Goal: Task Accomplishment & Management: Manage account settings

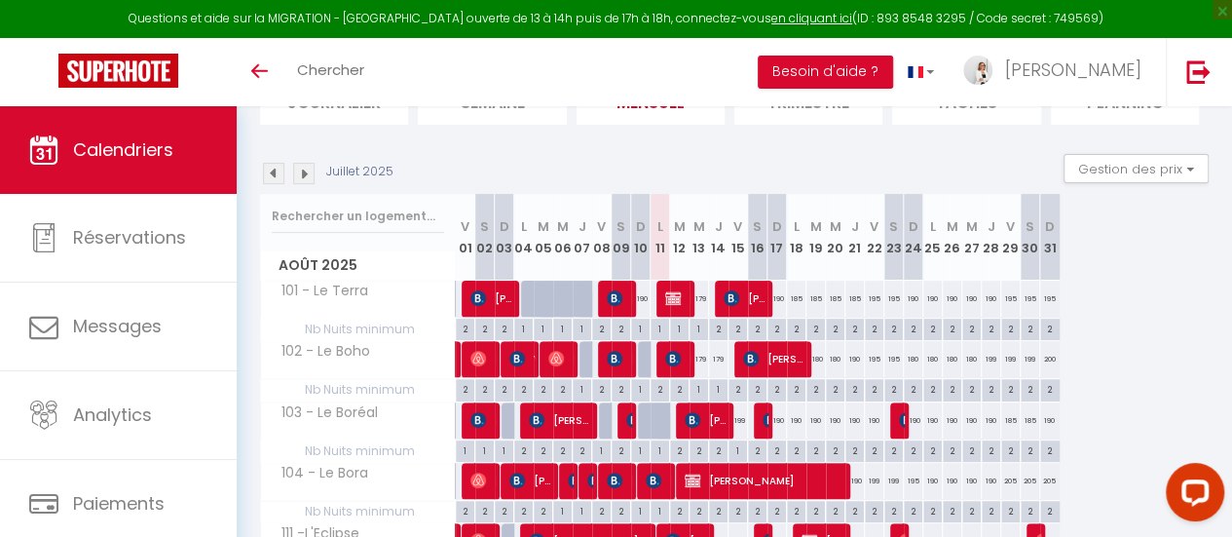
scroll to position [195, 0]
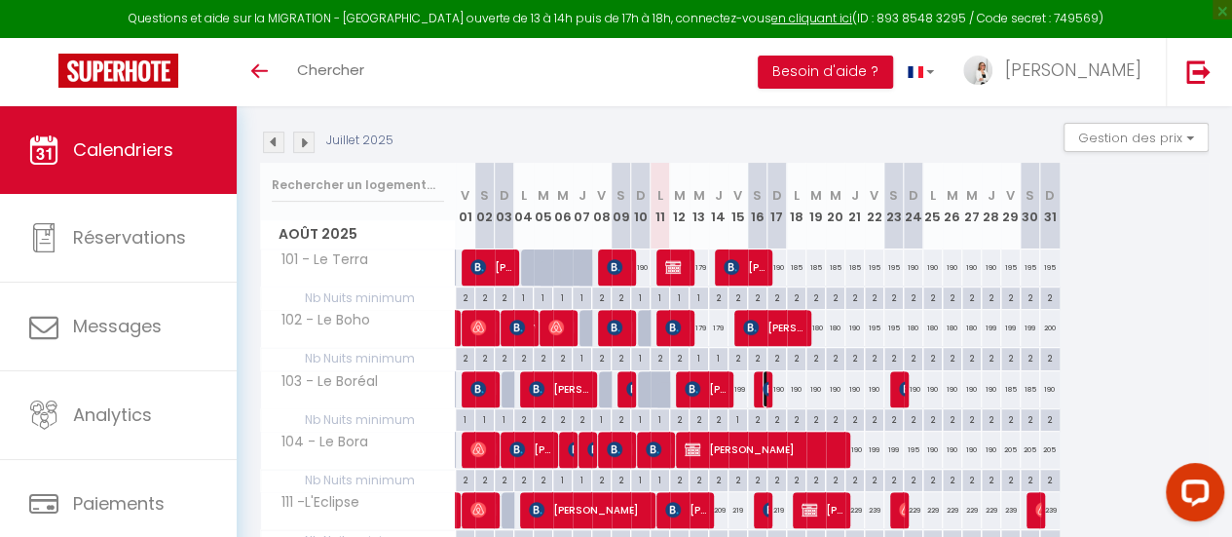
click at [763, 387] on img at bounding box center [771, 389] width 16 height 16
select select "OK"
select select "KO"
select select "0"
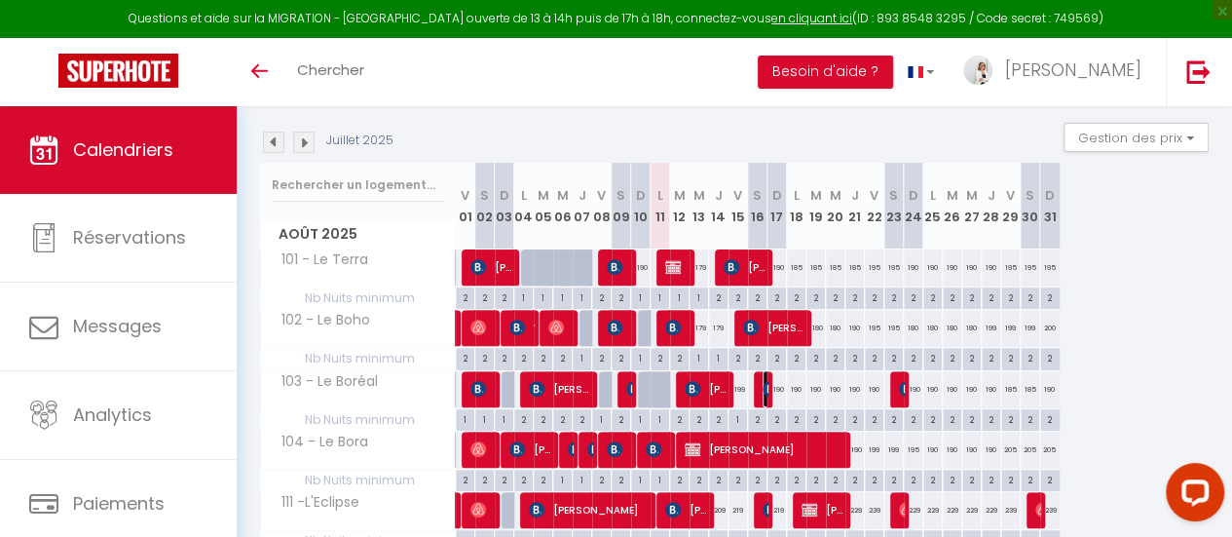
select select "1"
select select
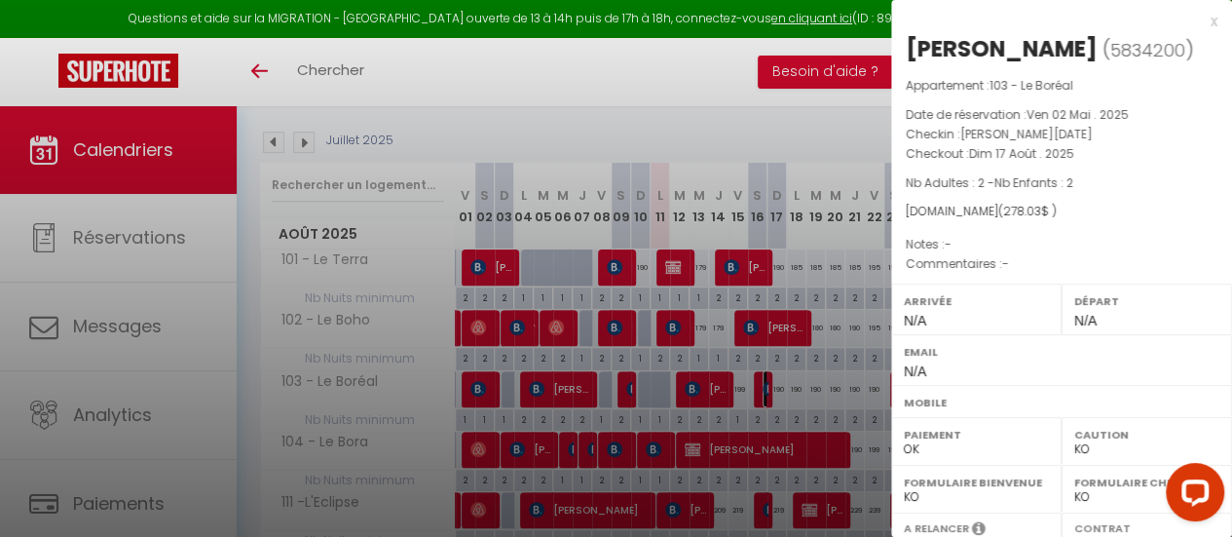
select select "46143"
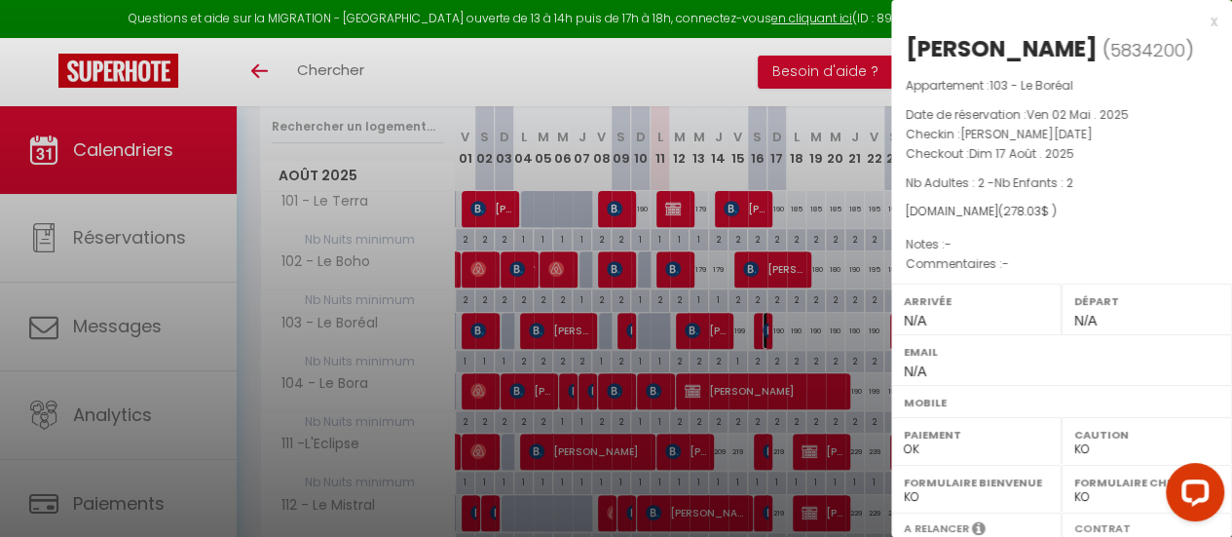
scroll to position [292, 0]
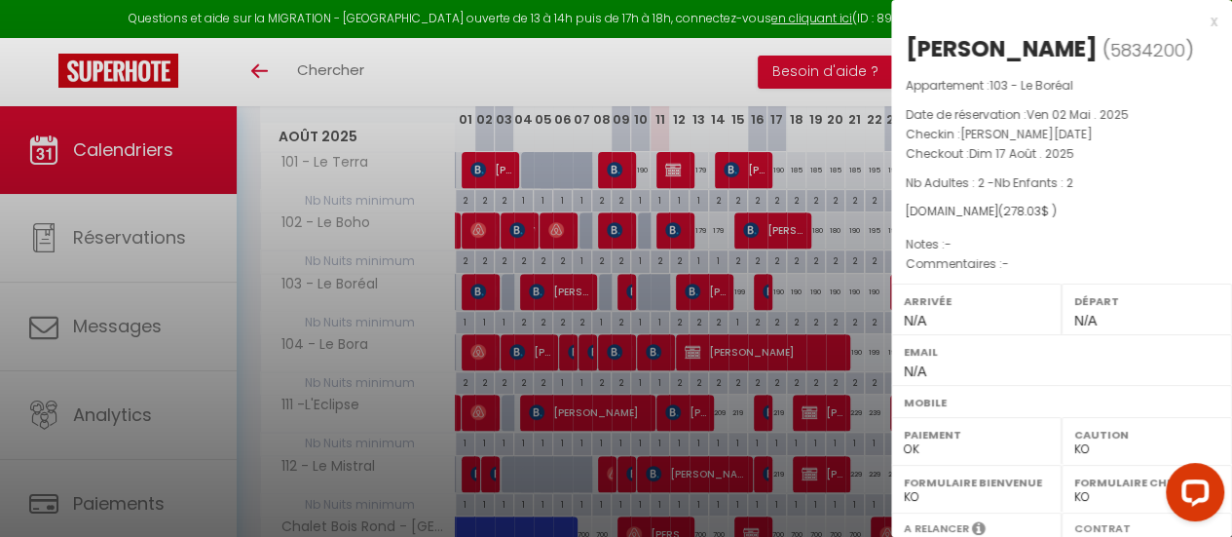
click at [1195, 21] on div "x" at bounding box center [1054, 21] width 326 height 23
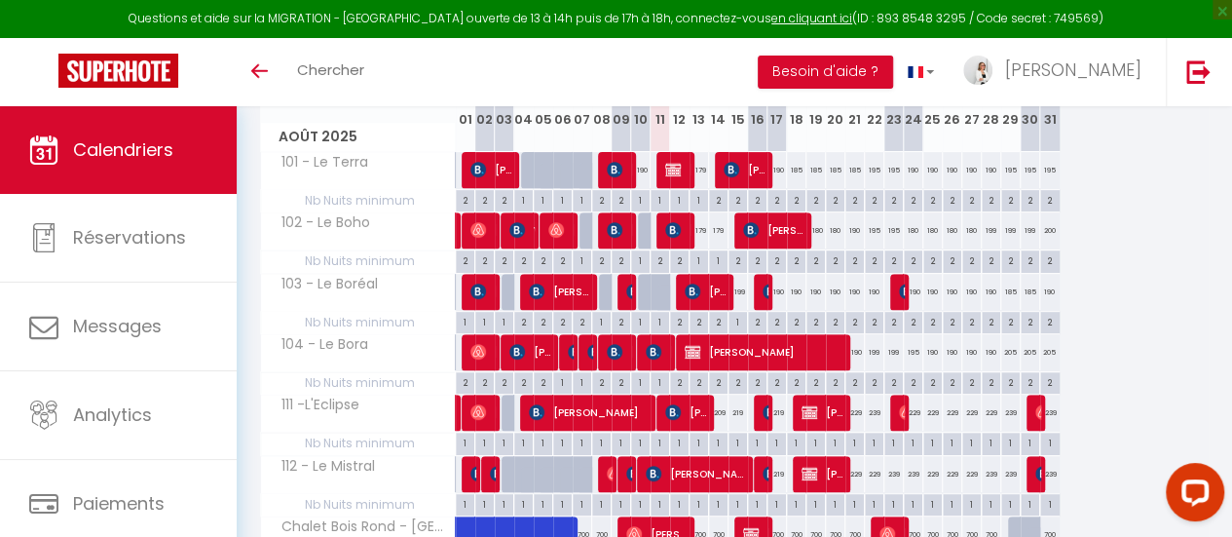
click at [721, 412] on div "209" at bounding box center [718, 412] width 19 height 36
type input "209"
type input "Jeu 14 Août 2025"
type input "Ven 15 Août 2025"
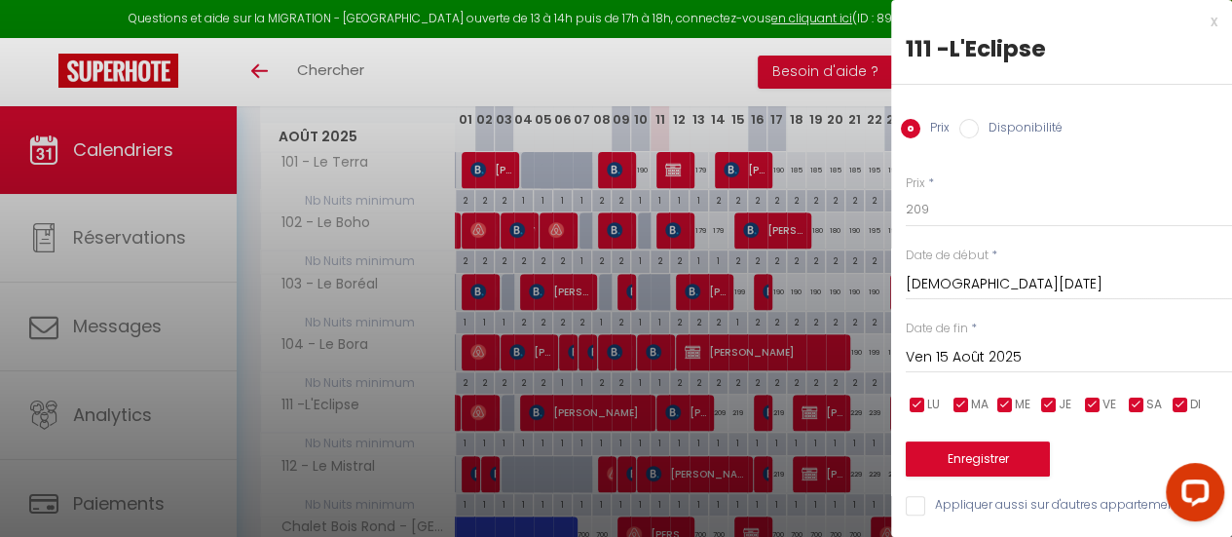
click at [735, 412] on div at bounding box center [616, 268] width 1232 height 537
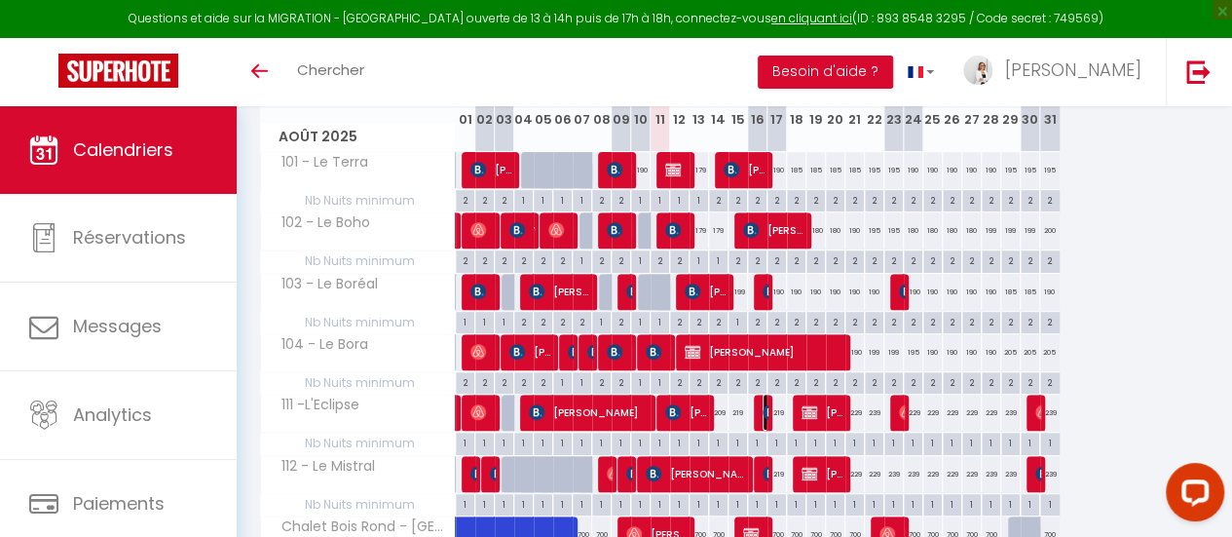
click at [767, 406] on img at bounding box center [771, 412] width 16 height 16
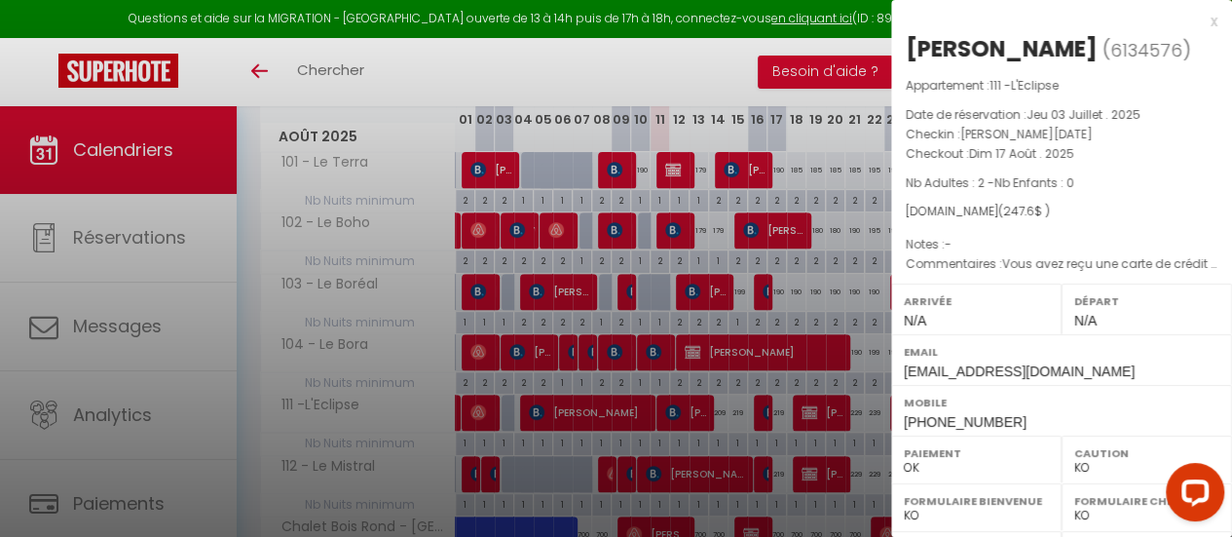
click at [1198, 24] on div "x" at bounding box center [1054, 21] width 326 height 23
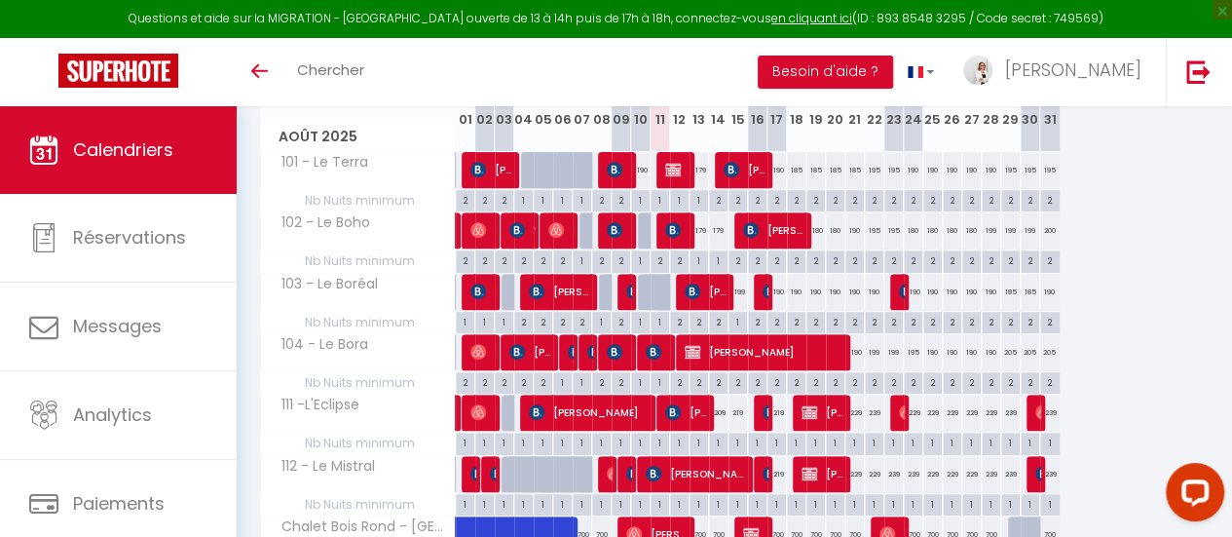
click at [721, 417] on div "209" at bounding box center [718, 412] width 19 height 36
type input "209"
type input "Jeu 14 Août 2025"
type input "Ven 15 Août 2025"
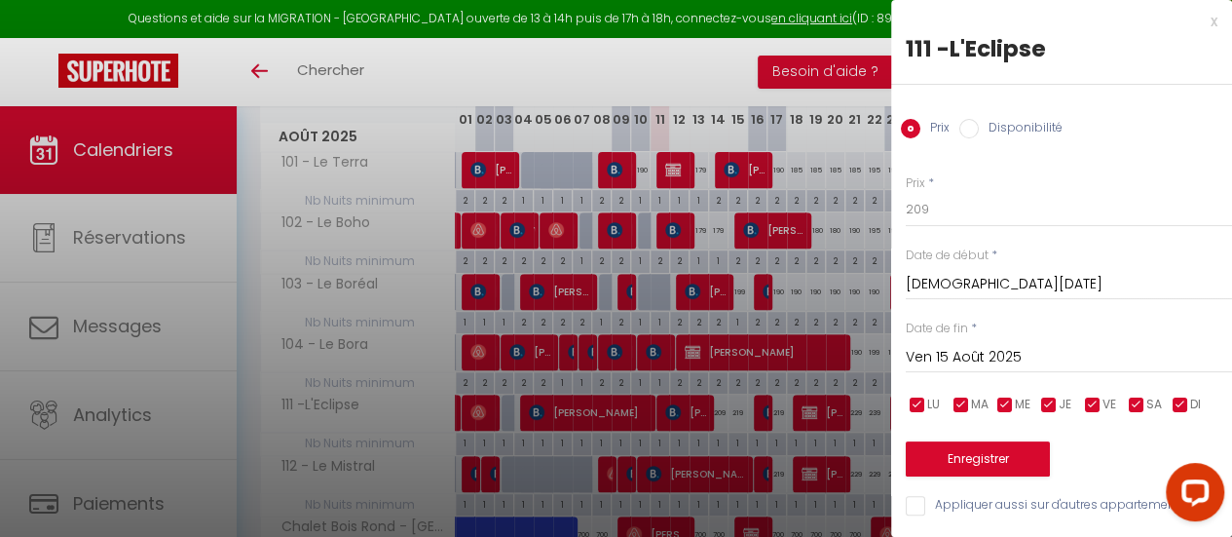
click at [759, 416] on div at bounding box center [616, 268] width 1232 height 537
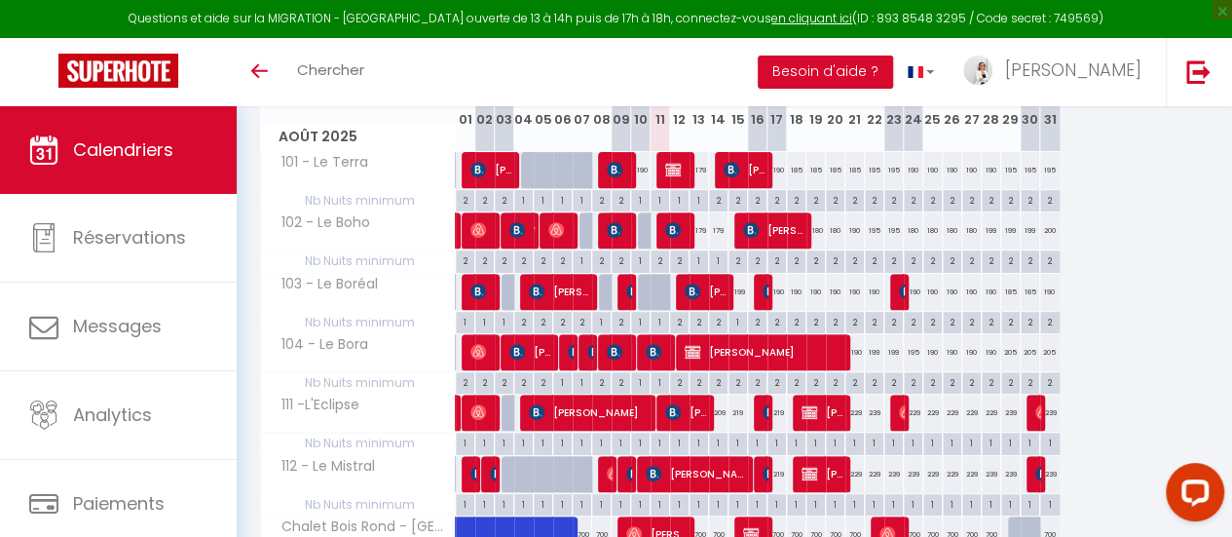
click at [759, 416] on div at bounding box center [763, 412] width 19 height 37
click at [715, 410] on div "209" at bounding box center [718, 412] width 19 height 36
type input "209"
type input "Jeu 14 Août 2025"
type input "Ven 15 Août 2025"
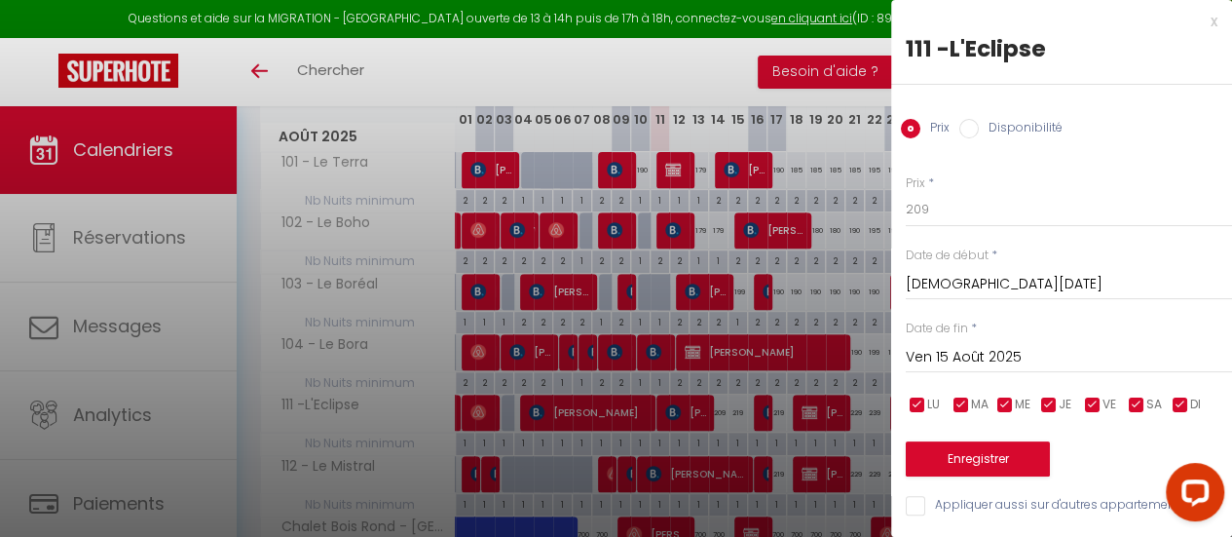
click at [737, 410] on div at bounding box center [616, 268] width 1232 height 537
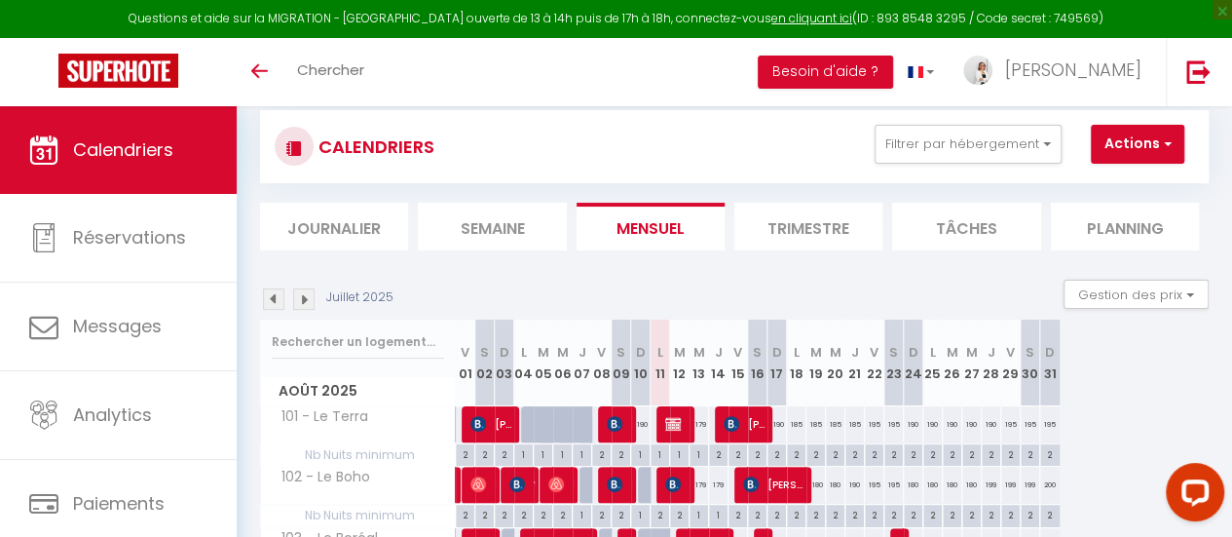
scroll to position [130, 0]
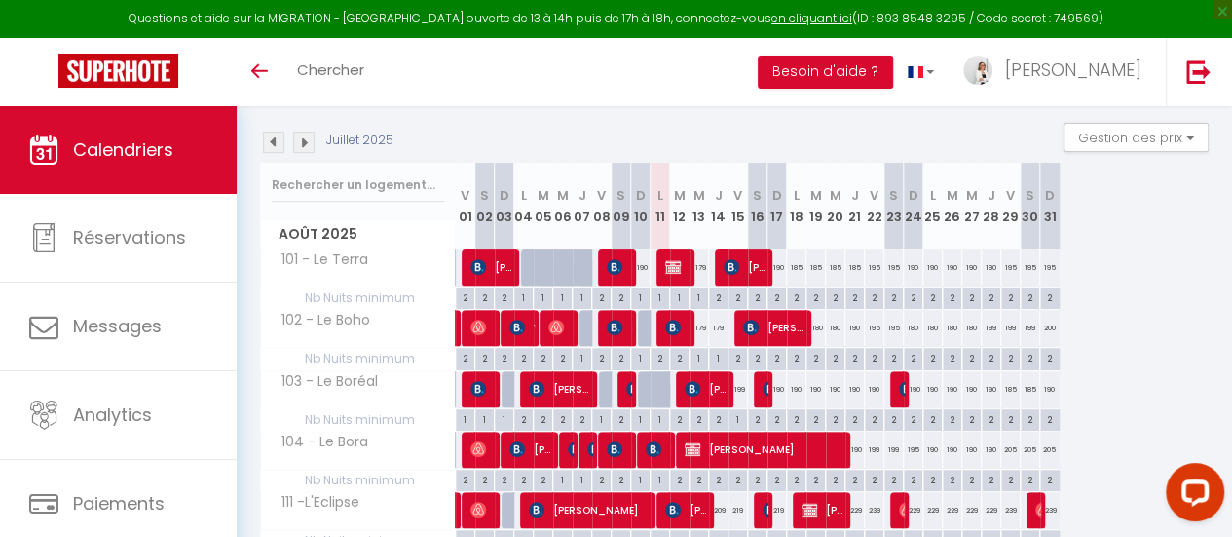
scroll to position [292, 0]
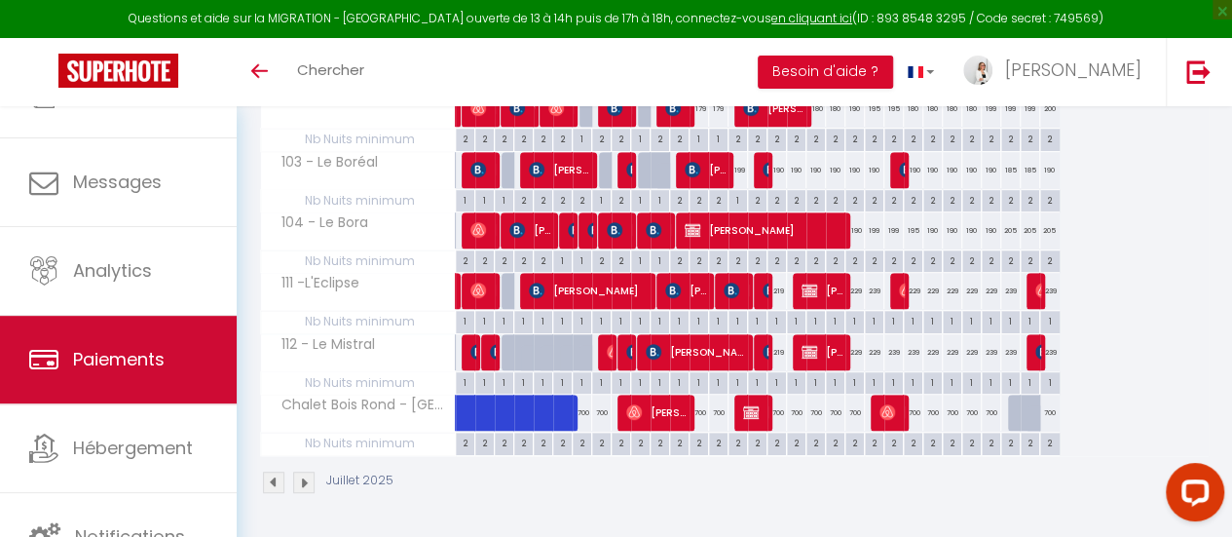
scroll to position [145, 0]
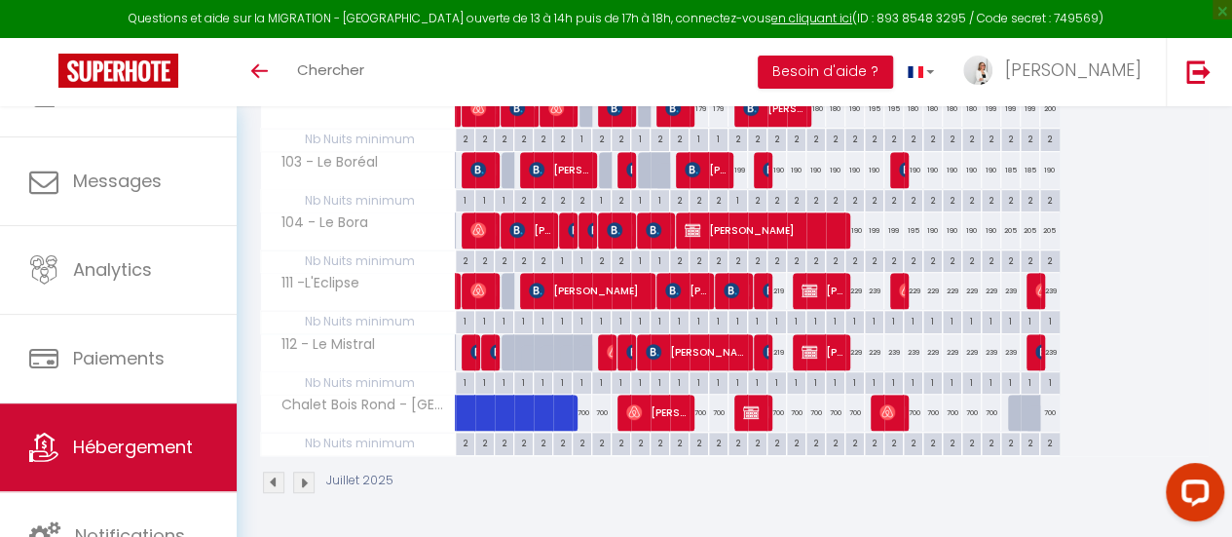
click at [138, 439] on span "Hébergement" at bounding box center [133, 446] width 120 height 24
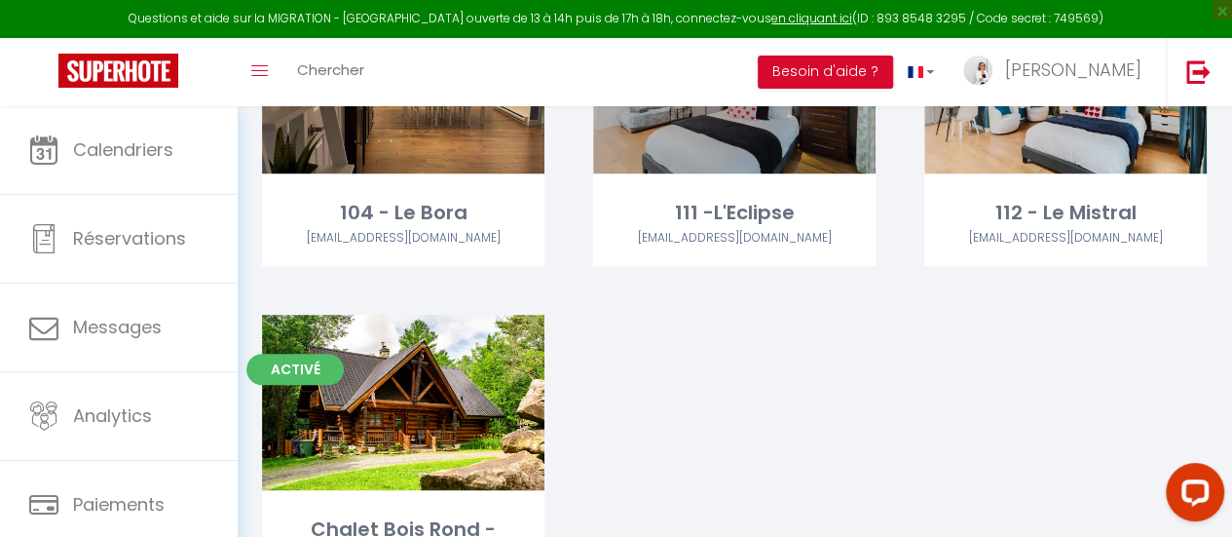
scroll to position [584, 0]
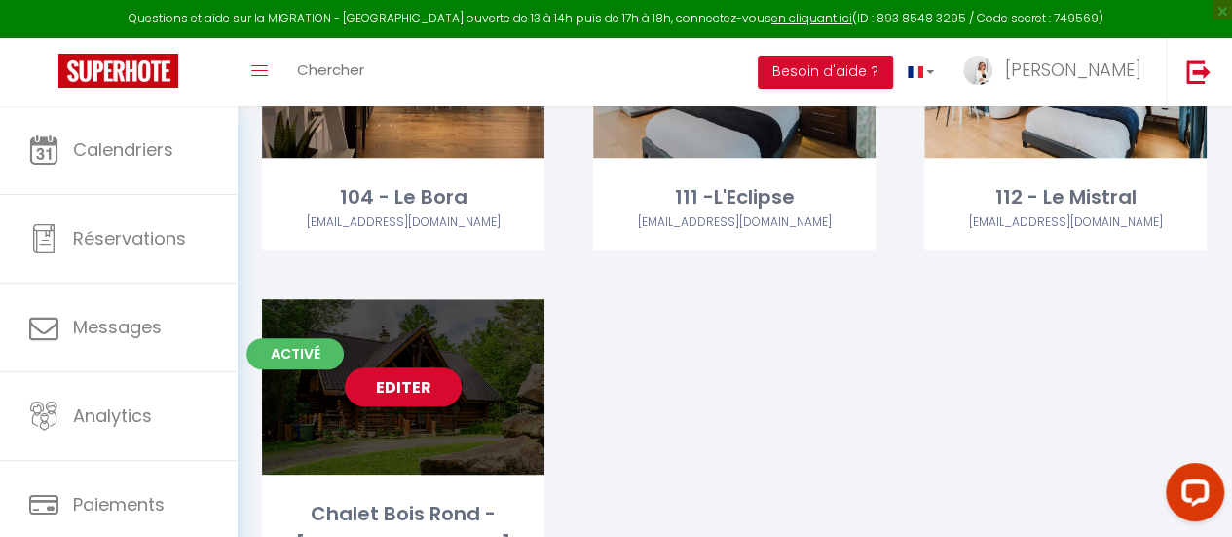
click at [465, 401] on div "Editer" at bounding box center [403, 386] width 282 height 175
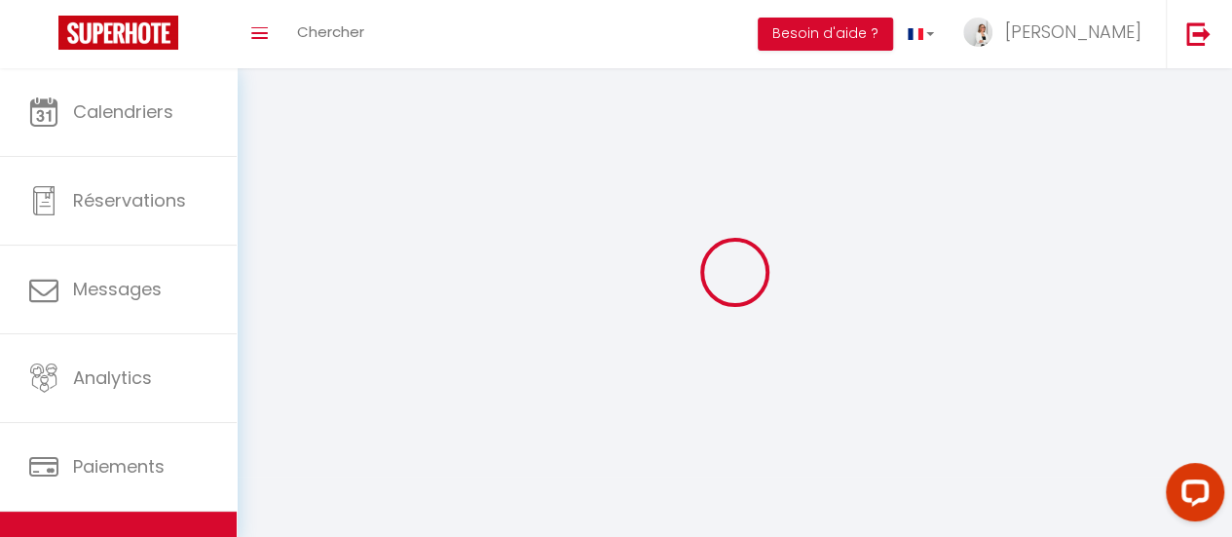
select select
select select "28"
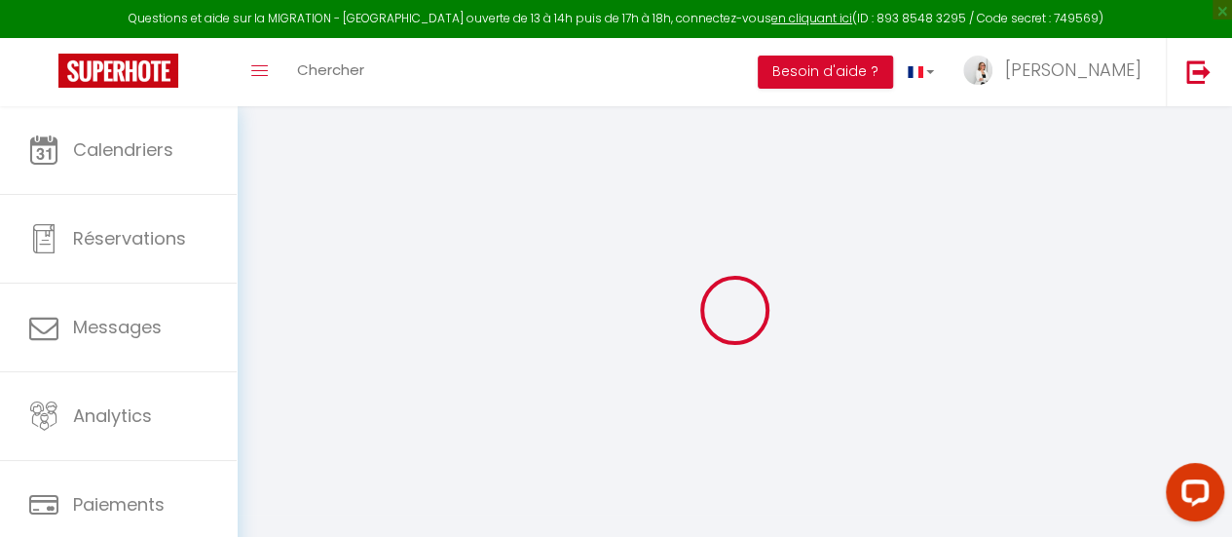
select select
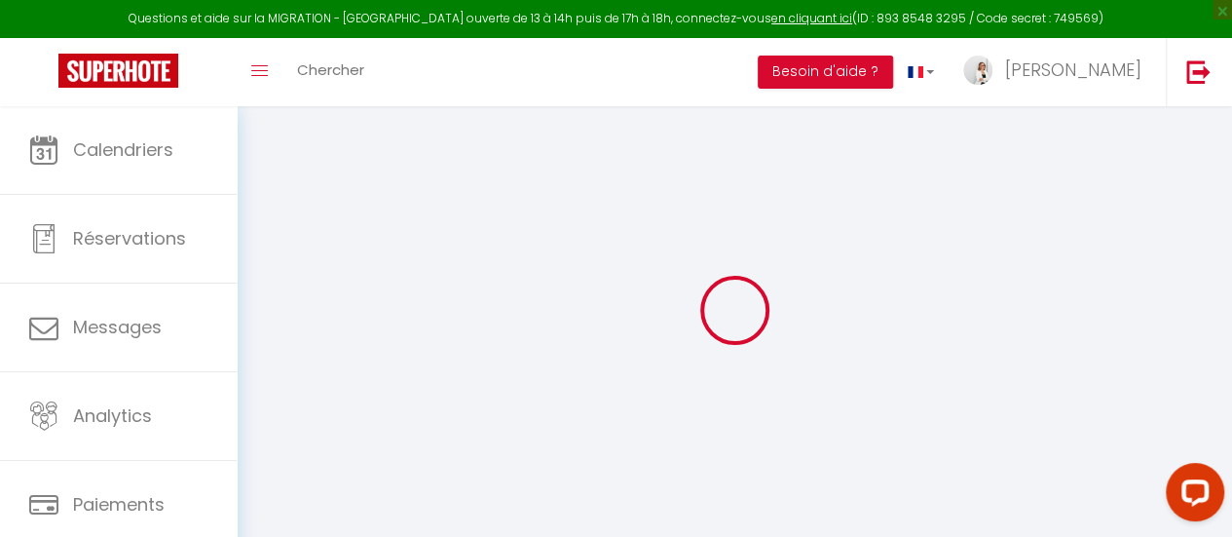
select select
checkbox input "false"
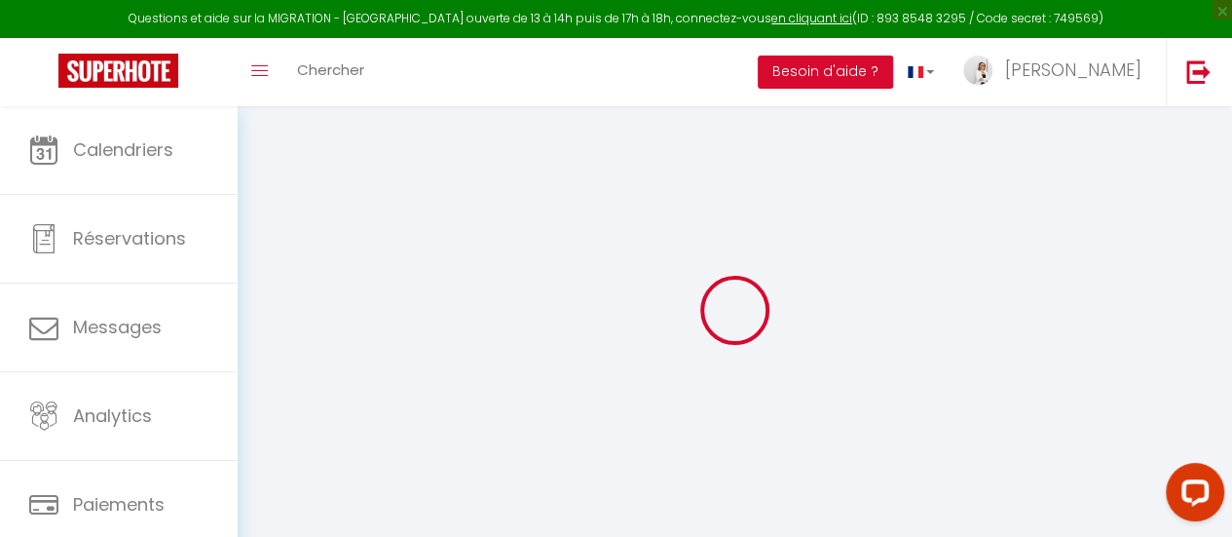
select select
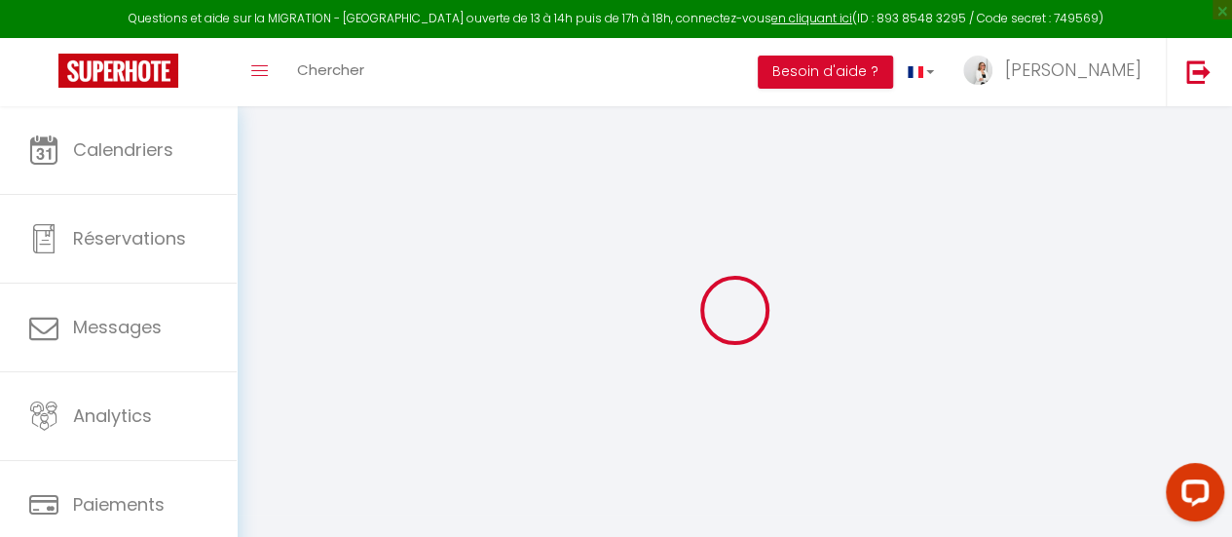
select select
checkbox input "false"
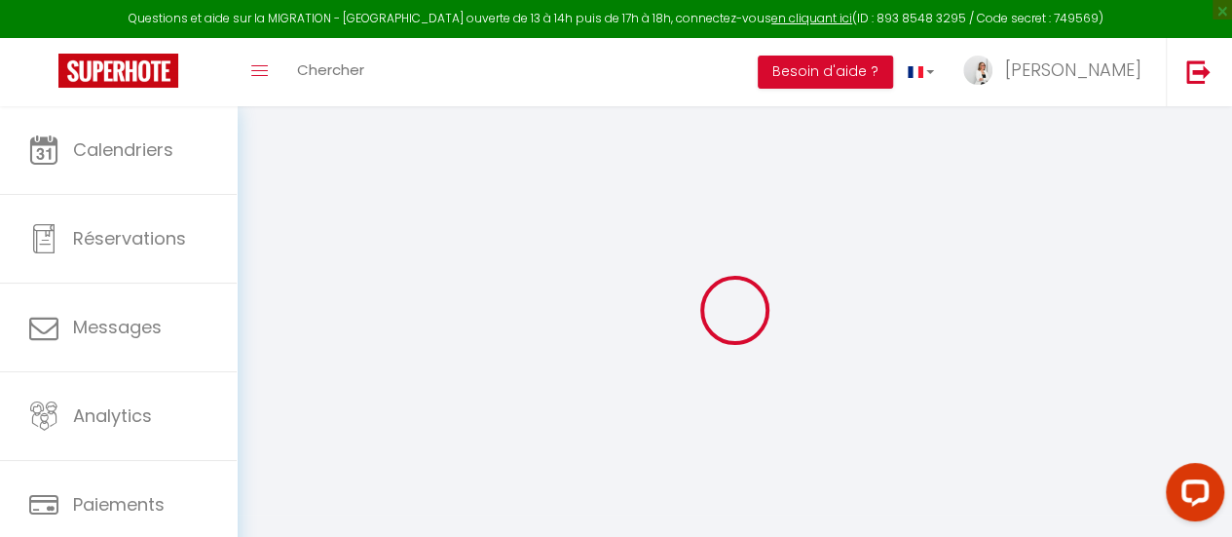
checkbox input "false"
select select
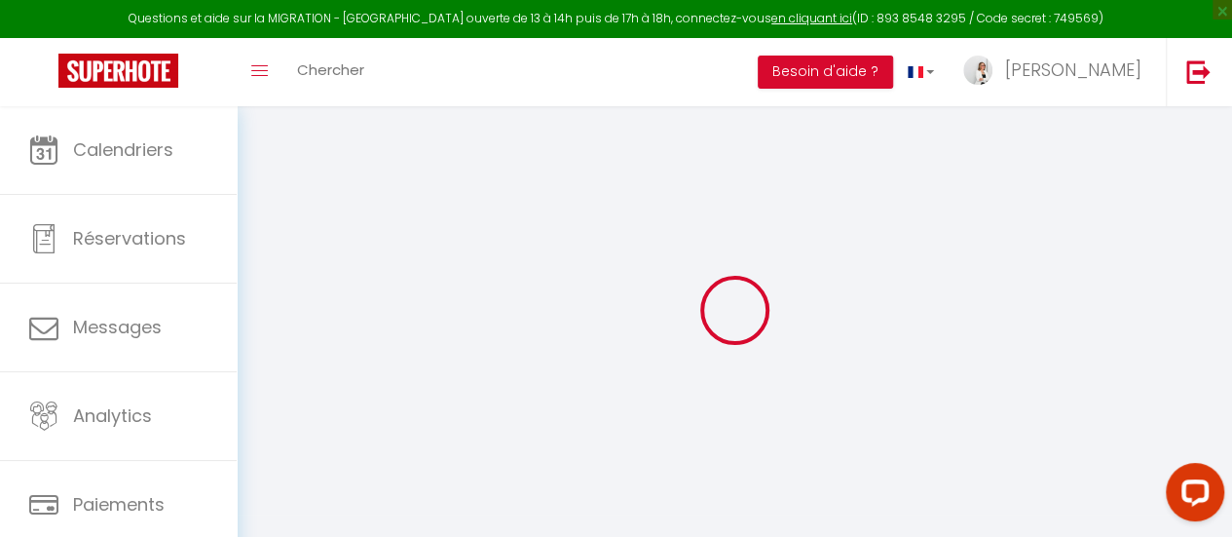
select select
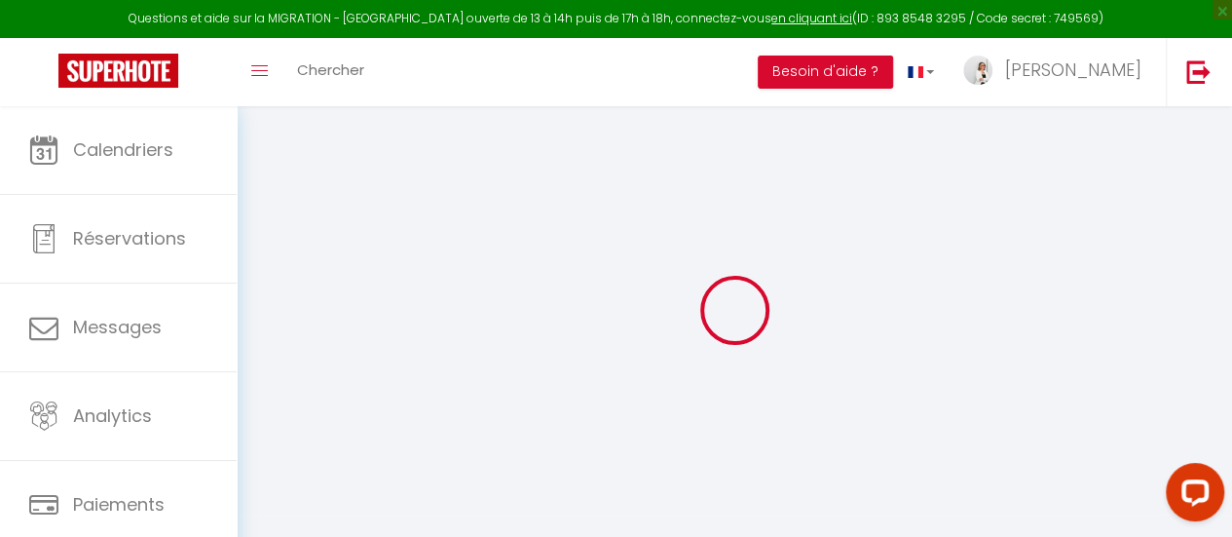
checkbox input "false"
select select
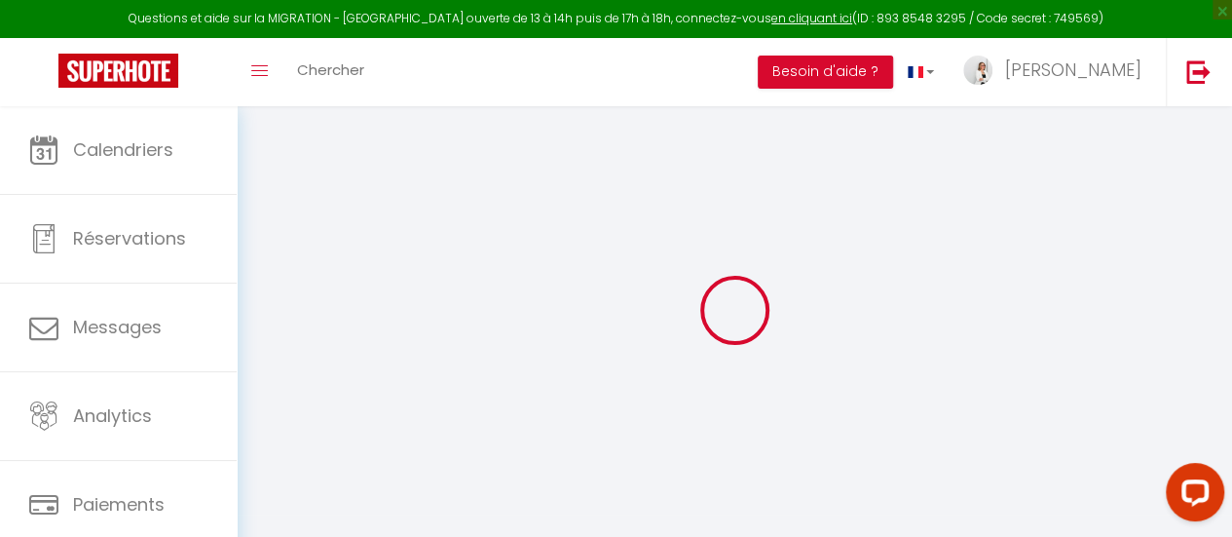
select select
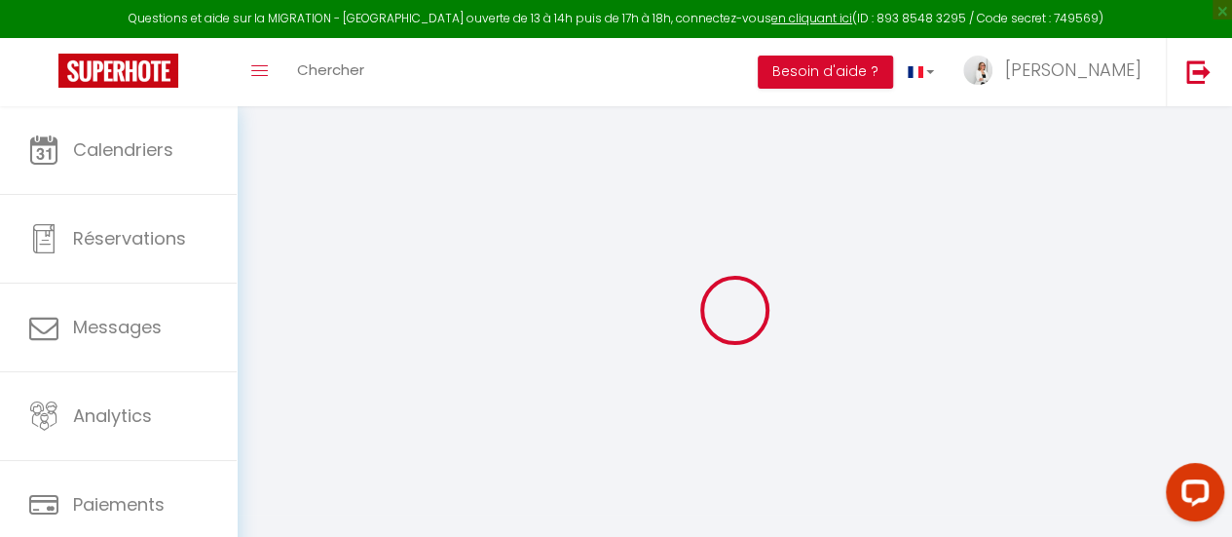
select select
checkbox input "false"
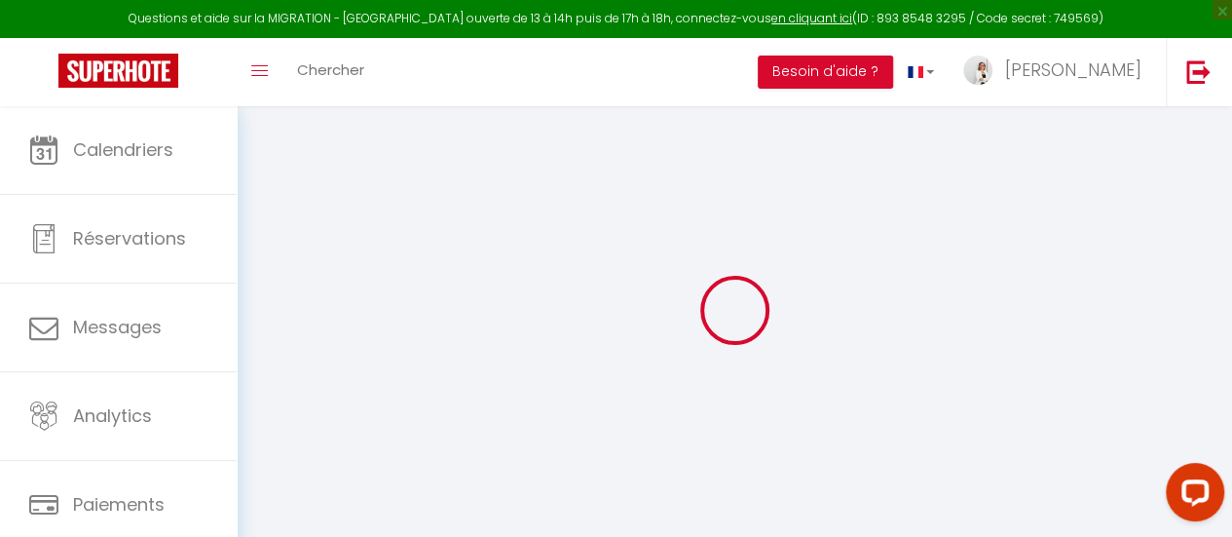
checkbox input "false"
select select
type input "Chalet Bois Rond - [GEOGRAPHIC_DATA]"
type input "[PERSON_NAME]"
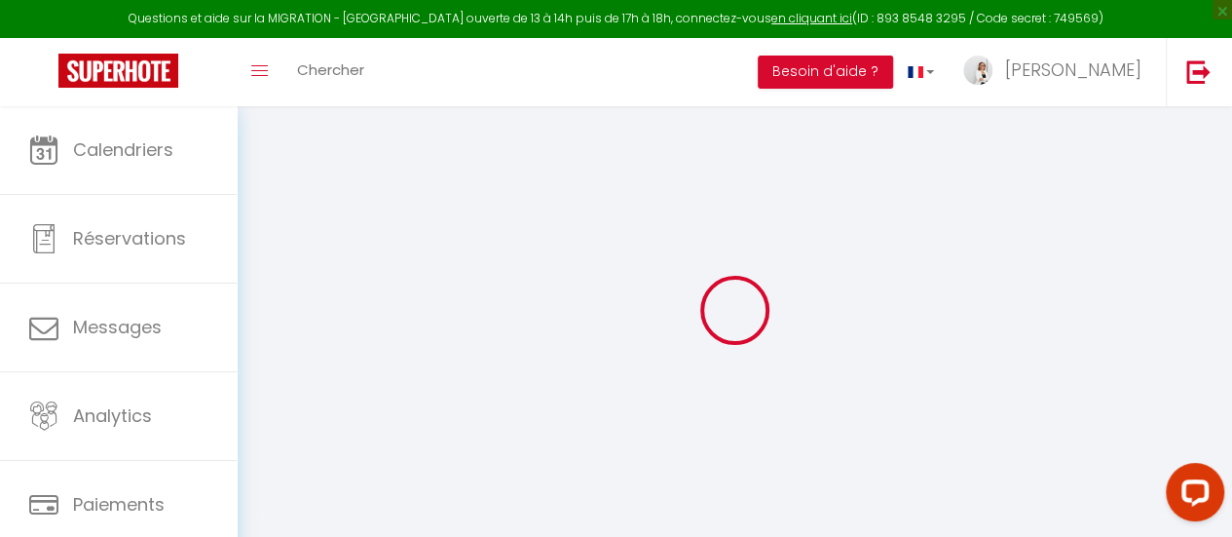
type input "Lamontagne"
type input "[STREET_ADDRESS]"
type input "J1X 7A2"
type input "Orford"
select select "houses"
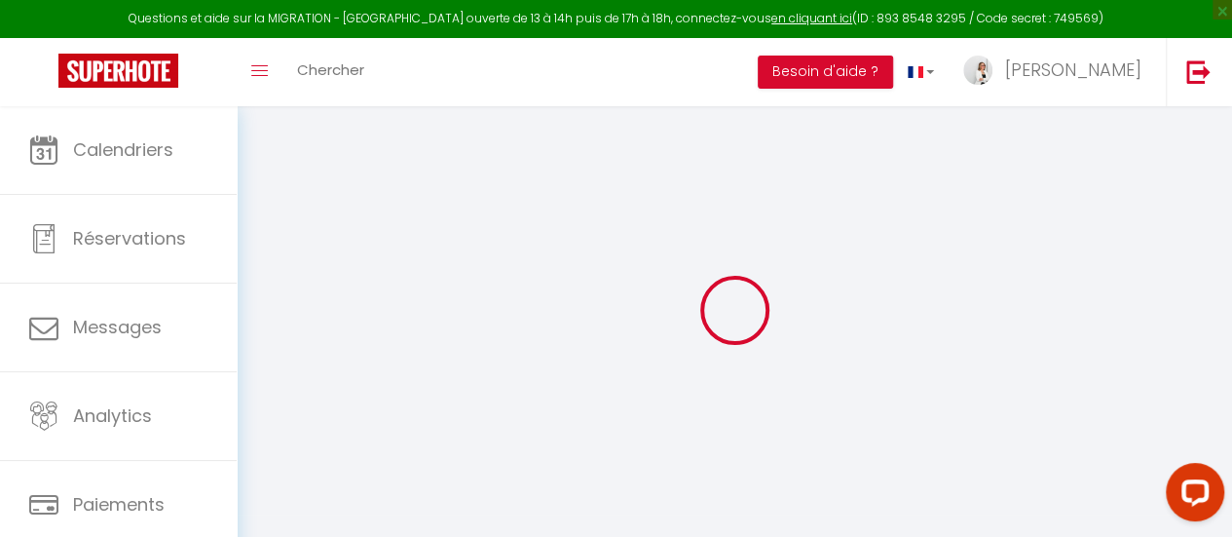
select select "18"
select select "10"
select select "5"
select select "3"
type input "600"
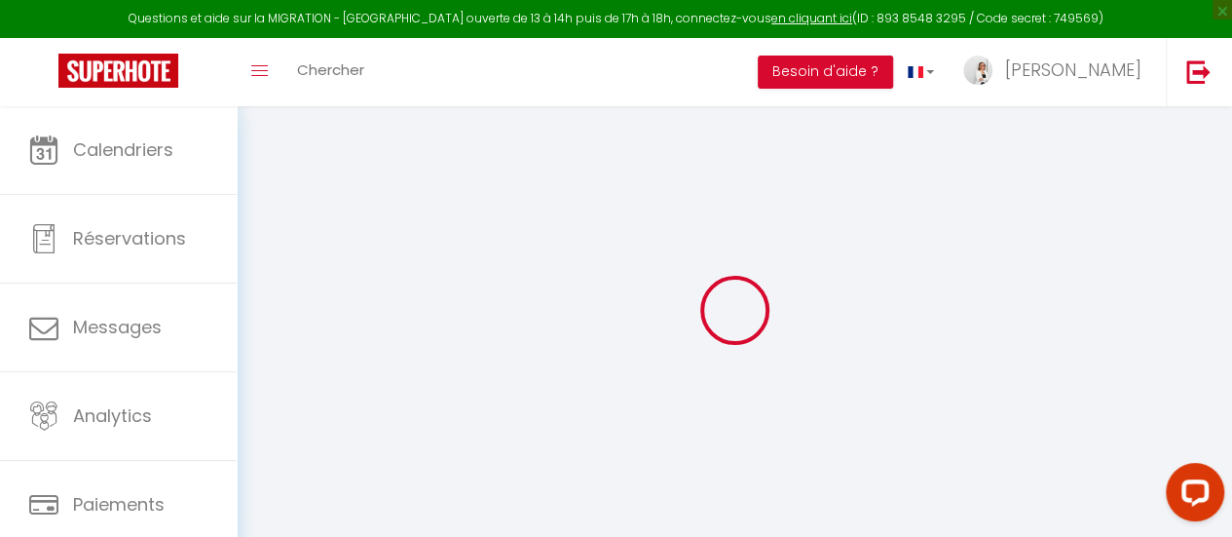
type input "3"
type input "250"
type input "3.5"
type input "500"
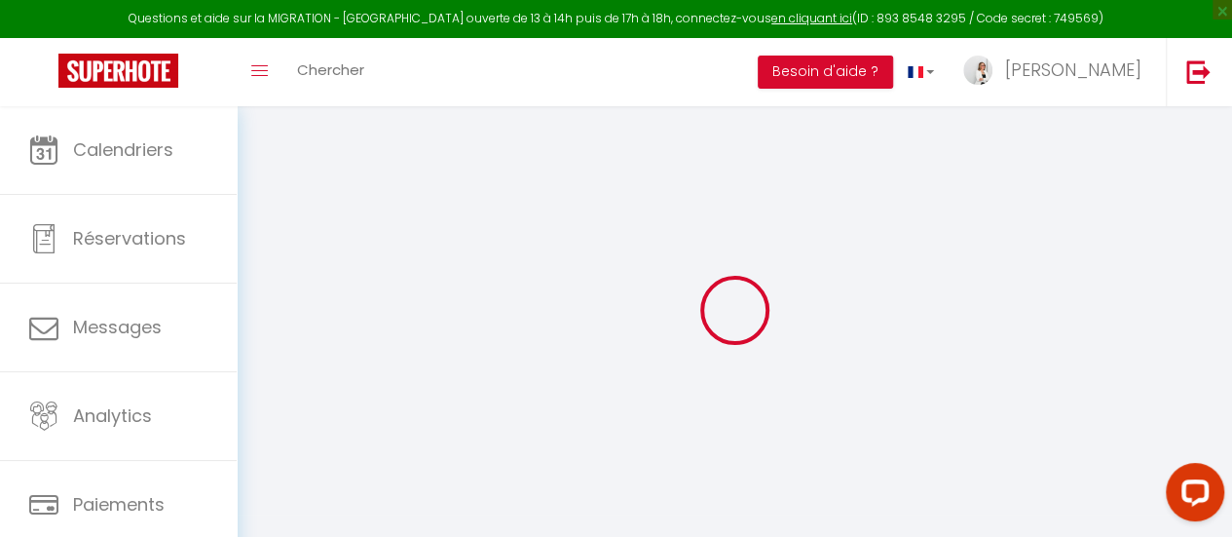
type input "15"
select select
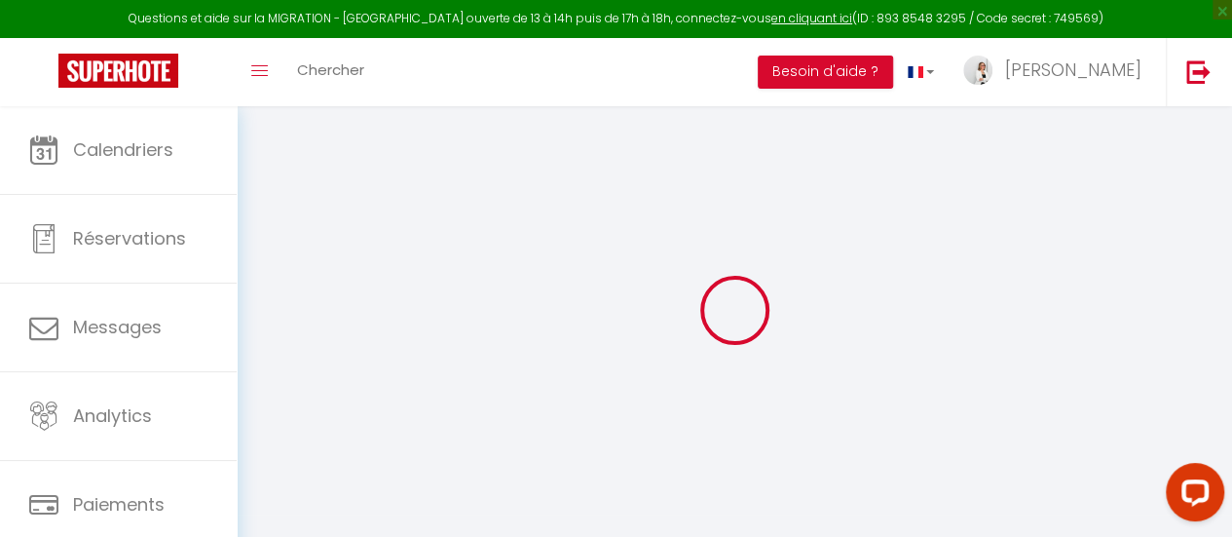
select select
type input "5929 route 220"
type input "J1X 6L3"
type input "Orford"
select select "40"
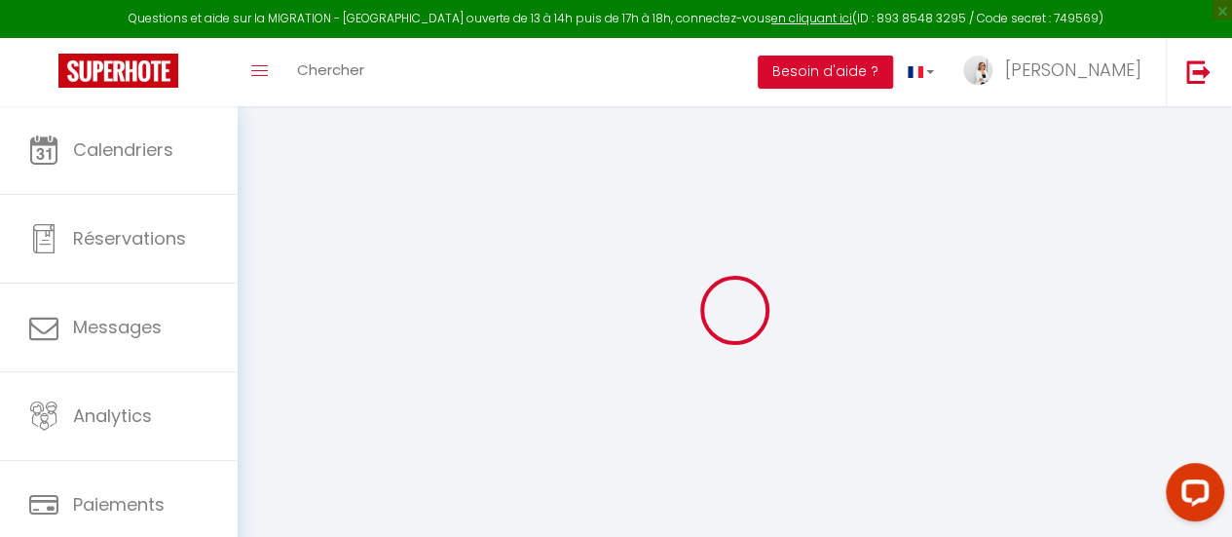
type input "[EMAIL_ADDRESS][DOMAIN_NAME]"
select select "14349"
checkbox input "true"
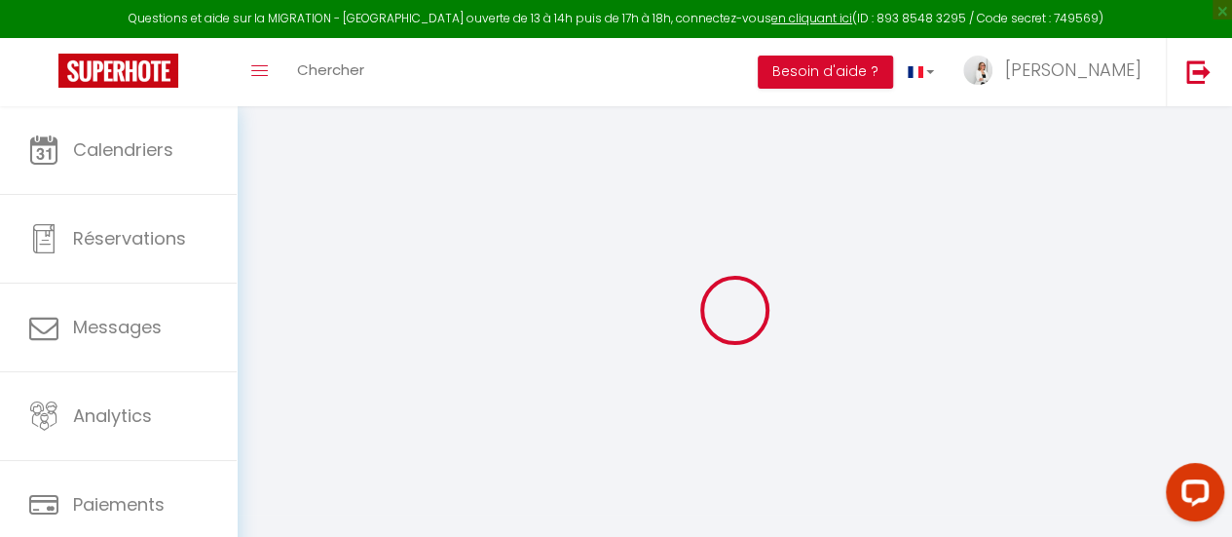
checkbox input "false"
radio input "true"
select select "97"
type input "0"
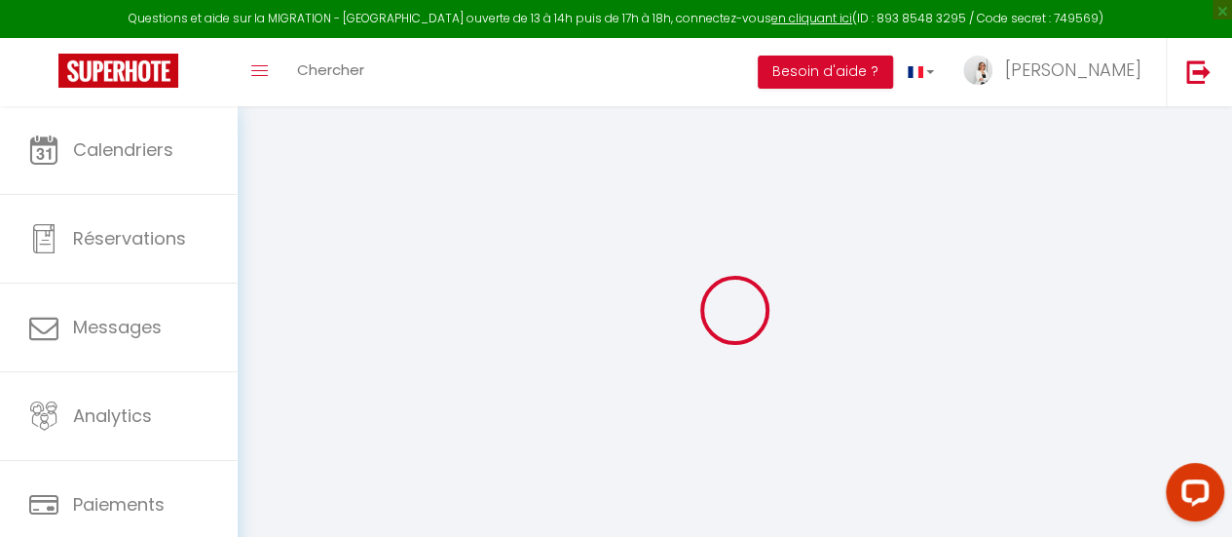
type input "0"
select select
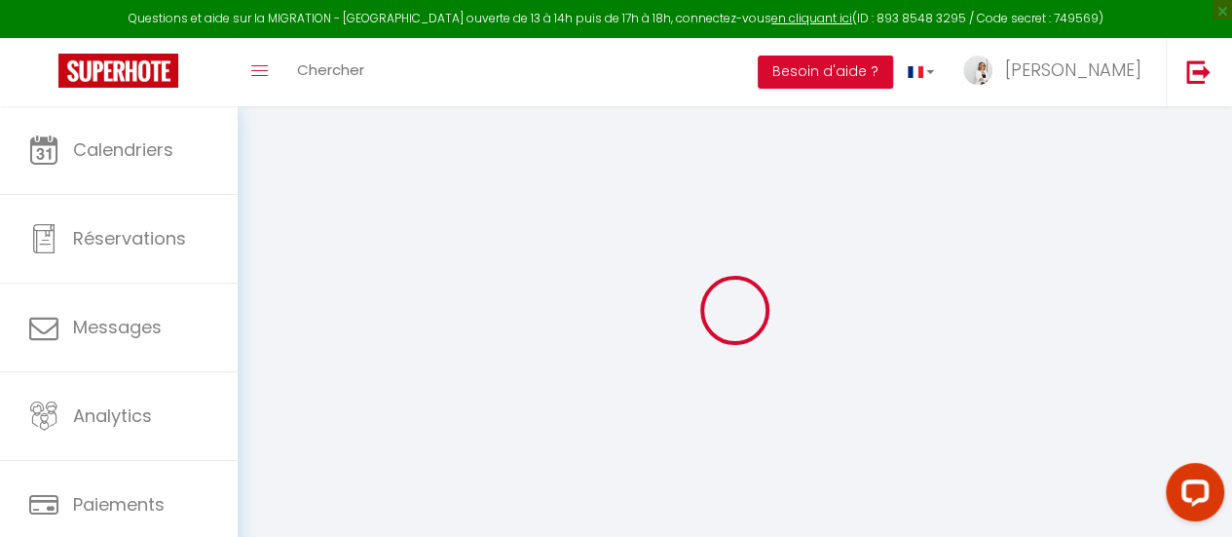
select select
checkbox input "true"
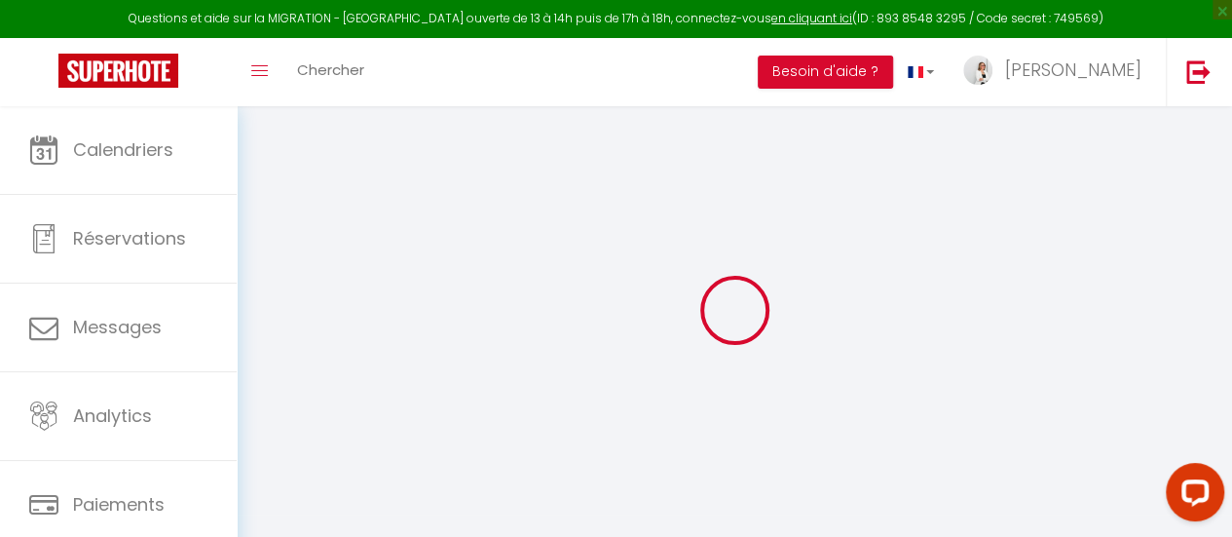
checkbox input "false"
select select "+ 15 %"
checkbox input "true"
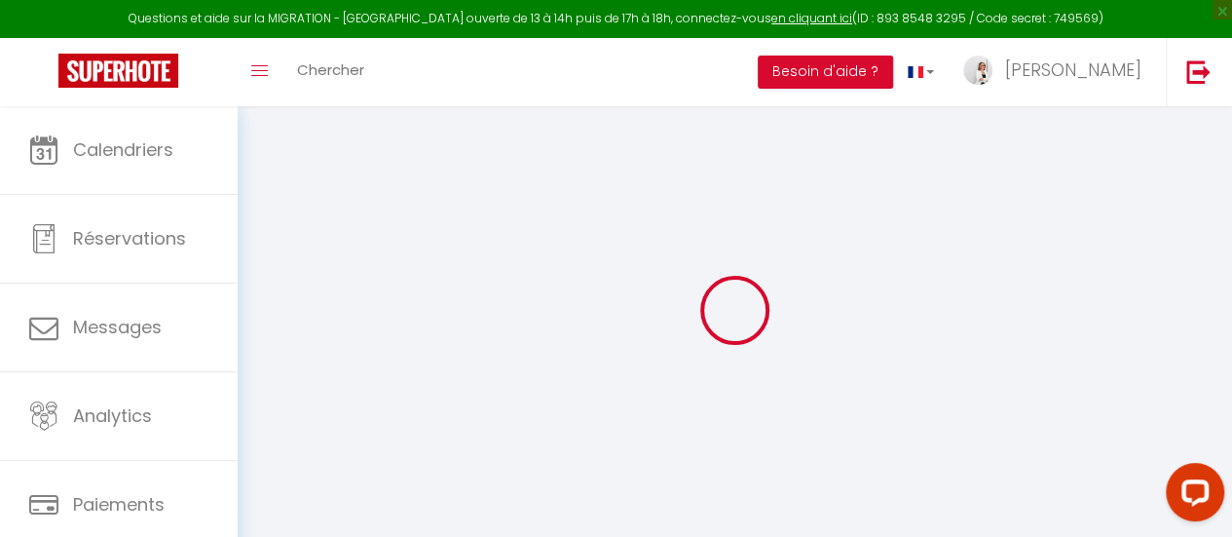
checkbox input "false"
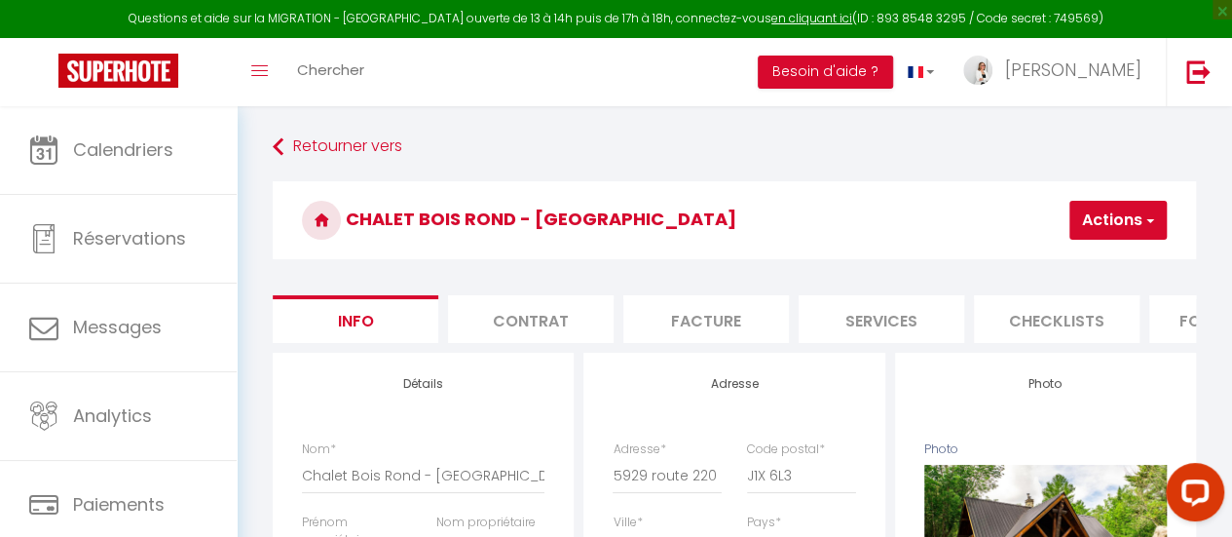
checkbox input "true"
checkbox input "false"
select select "8317-1049922547403979250"
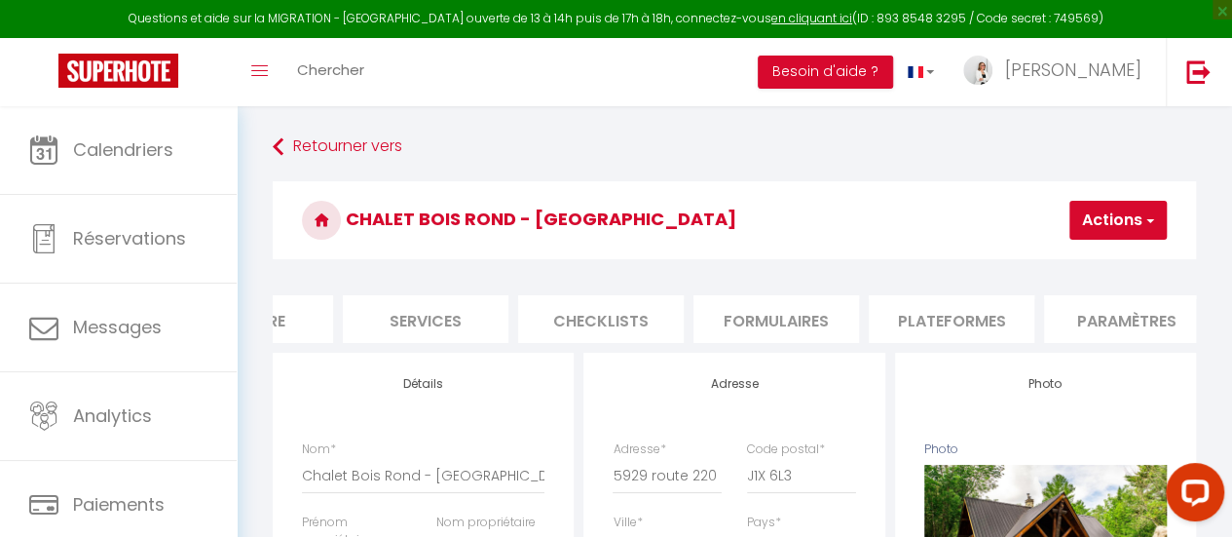
scroll to position [0, 506]
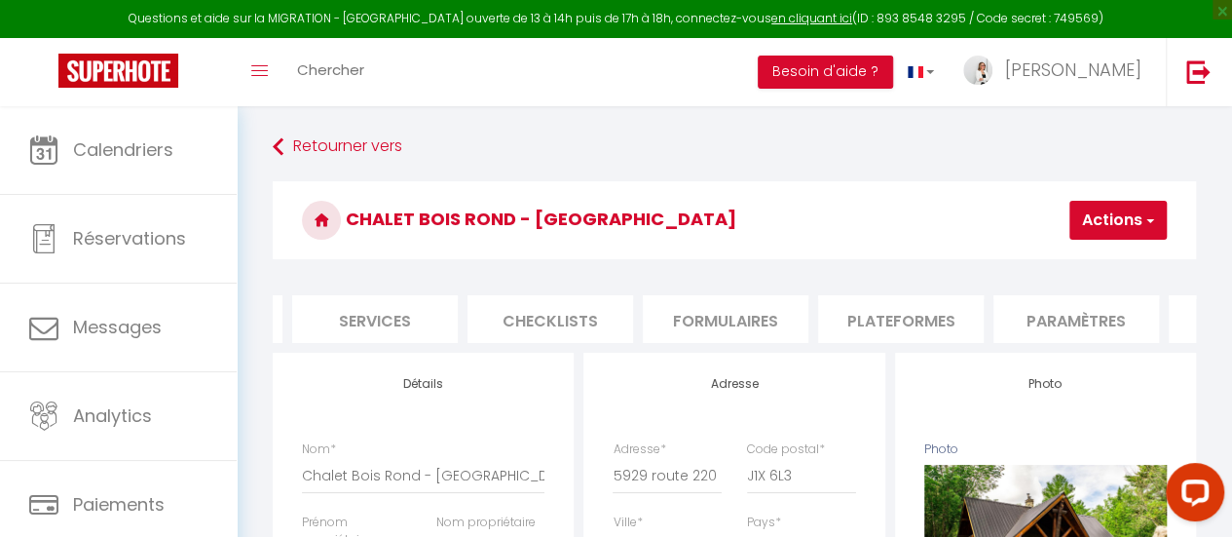
click at [917, 318] on li "Plateformes" at bounding box center [901, 319] width 166 height 48
select select "270"
select select "CAD"
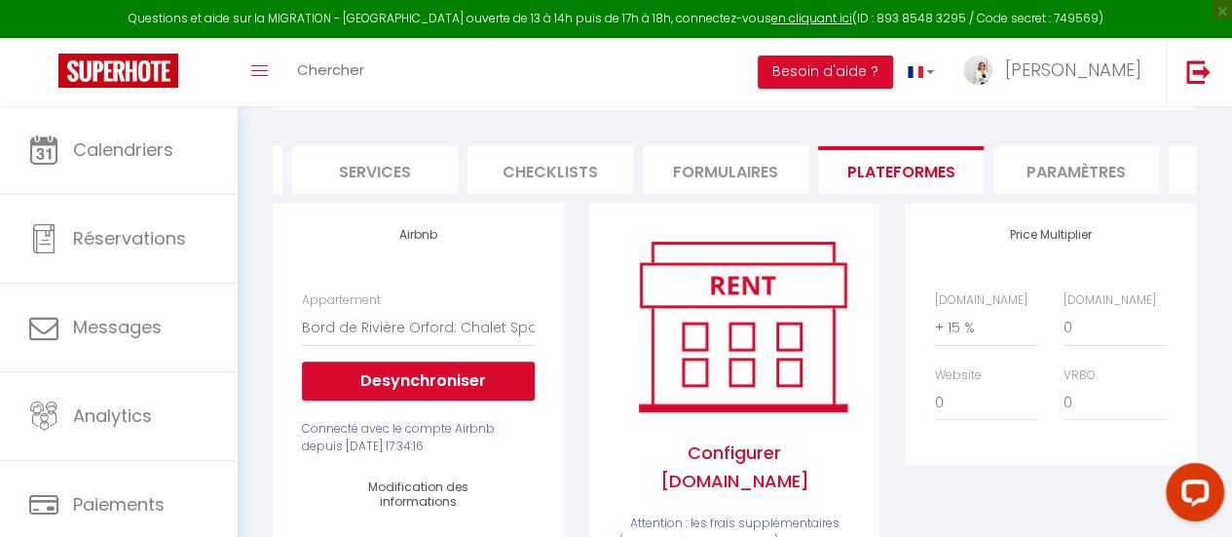
scroll to position [195, 0]
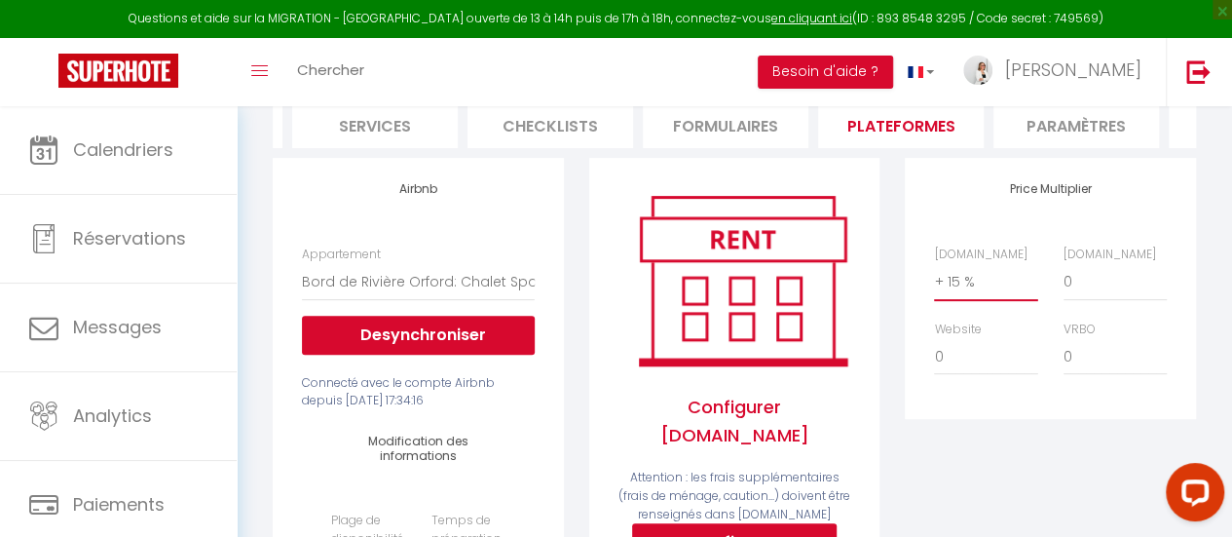
click at [952, 294] on select "0 + 1 % + 2 % + 3 % + 4 % + 5 % + 6 % + 7 % + 8 % + 9 %" at bounding box center [985, 281] width 103 height 37
select select "+ 12 %"
click at [934, 278] on select "0 + 1 % + 2 % + 3 % + 4 % + 5 % + 6 % + 7 % + 8 % + 9 %" at bounding box center [985, 281] width 103 height 37
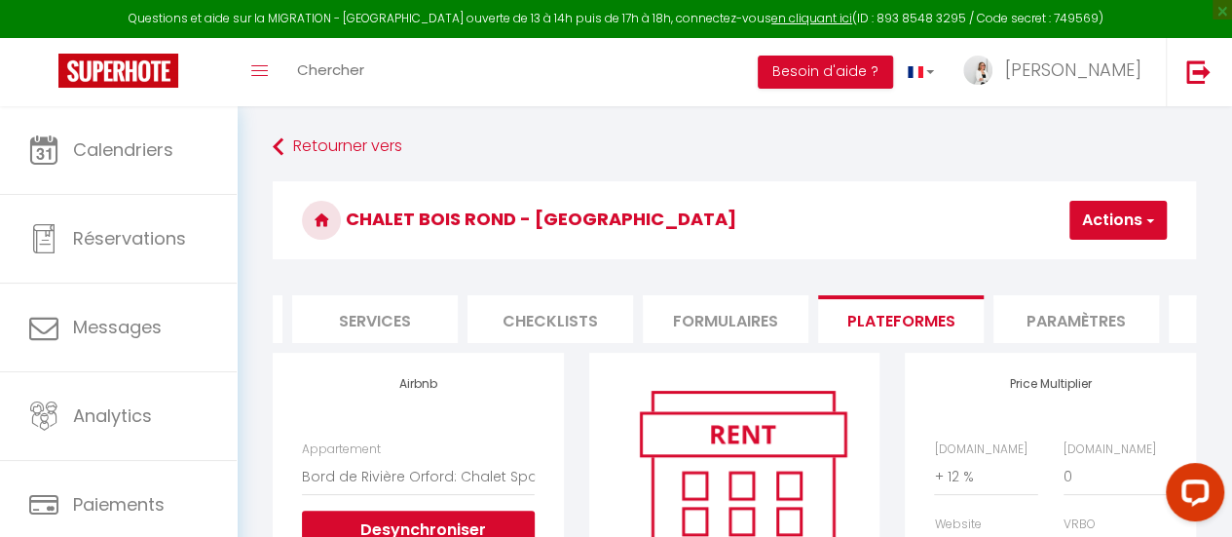
click at [1152, 222] on span "button" at bounding box center [1148, 219] width 13 height 19
click at [1098, 260] on link "Enregistrer" at bounding box center [1089, 262] width 154 height 25
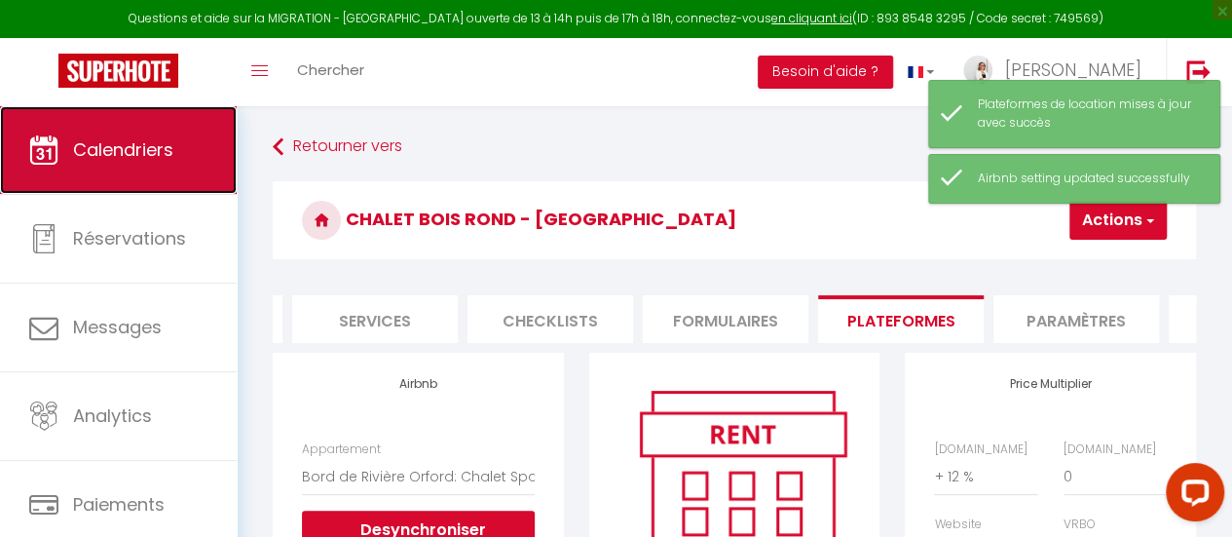
click at [105, 148] on span "Calendriers" at bounding box center [123, 149] width 100 height 24
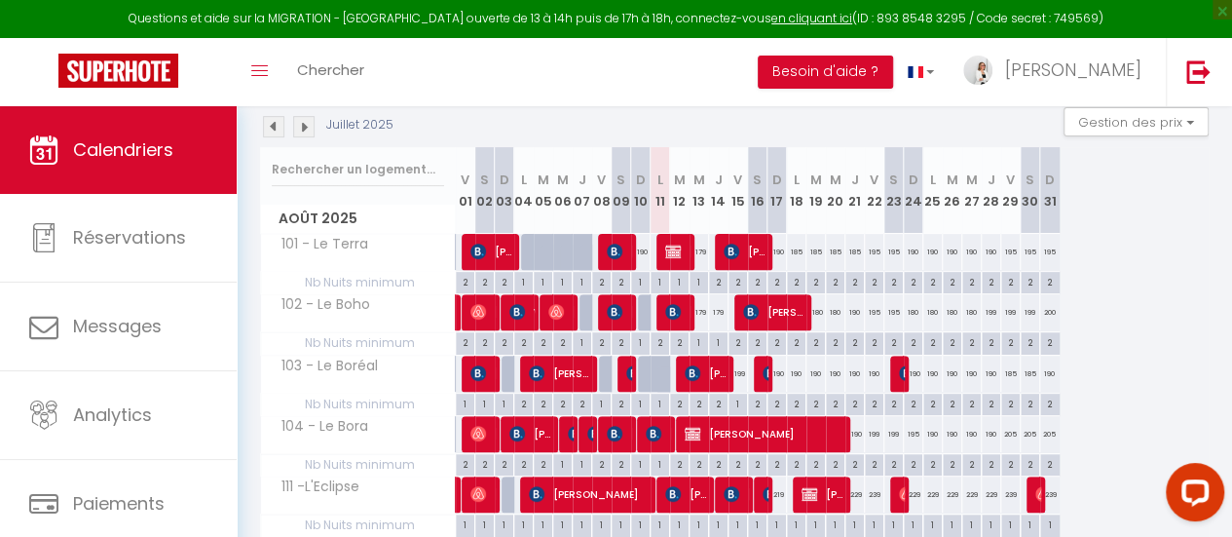
scroll to position [130, 0]
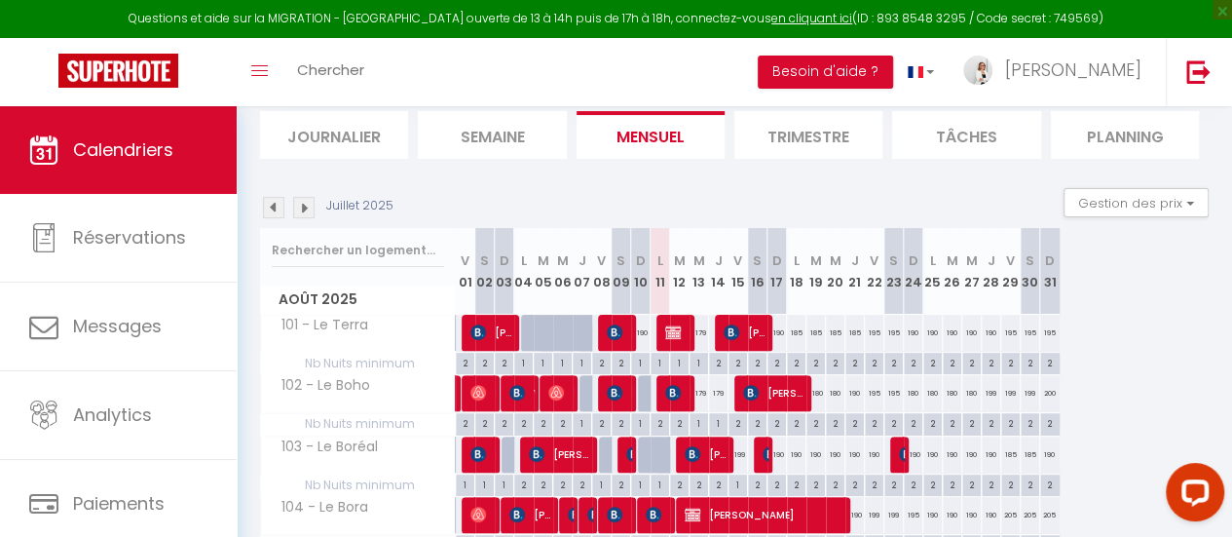
click at [312, 208] on img at bounding box center [303, 207] width 21 height 21
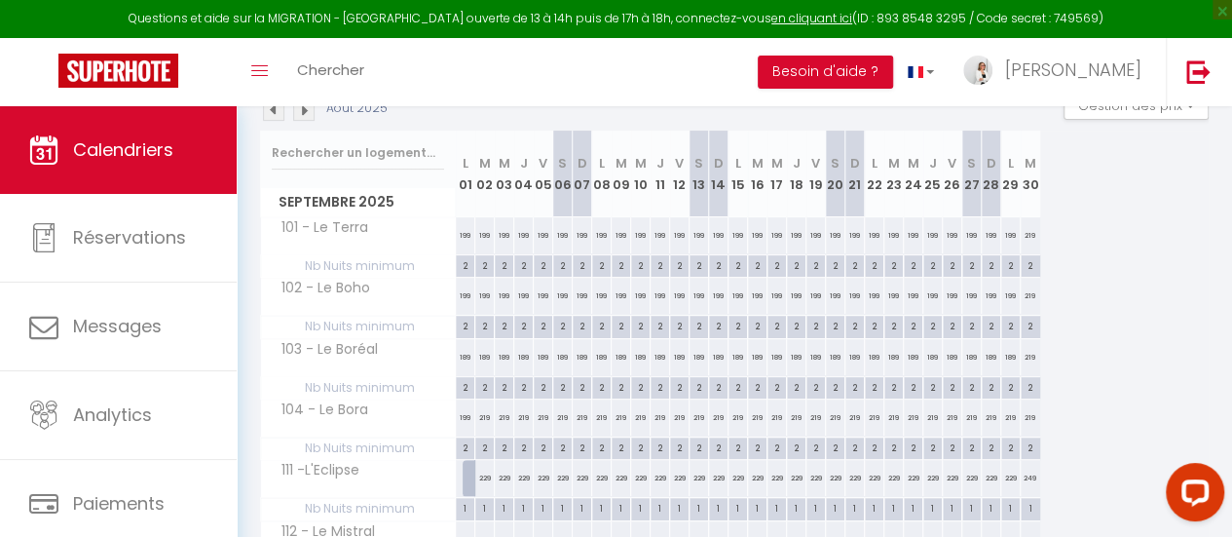
scroll to position [324, 0]
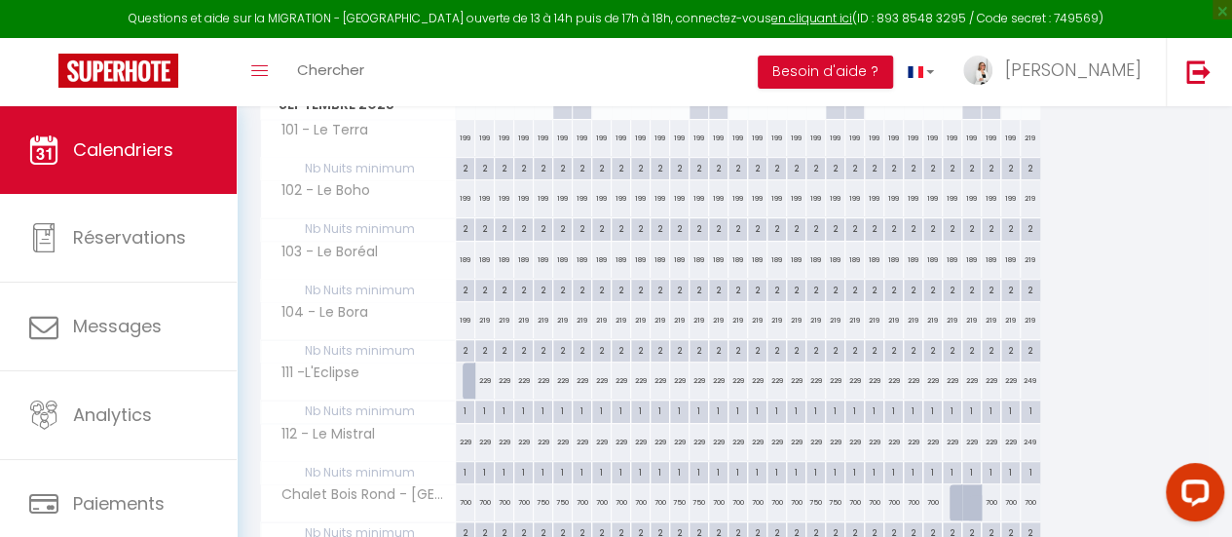
click at [679, 502] on div "750" at bounding box center [679, 502] width 19 height 36
type input "750"
type input "Ven 12 Septembre 2025"
type input "[DATE]"
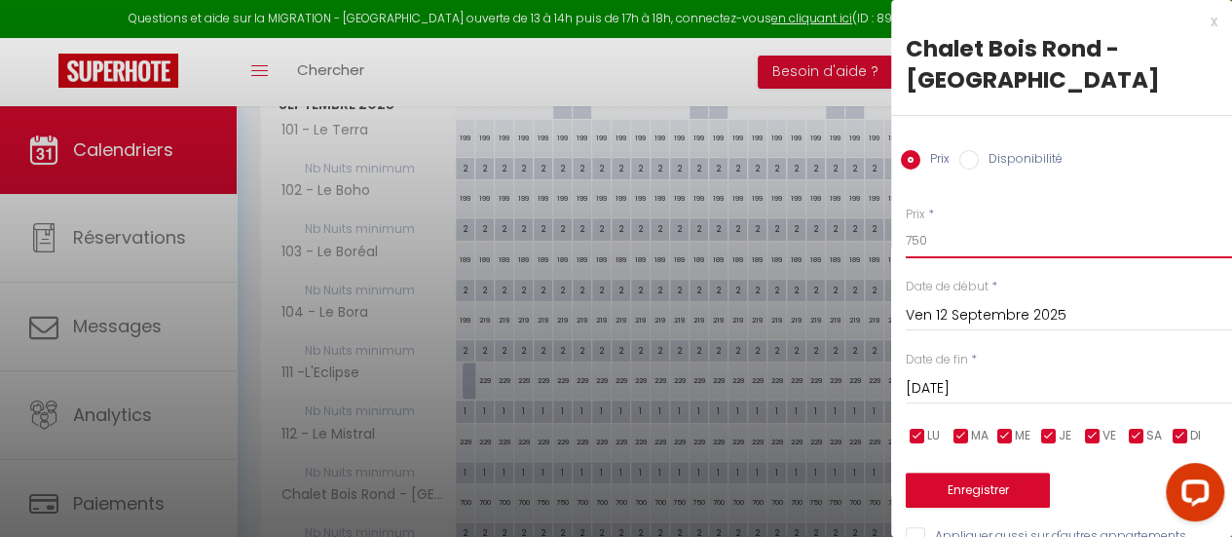
drag, startPoint x: 884, startPoint y: 208, endPoint x: 847, endPoint y: 207, distance: 37.0
click at [847, 207] on body "Questions et aide sur la MIGRATION - [GEOGRAPHIC_DATA] ouverte de 13 à 14h puis…" at bounding box center [616, 204] width 1232 height 844
type input "700"
click at [1020, 472] on button "Enregistrer" at bounding box center [978, 489] width 144 height 35
type input "Jeu 11 Septembre 2025"
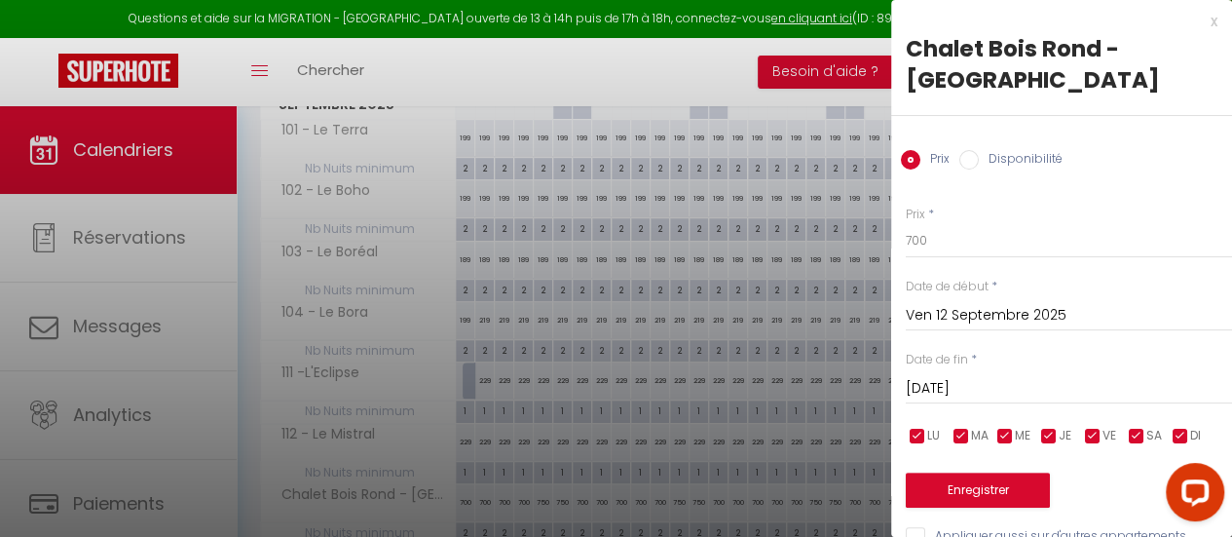
type input "Ven 12 Septembre 2025"
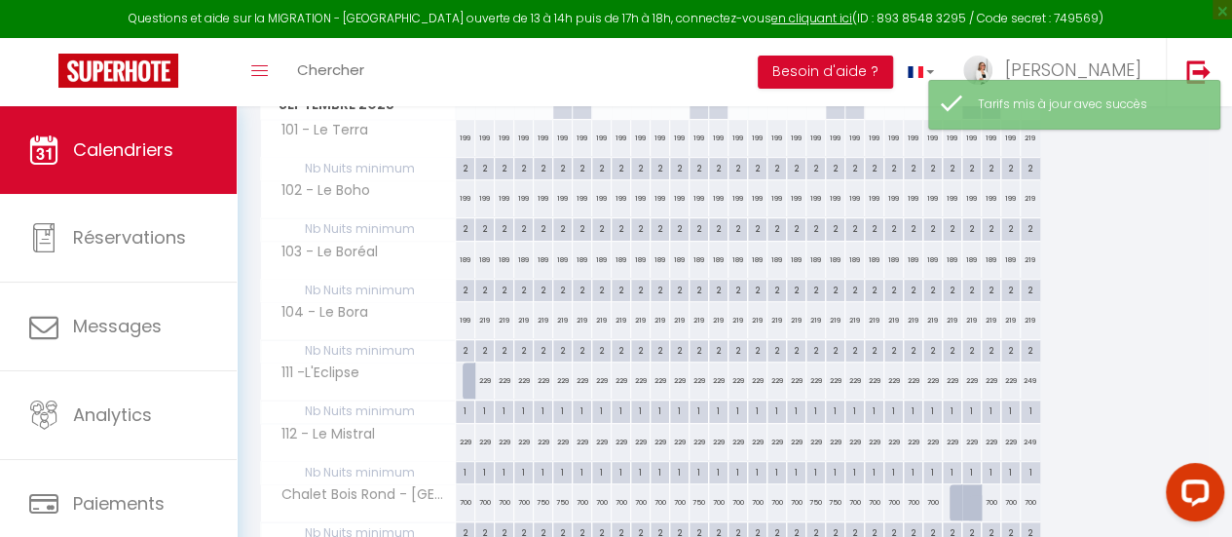
click at [812, 493] on div "750" at bounding box center [815, 502] width 19 height 36
type input "750"
type input "Ven 19 Septembre 2025"
type input "[DATE]"
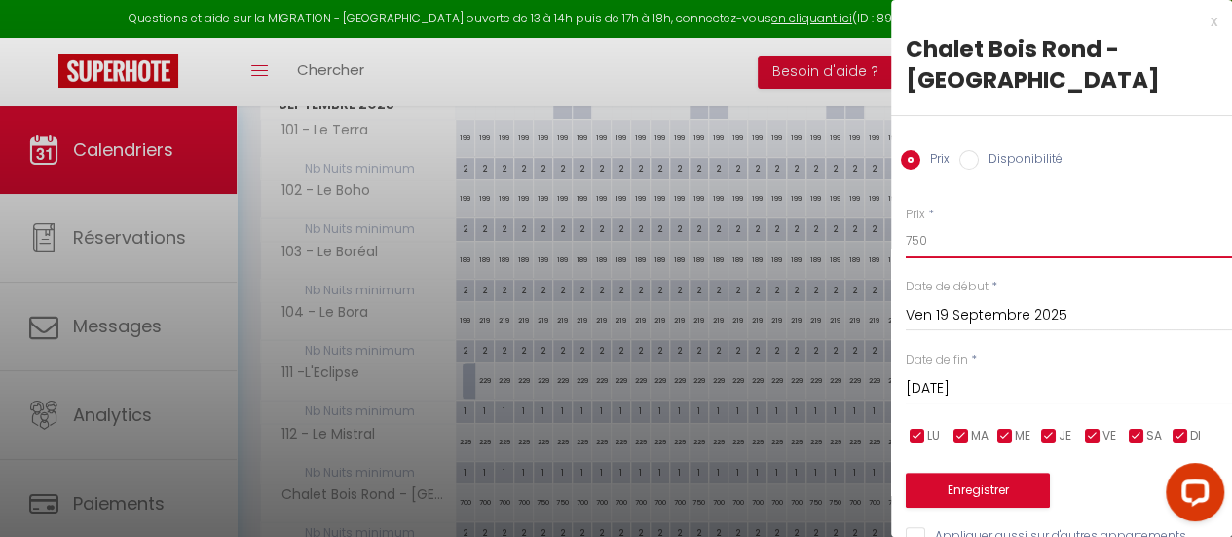
drag, startPoint x: 929, startPoint y: 211, endPoint x: 896, endPoint y: 210, distance: 33.1
click at [896, 210] on div "Prix * 750 Statut * Disponible Indisponible Date de début * [DATE] < [DATE] > D…" at bounding box center [1061, 365] width 341 height 368
type input "700"
click at [973, 472] on button "Enregistrer" at bounding box center [978, 489] width 144 height 35
type input "Jeu 18 Septembre 2025"
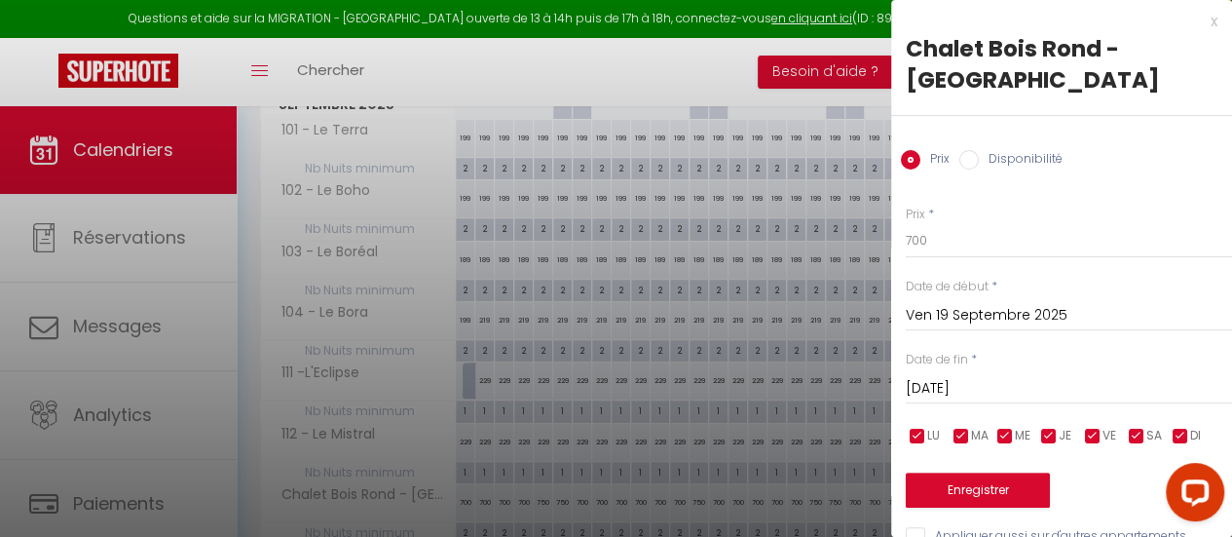
type input "Ven 19 Septembre 2025"
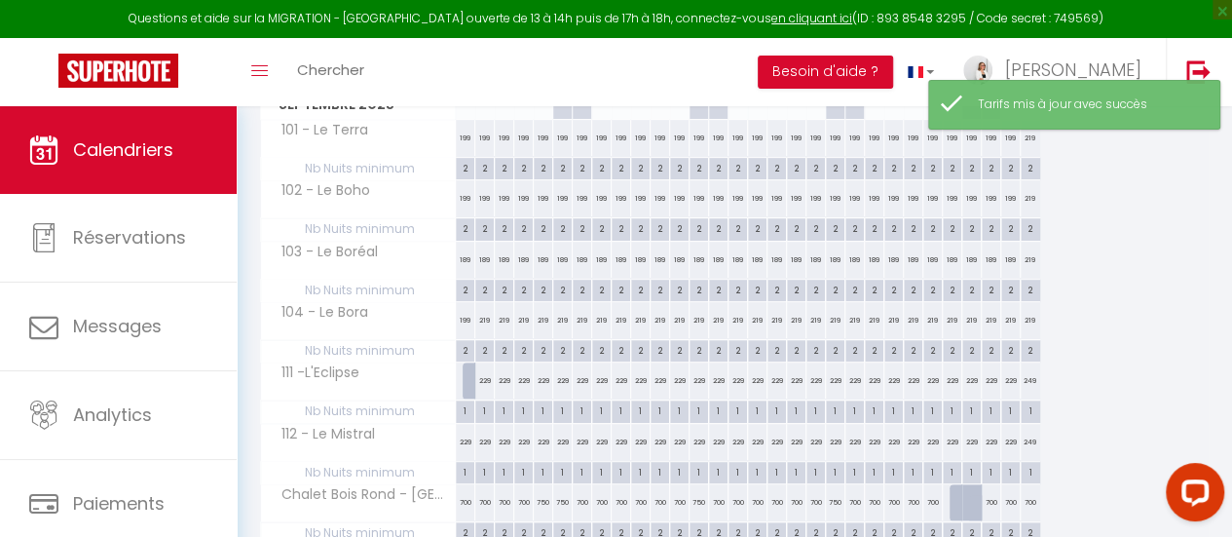
click at [836, 497] on div "750" at bounding box center [835, 502] width 19 height 36
type input "750"
type input "[DATE]"
type input "Dim 21 Septembre 2025"
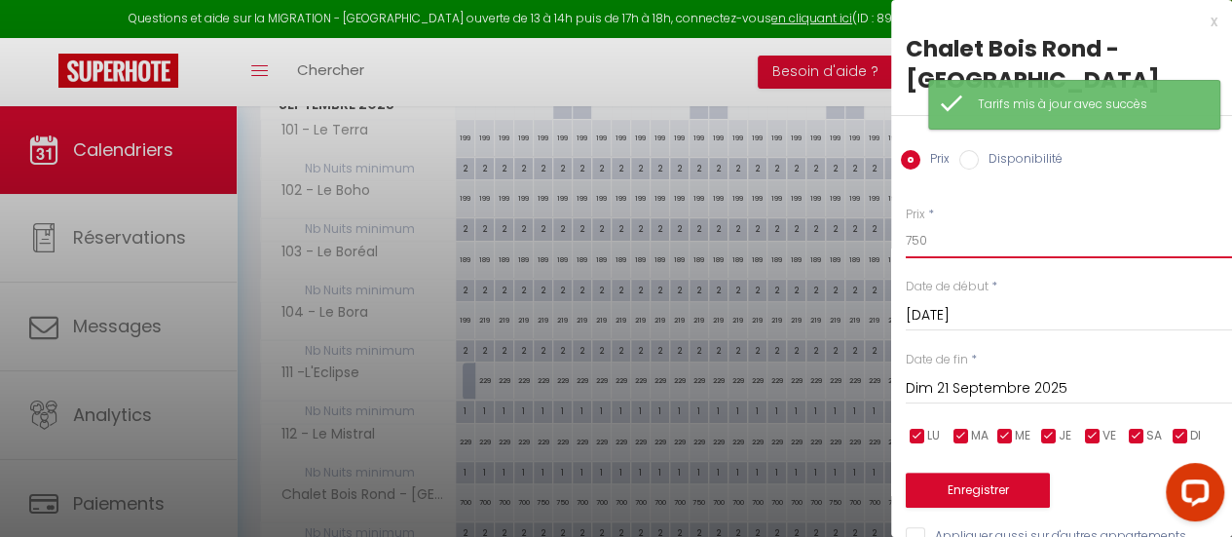
drag, startPoint x: 937, startPoint y: 211, endPoint x: 847, endPoint y: 206, distance: 89.7
click at [847, 206] on body "Questions et aide sur la MIGRATION - [GEOGRAPHIC_DATA] ouverte de 13 à 14h puis…" at bounding box center [616, 204] width 1232 height 844
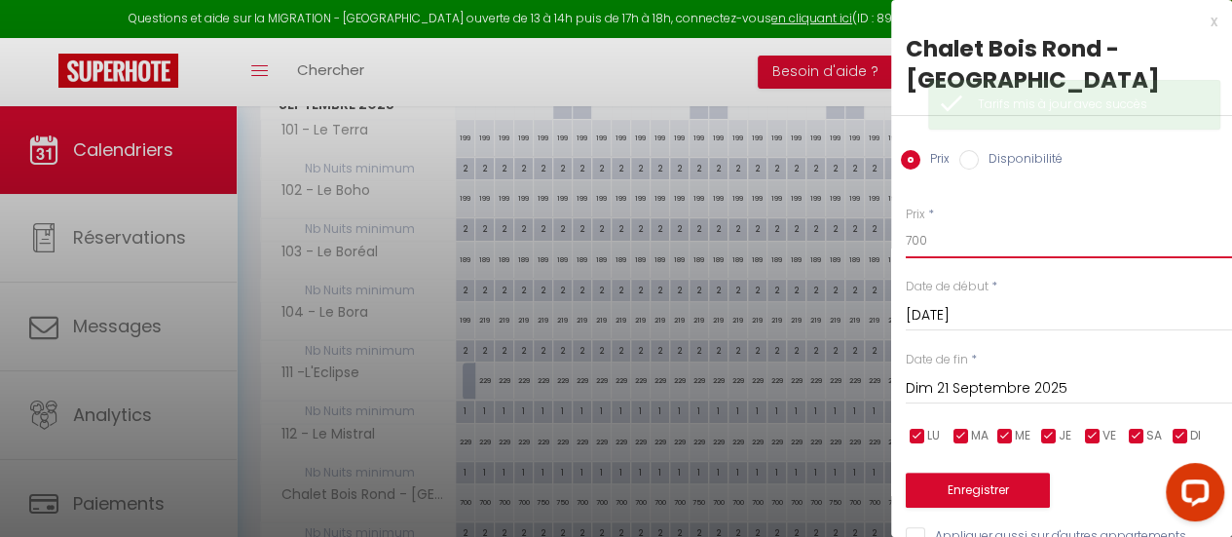
type input "700"
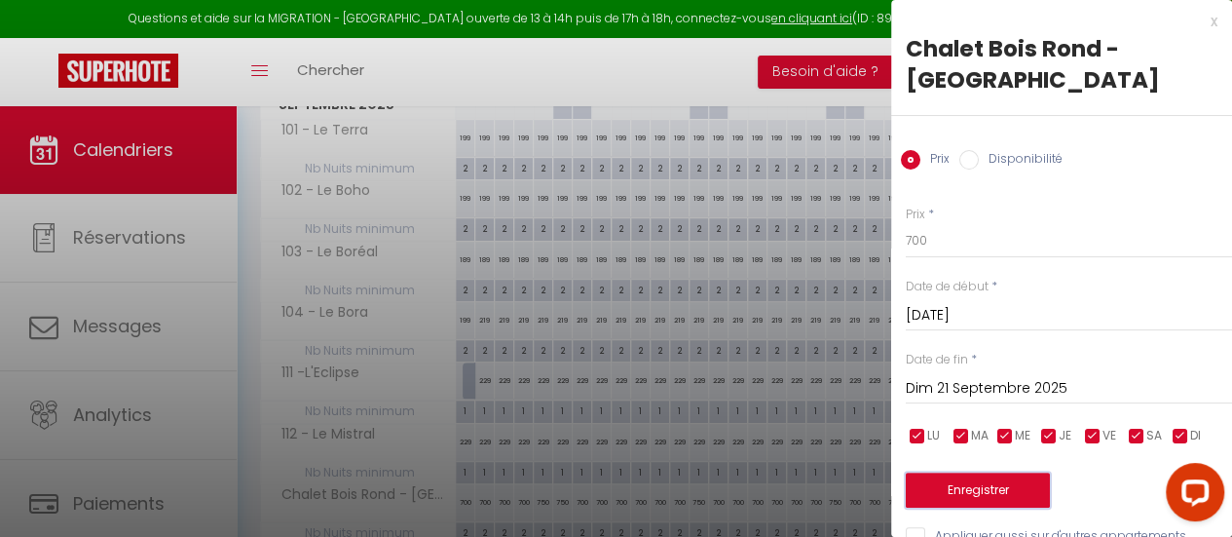
click at [1008, 472] on button "Enregistrer" at bounding box center [978, 489] width 144 height 35
type input "Ven 19 Septembre 2025"
type input "[DATE]"
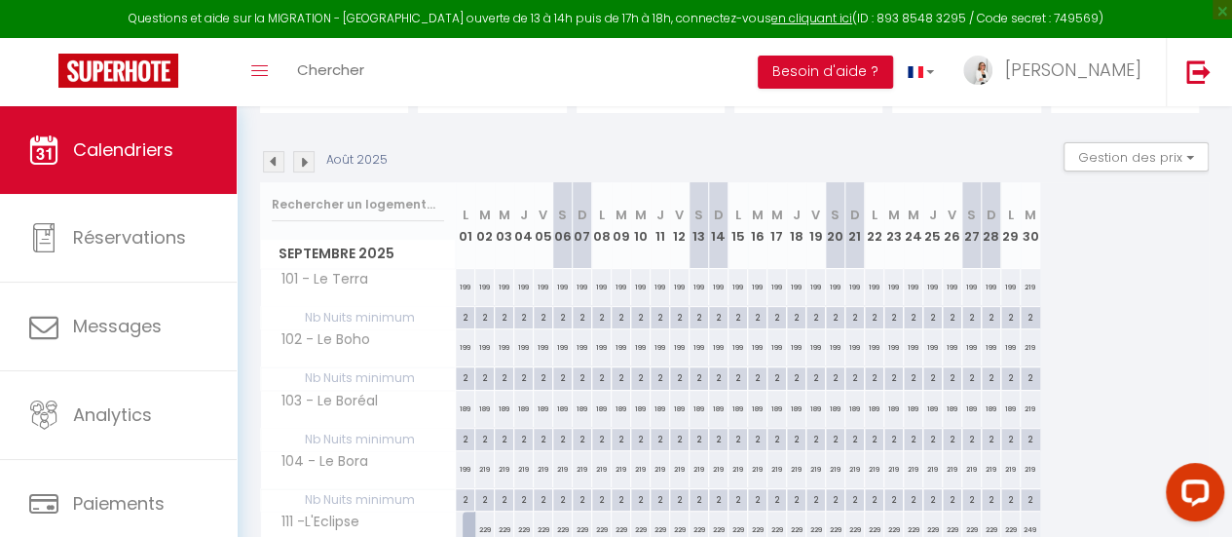
scroll to position [0, 0]
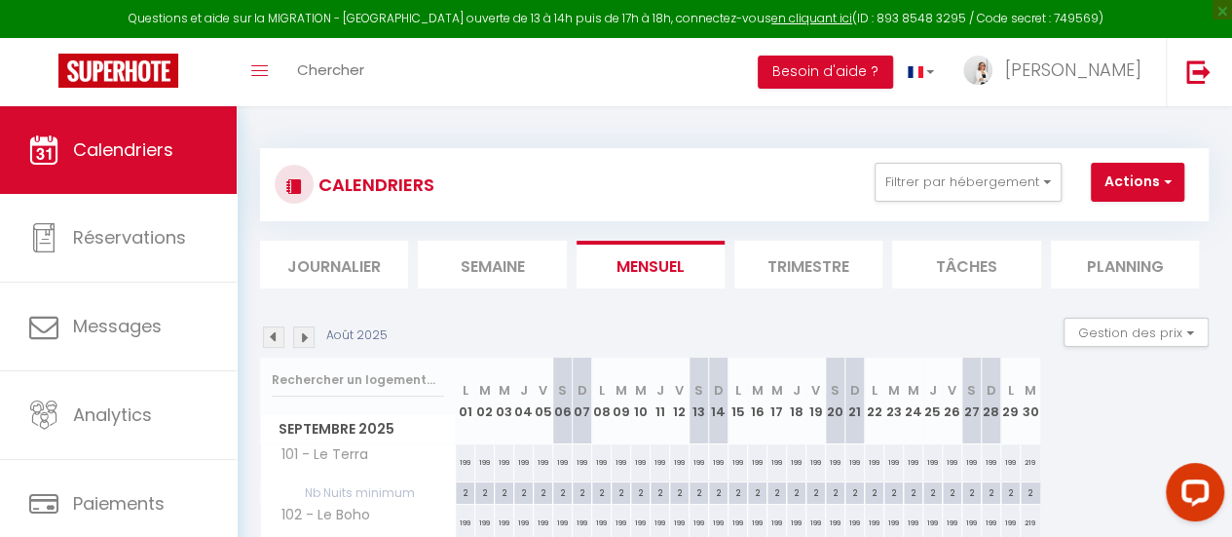
click at [267, 335] on img at bounding box center [273, 336] width 21 height 21
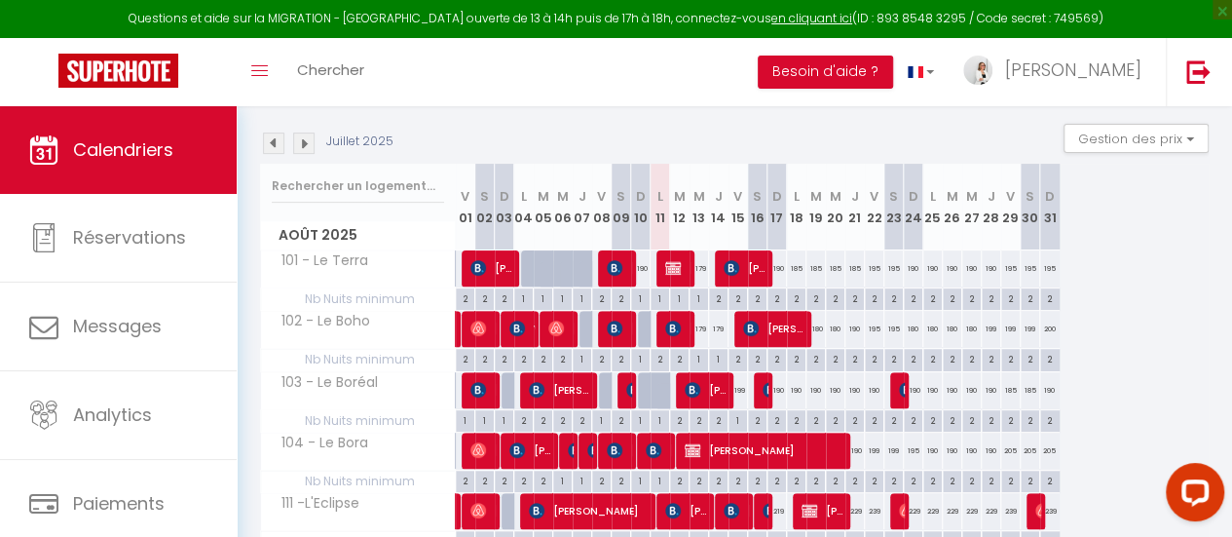
scroll to position [195, 0]
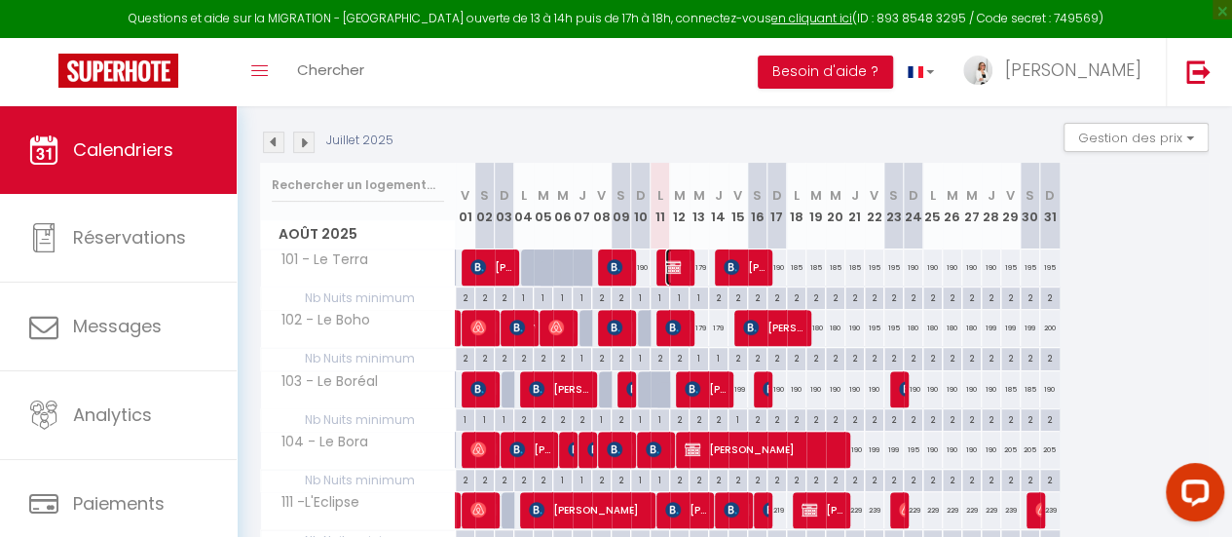
click at [666, 265] on img at bounding box center [673, 267] width 16 height 16
select select "OK"
select select "KO"
select select "0"
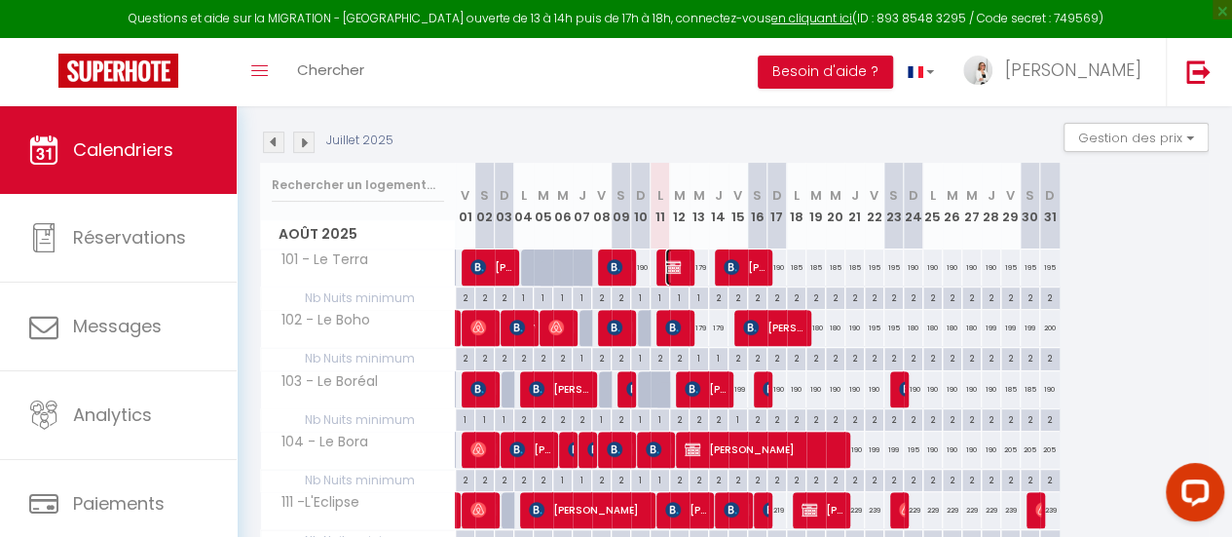
select select "1"
select select
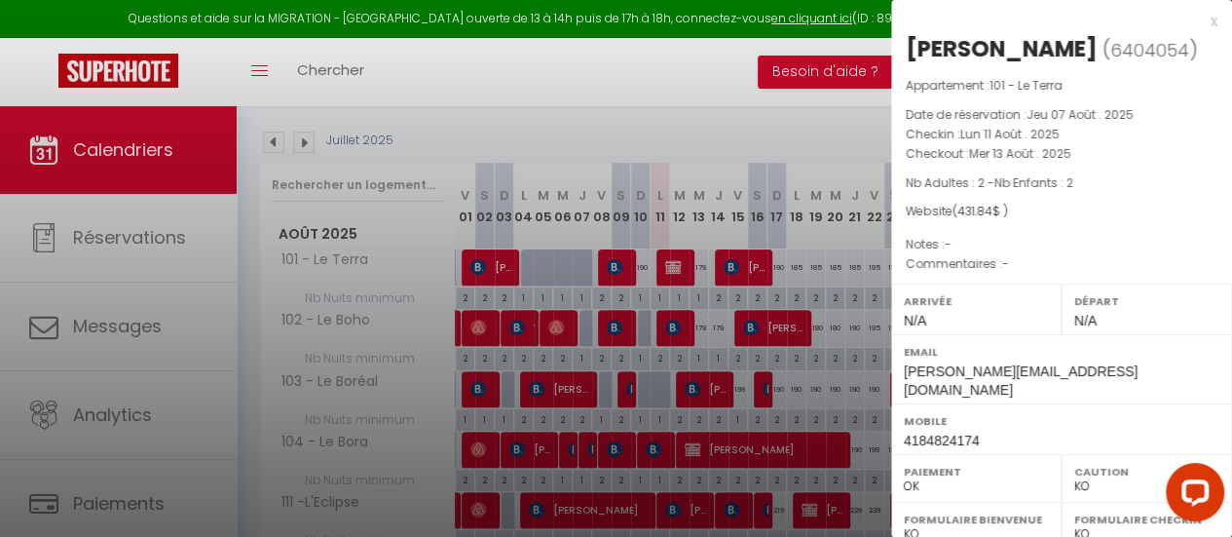
click at [740, 266] on div at bounding box center [616, 268] width 1232 height 537
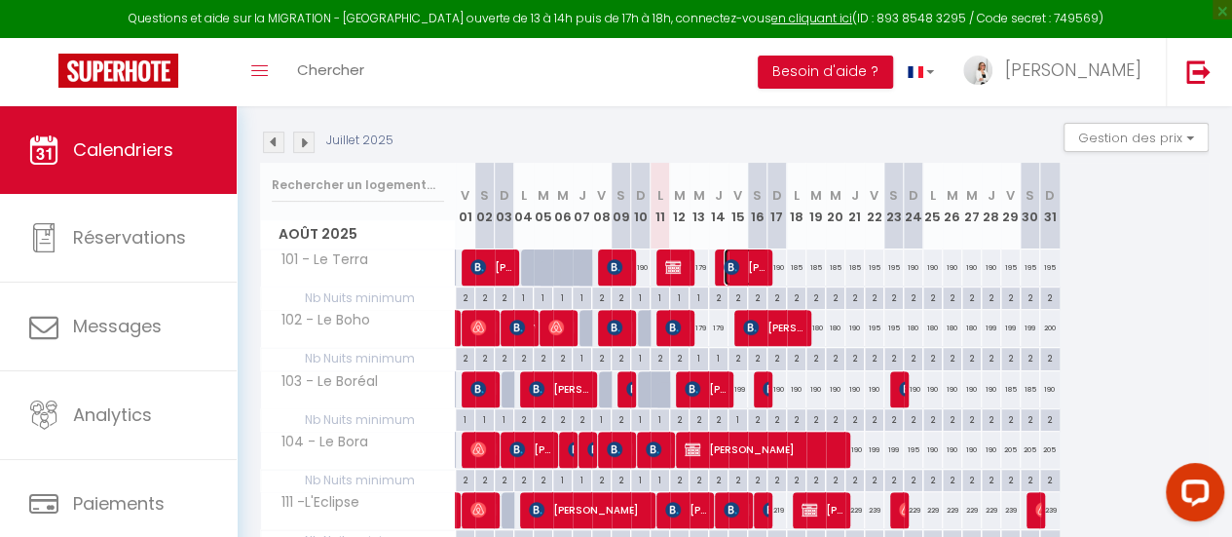
click at [740, 266] on span "[PERSON_NAME]" at bounding box center [747, 266] width 46 height 37
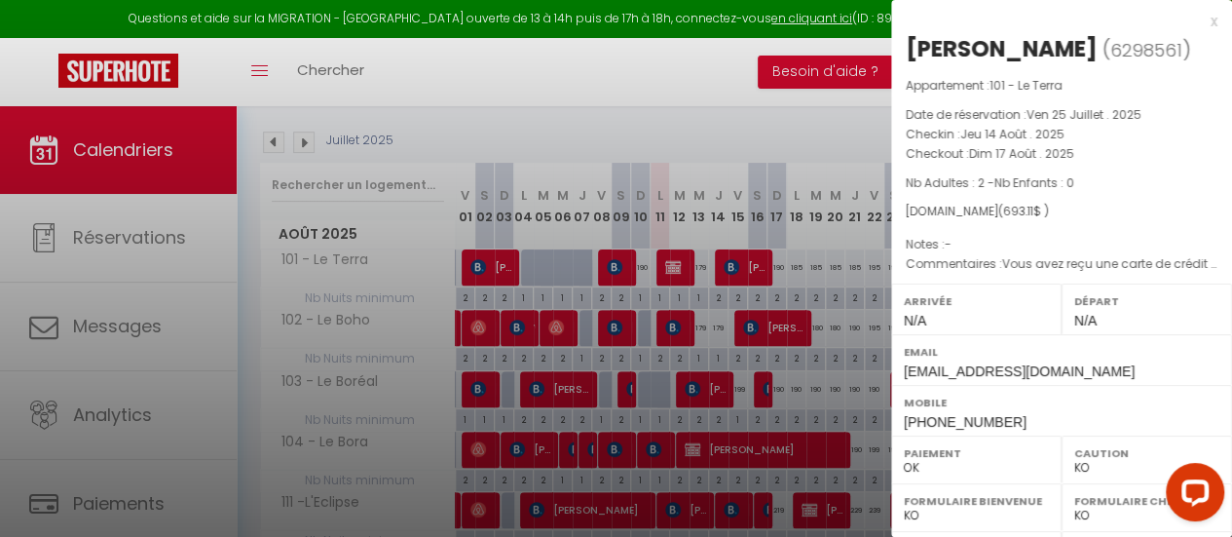
click at [736, 131] on div at bounding box center [616, 268] width 1232 height 537
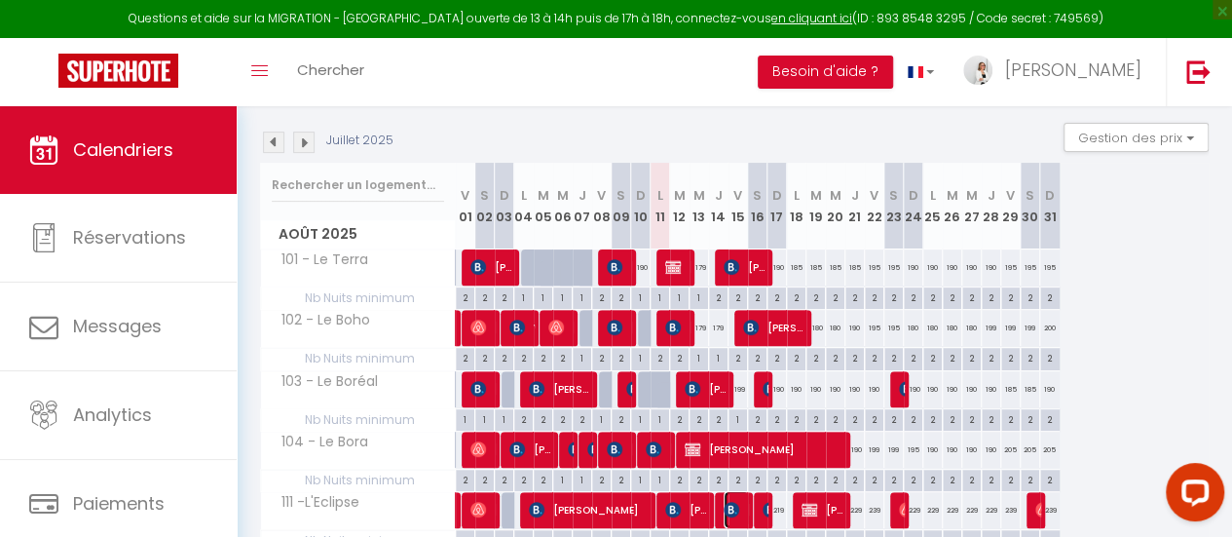
click at [724, 494] on span "[PERSON_NAME]" at bounding box center [737, 509] width 26 height 37
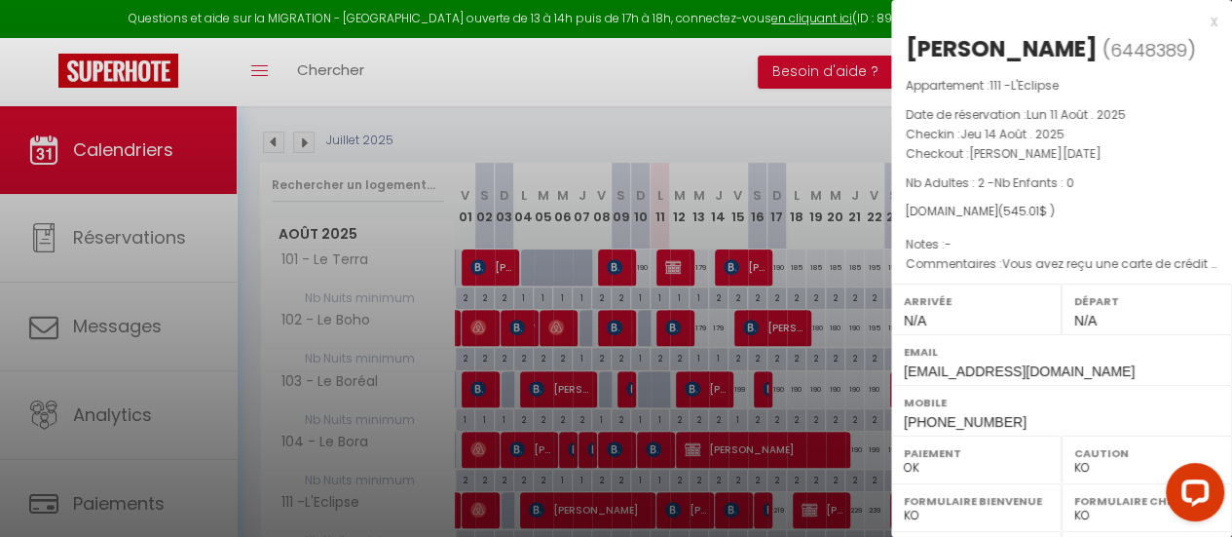
click at [1201, 19] on div "x" at bounding box center [1054, 21] width 326 height 23
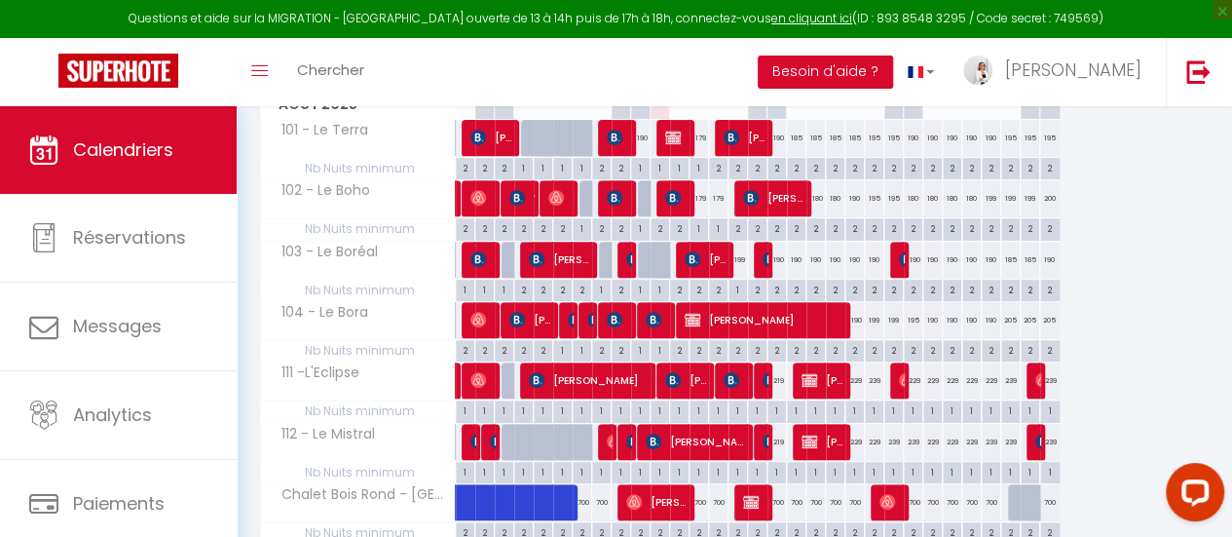
scroll to position [422, 0]
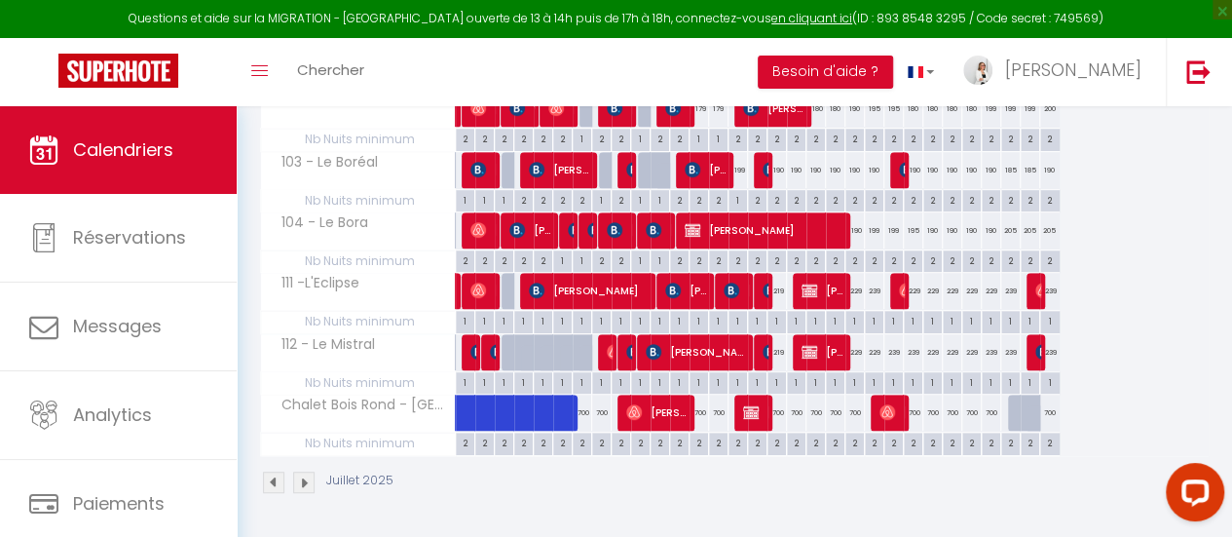
click at [774, 400] on div "700" at bounding box center [776, 412] width 19 height 36
type input "700"
type input "Dim 17 Août 2025"
type input "Lun 18 Août 2025"
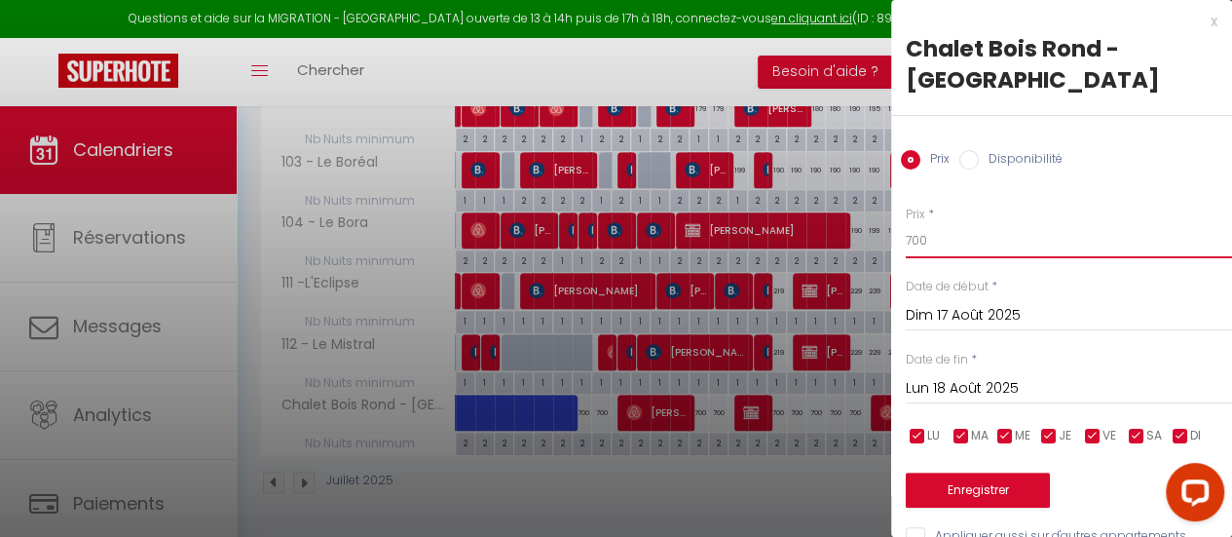
click at [896, 206] on div "Prix * 700 Statut * Disponible Indisponible Date de début * [DATE] < [DATE] > D…" at bounding box center [1061, 365] width 341 height 368
type input "680"
click at [991, 472] on button "Enregistrer" at bounding box center [978, 489] width 144 height 35
type input "[PERSON_NAME][DATE]"
type input "Dim 17 Août 2025"
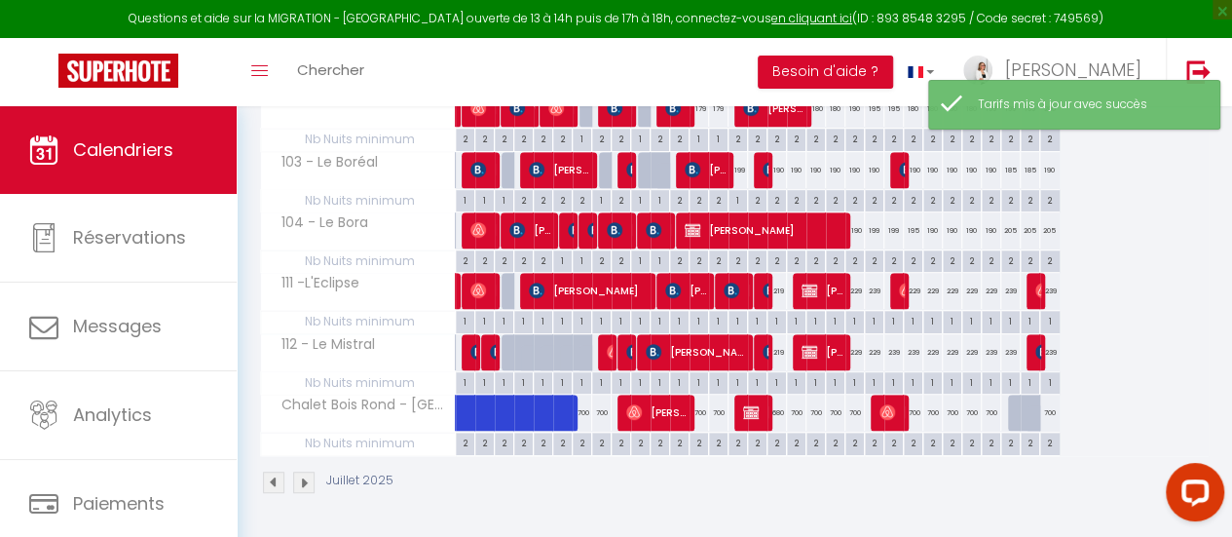
click at [795, 394] on div "700" at bounding box center [796, 412] width 19 height 36
type input "700"
type input "Lun 18 Août 2025"
type input "[DATE]"
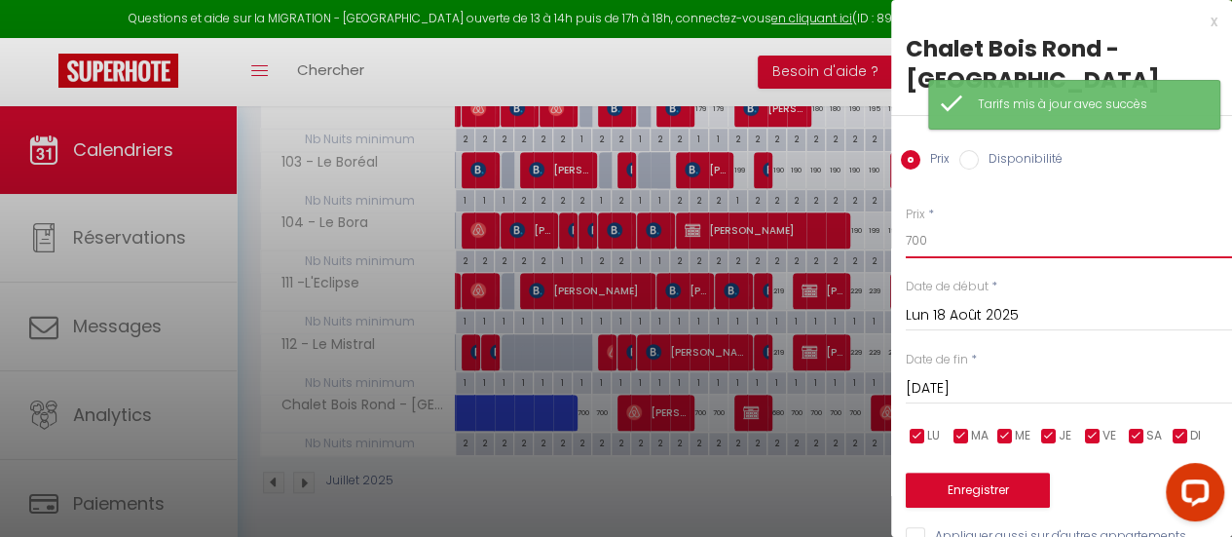
drag, startPoint x: 933, startPoint y: 209, endPoint x: 890, endPoint y: 209, distance: 42.8
click at [890, 209] on body "Questions et aide sur la MIGRATION - [GEOGRAPHIC_DATA] ouverte de 13 à 14h puis…" at bounding box center [616, 114] width 1232 height 844
type input "680"
click at [988, 472] on button "Enregistrer" at bounding box center [978, 489] width 144 height 35
type input "Dim 17 Août 2025"
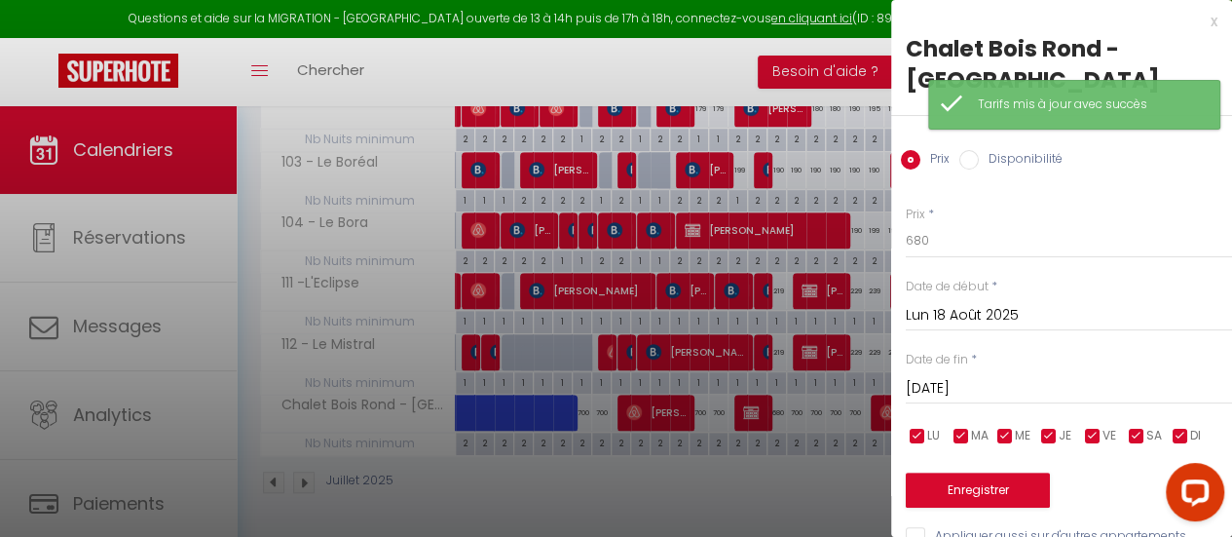
type input "Lun 18 Août 2025"
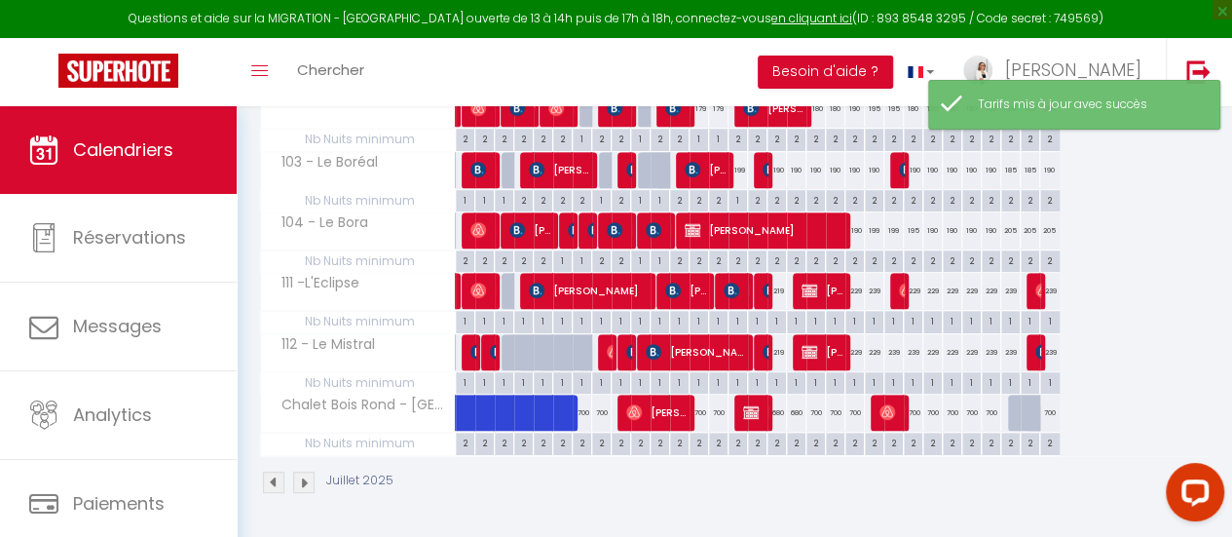
click at [813, 400] on div "700" at bounding box center [815, 412] width 19 height 36
type input "700"
type input "[DATE]"
type input "Mer 20 Août 2025"
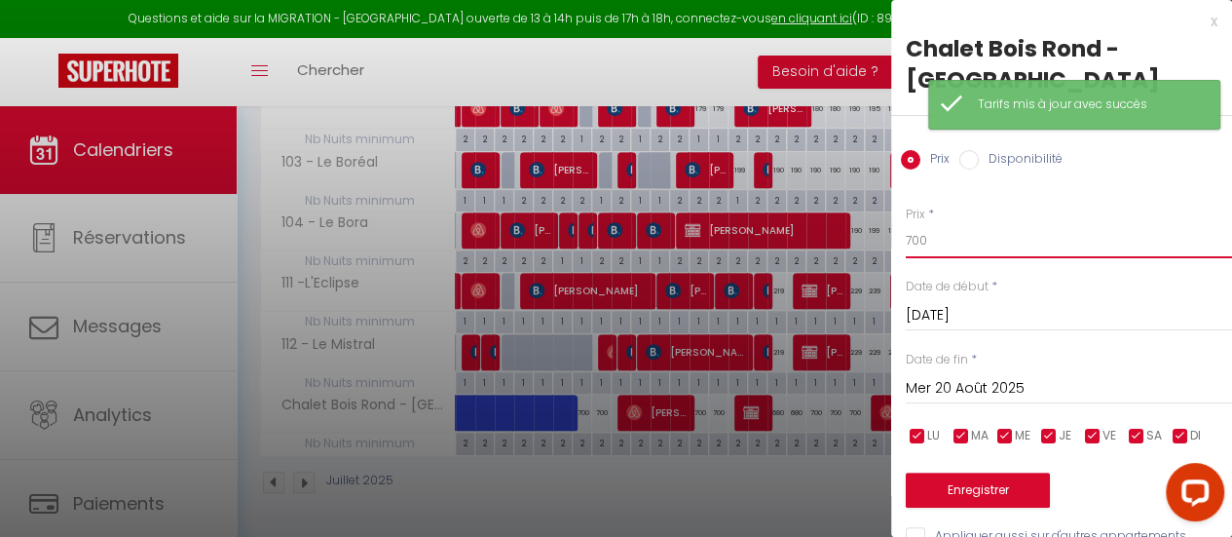
drag, startPoint x: 933, startPoint y: 209, endPoint x: 884, endPoint y: 211, distance: 48.7
click at [884, 211] on body "Questions et aide sur la MIGRATION - [GEOGRAPHIC_DATA] ouverte de 13 à 14h puis…" at bounding box center [616, 114] width 1232 height 844
type input "680"
click at [974, 472] on button "Enregistrer" at bounding box center [978, 489] width 144 height 35
type input "Lun 18 Août 2025"
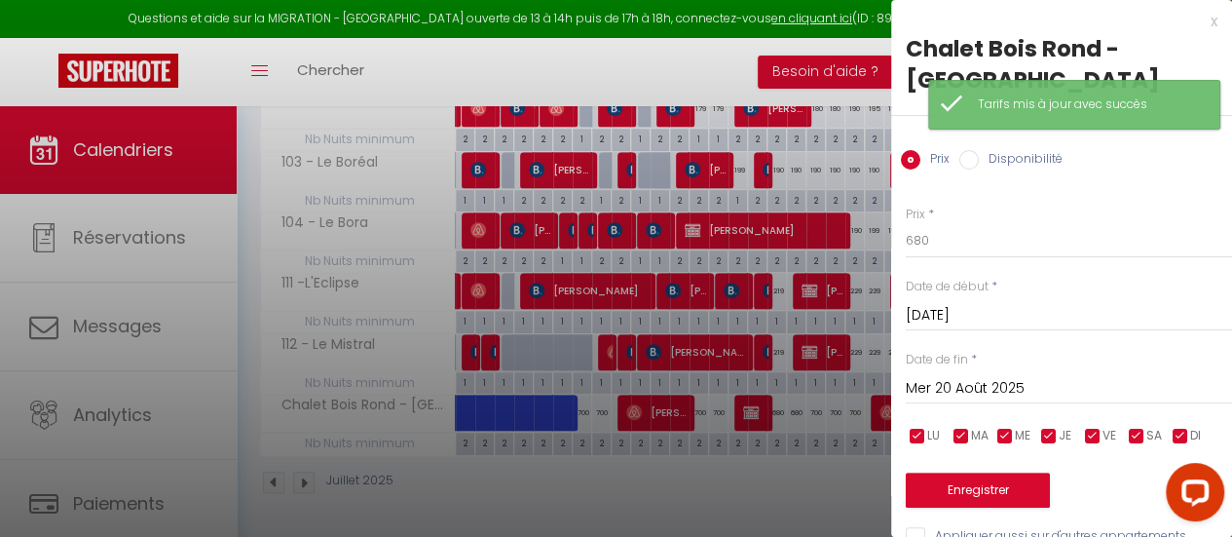
type input "[DATE]"
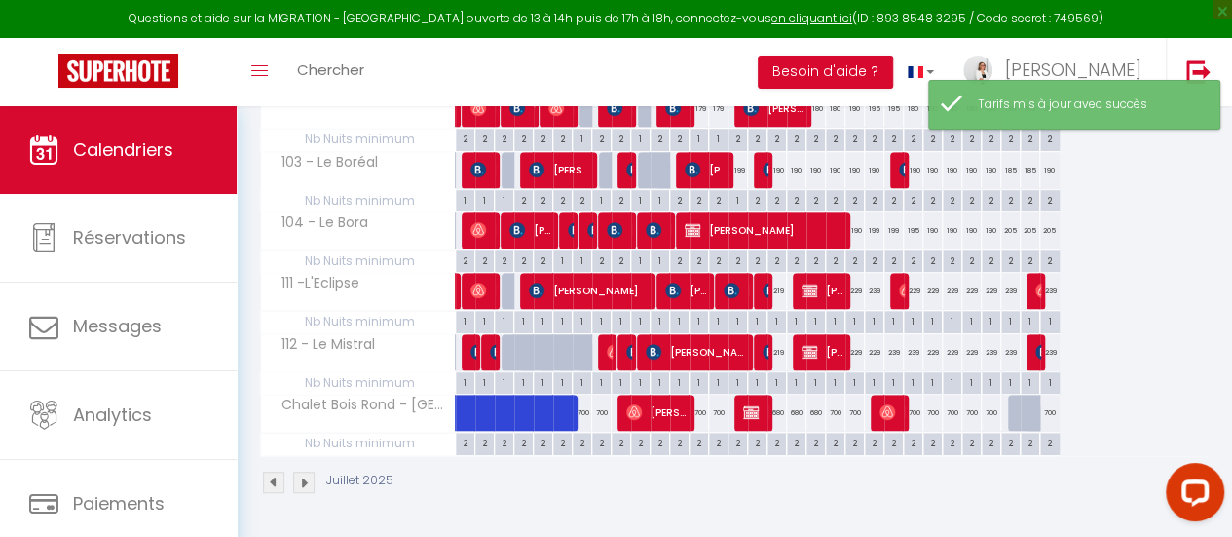
click at [838, 394] on div "700" at bounding box center [835, 412] width 19 height 36
type input "700"
type input "Mer 20 Août 2025"
type input "[DEMOGRAPHIC_DATA][DATE]"
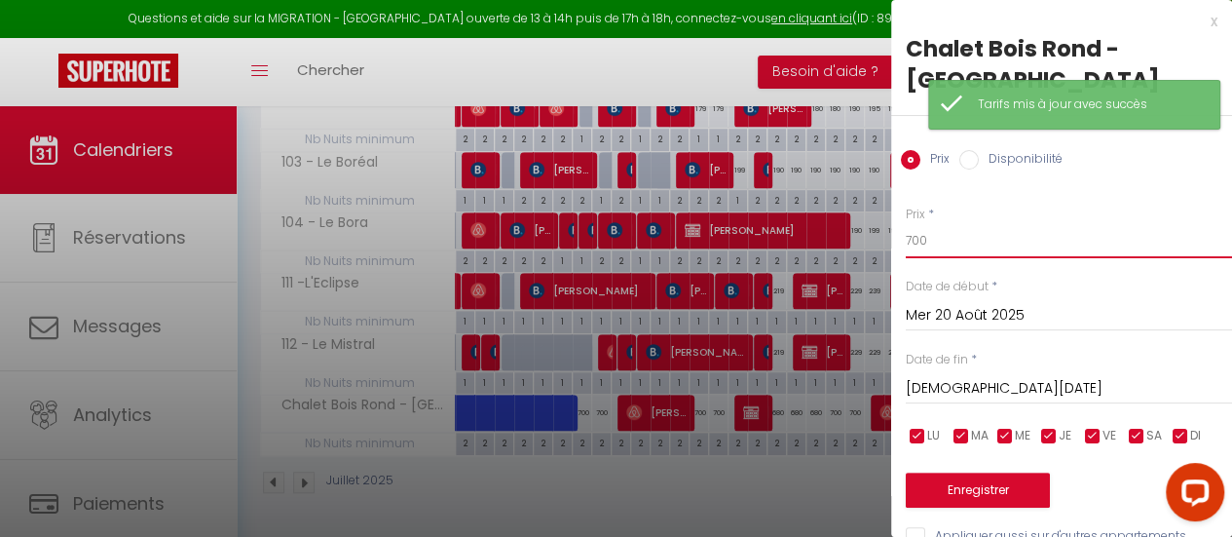
drag, startPoint x: 933, startPoint y: 204, endPoint x: 903, endPoint y: 205, distance: 30.3
click at [903, 205] on div "Prix * 700 Statut * Disponible Indisponible Date de début * [DATE] < [DATE] > D…" at bounding box center [1061, 365] width 341 height 368
type input "680"
click at [1016, 472] on button "Enregistrer" at bounding box center [978, 489] width 144 height 35
type input "[DATE]"
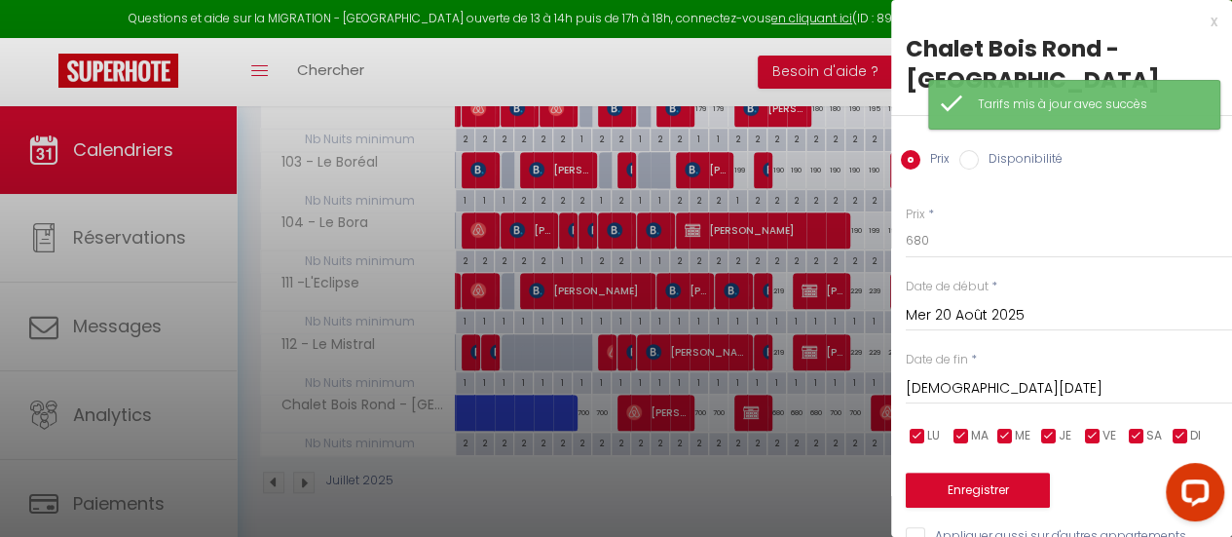
type input "Mer 20 Août 2025"
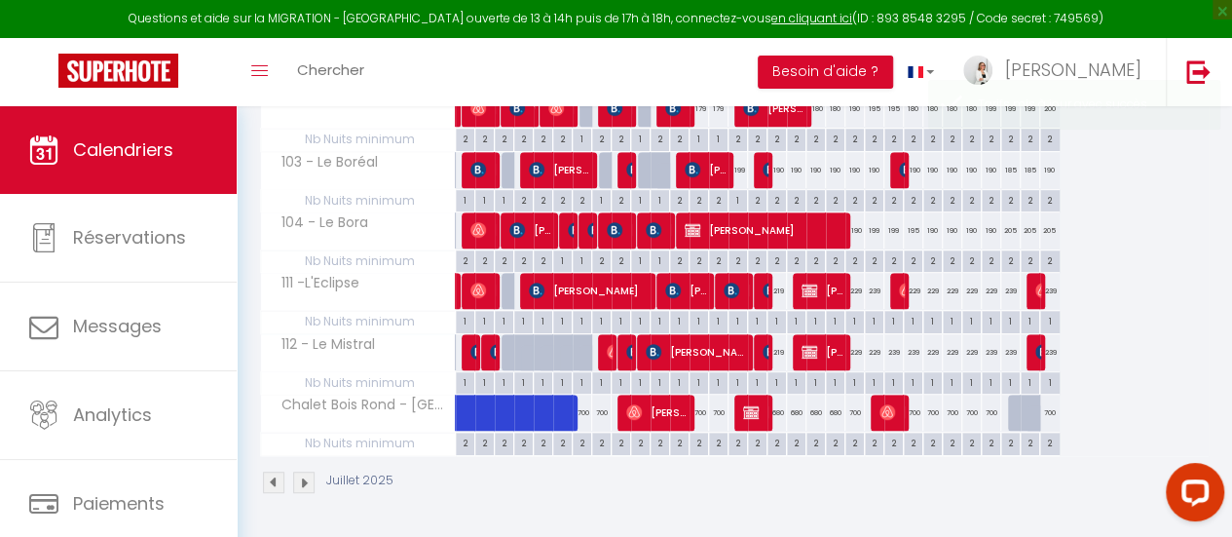
click at [853, 395] on div "700" at bounding box center [854, 412] width 19 height 36
type input "700"
type input "[DEMOGRAPHIC_DATA][DATE]"
type input "Ven 22 Août 2025"
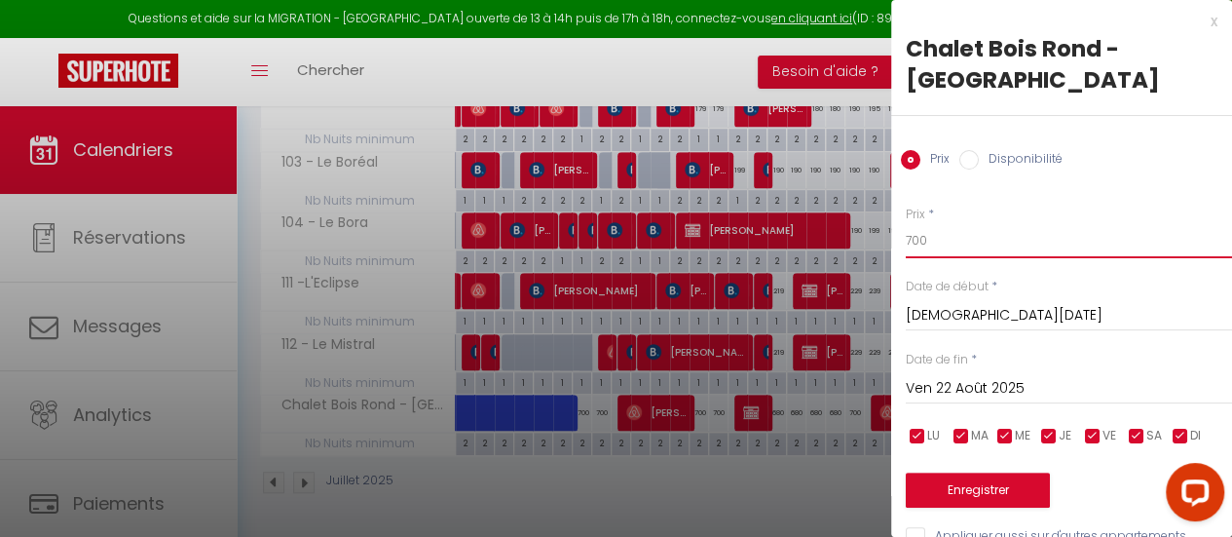
drag, startPoint x: 937, startPoint y: 207, endPoint x: 907, endPoint y: 209, distance: 30.3
click at [907, 223] on input "700" at bounding box center [1069, 240] width 326 height 35
click at [555, 391] on div at bounding box center [616, 268] width 1232 height 537
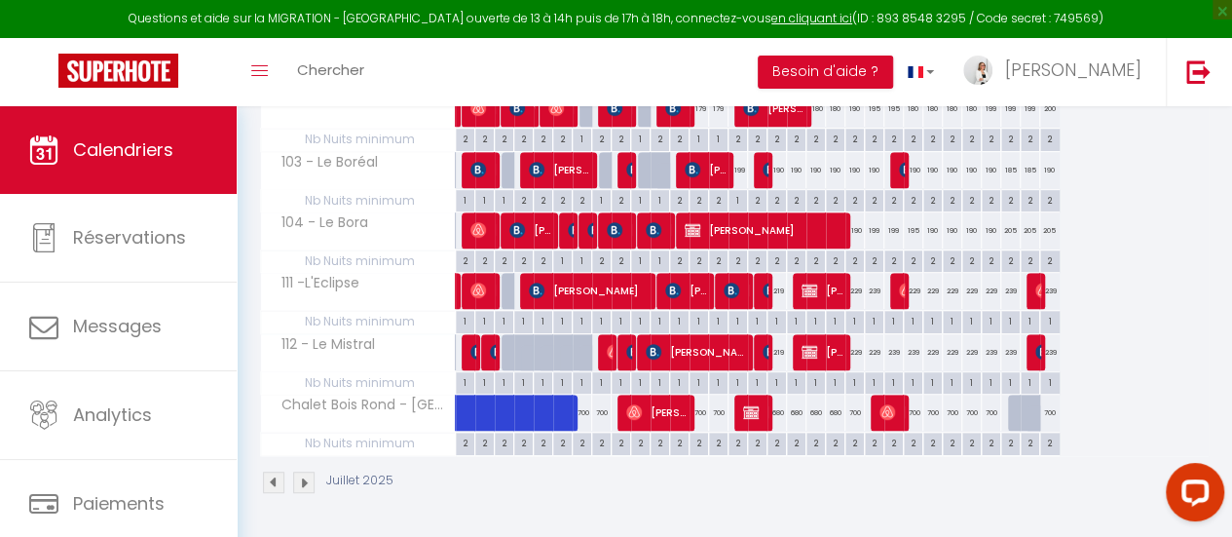
click at [855, 406] on div "700" at bounding box center [854, 412] width 19 height 36
type input "700"
type input "[DEMOGRAPHIC_DATA][DATE]"
type input "Ven 22 Août 2025"
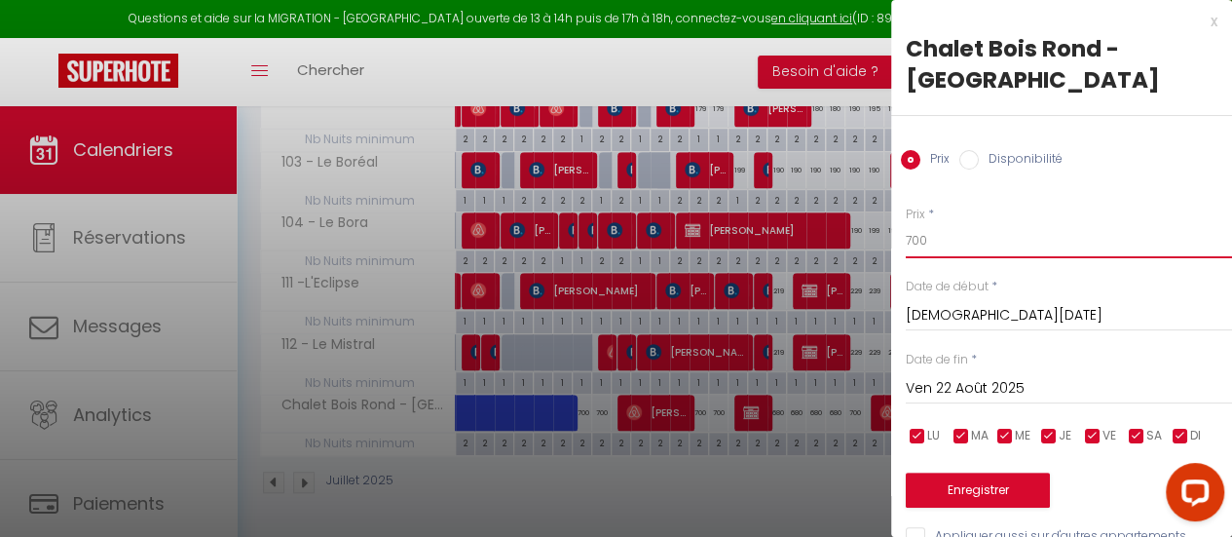
drag, startPoint x: 897, startPoint y: 212, endPoint x: 882, endPoint y: 212, distance: 14.6
click at [882, 212] on body "Questions et aide sur la MIGRATION - [GEOGRAPHIC_DATA] ouverte de 13 à 14h puis…" at bounding box center [616, 114] width 1232 height 844
type input "680"
click at [995, 472] on button "Enregistrer" at bounding box center [978, 489] width 144 height 35
type input "Mer 20 Août 2025"
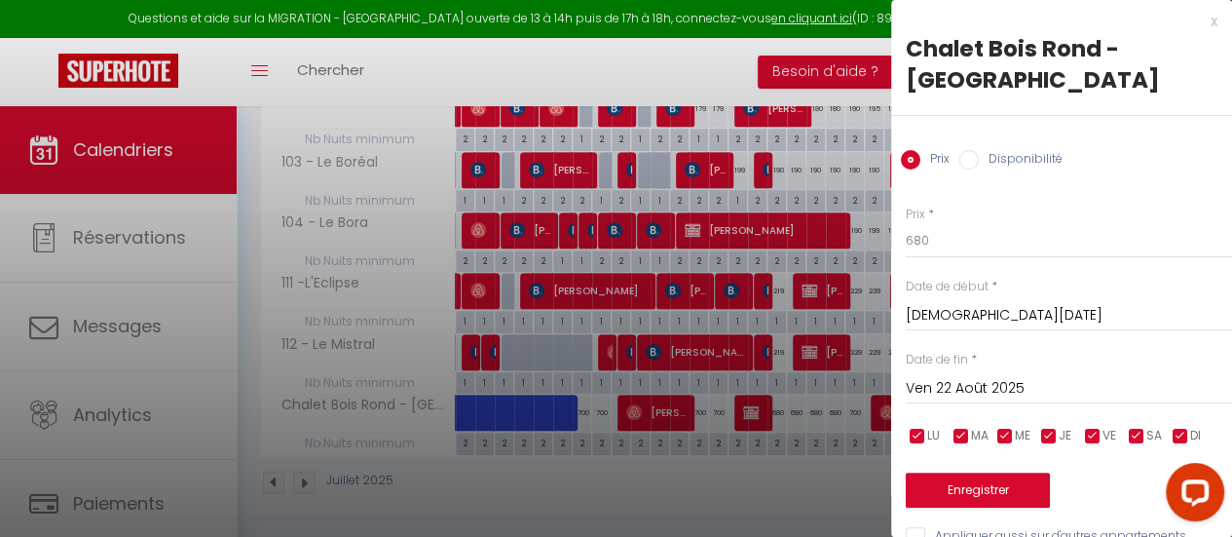
type input "[DEMOGRAPHIC_DATA][DATE]"
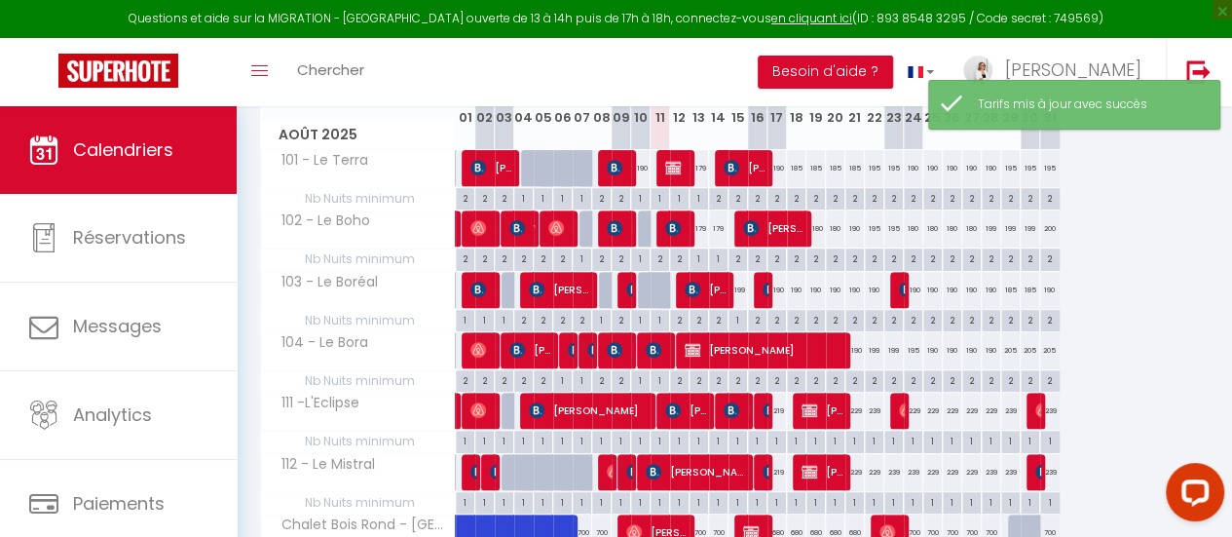
scroll to position [324, 0]
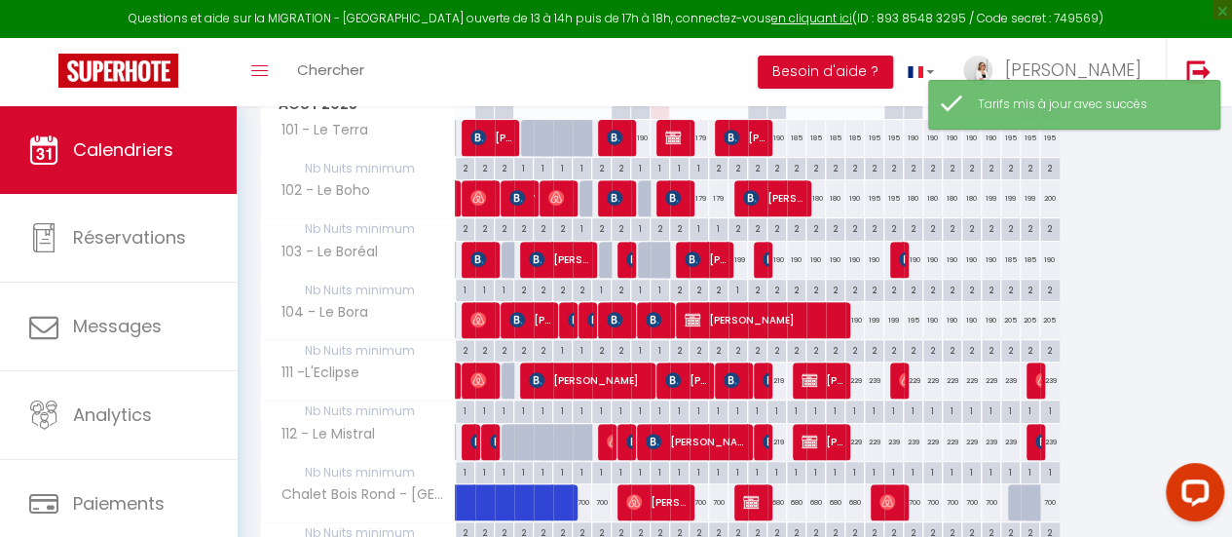
click at [918, 501] on div "700" at bounding box center [913, 502] width 19 height 36
type input "700"
type input "Dim 24 Août 2025"
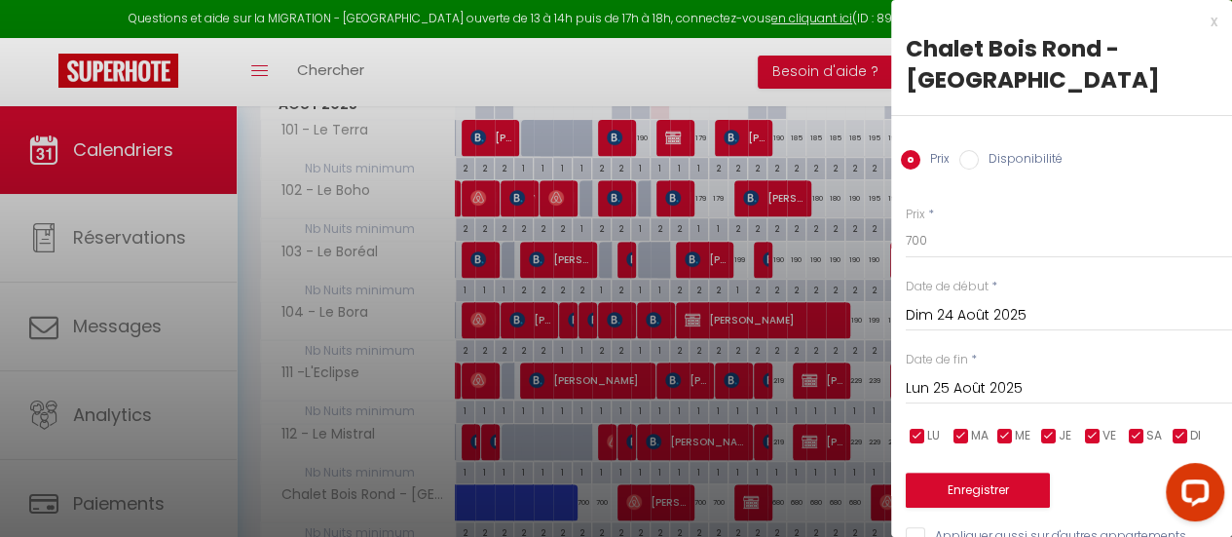
click at [971, 376] on input "Lun 25 Août 2025" at bounding box center [1069, 388] width 326 height 25
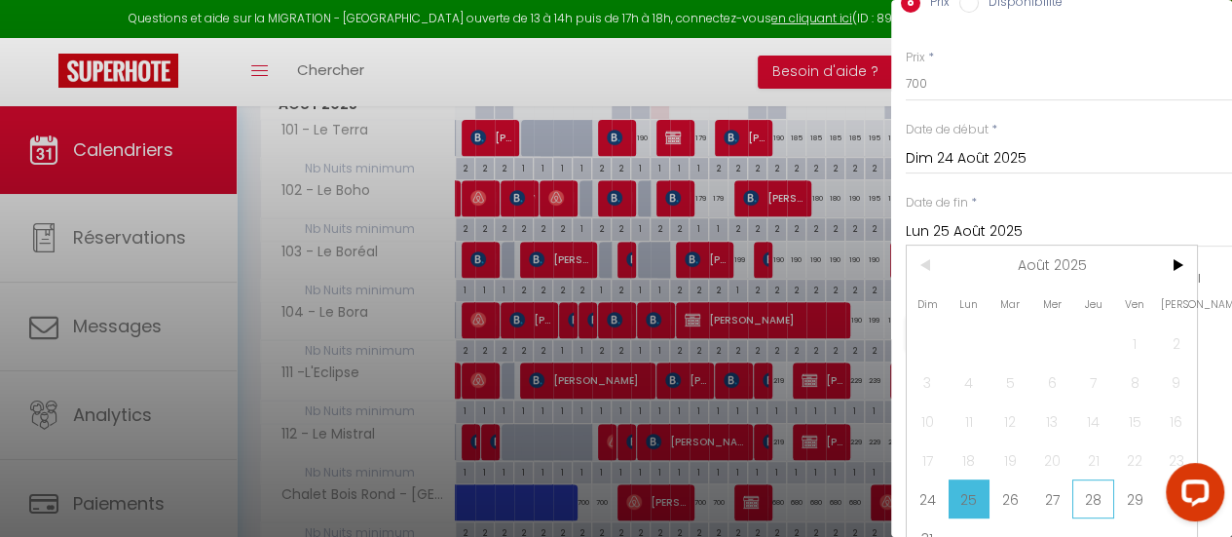
scroll to position [160, 0]
click at [1101, 476] on span "28" at bounding box center [1093, 495] width 42 height 39
type input "Jeu 28 Août 2025"
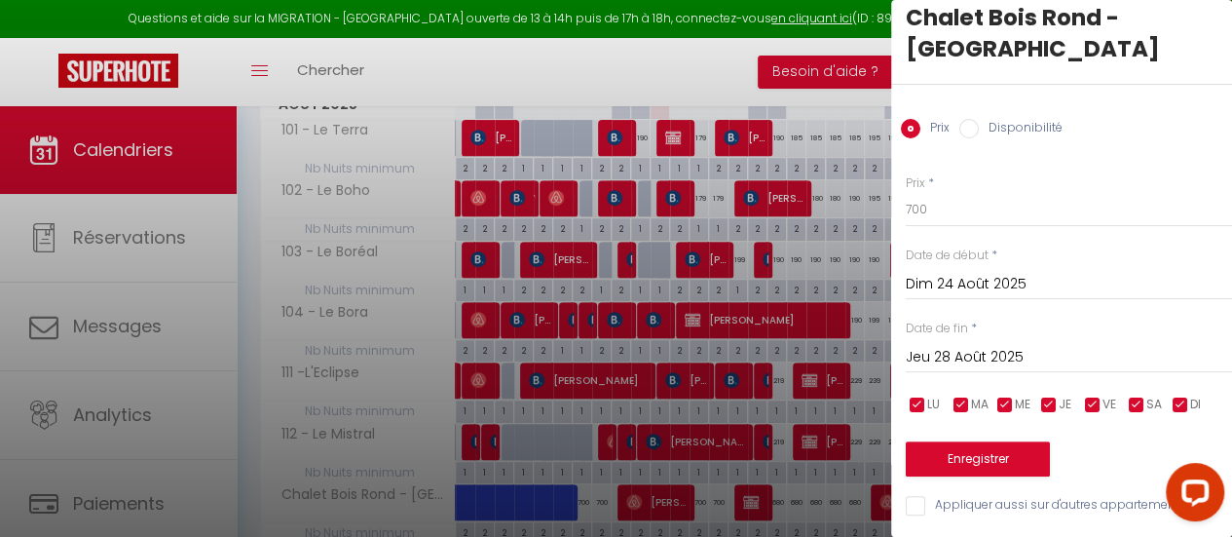
scroll to position [14, 0]
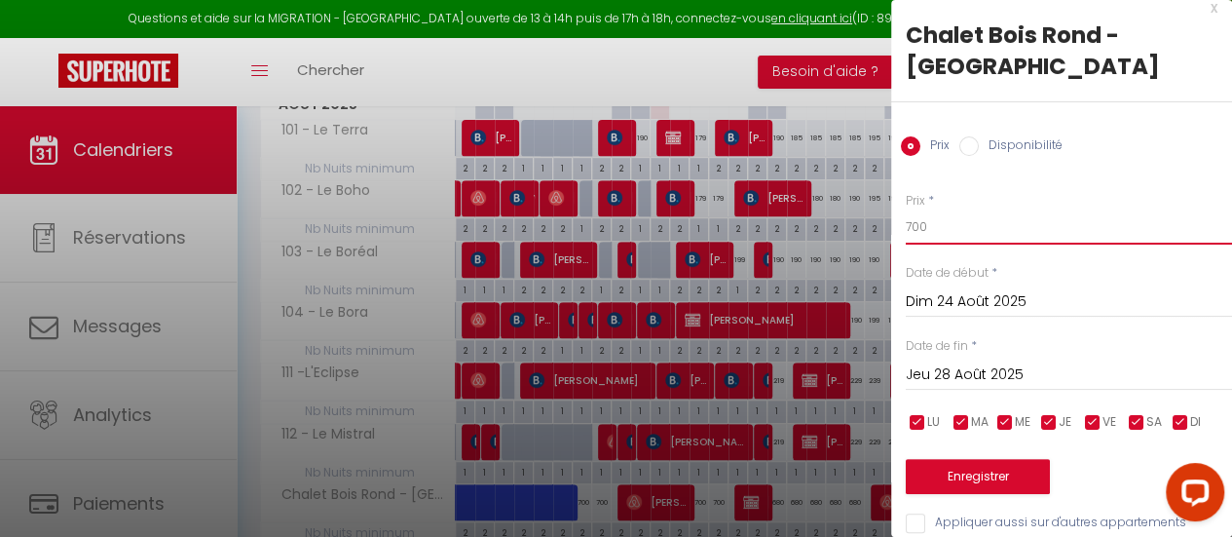
drag, startPoint x: 927, startPoint y: 199, endPoint x: 861, endPoint y: 204, distance: 66.4
click at [866, 204] on body "Questions et aide sur la MIGRATION - [GEOGRAPHIC_DATA] ouverte de 13 à 14h puis…" at bounding box center [616, 204] width 1232 height 844
type input "680"
click at [961, 459] on button "Enregistrer" at bounding box center [978, 476] width 144 height 35
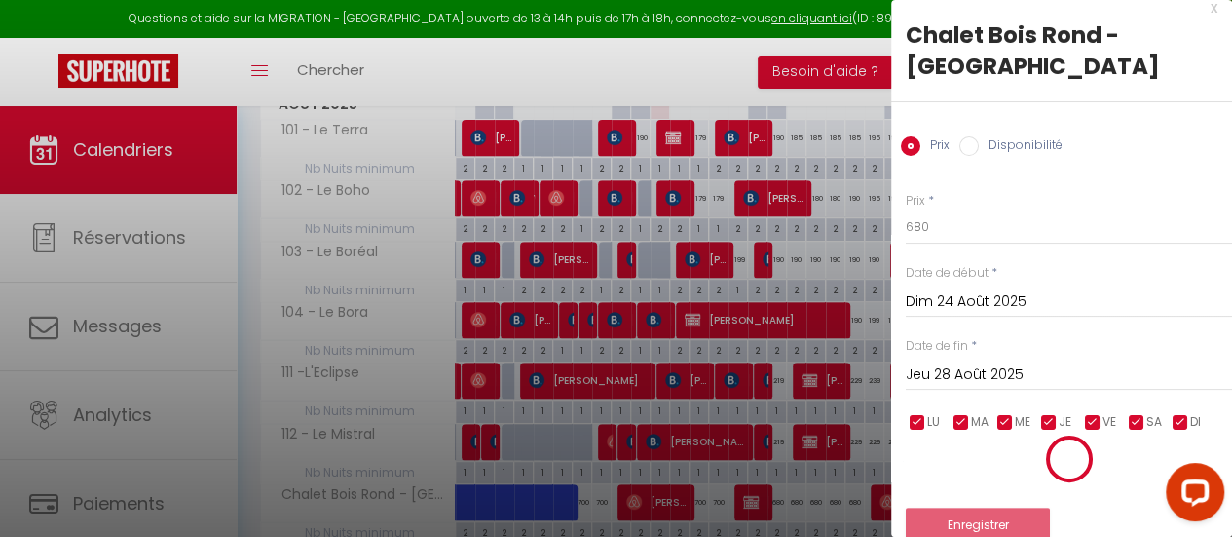
type input "Sam 23 Août 2025"
type input "Mer 27 Août 2025"
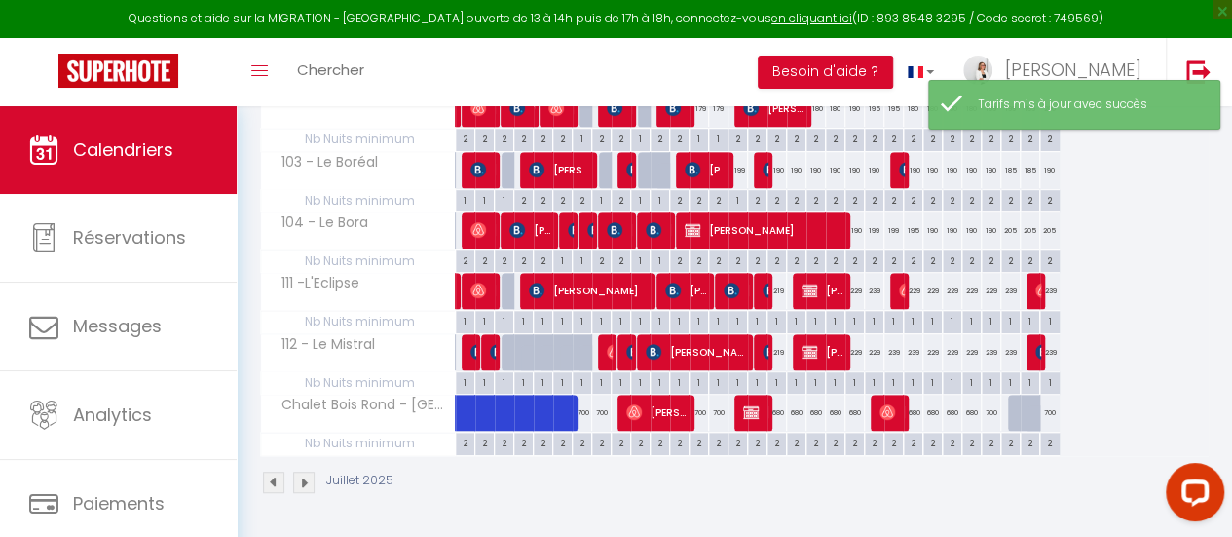
scroll to position [422, 0]
click at [987, 397] on div "700" at bounding box center [991, 412] width 19 height 36
type input "700"
type input "Jeu 28 Août 2025"
type input "Ven 29 Août 2025"
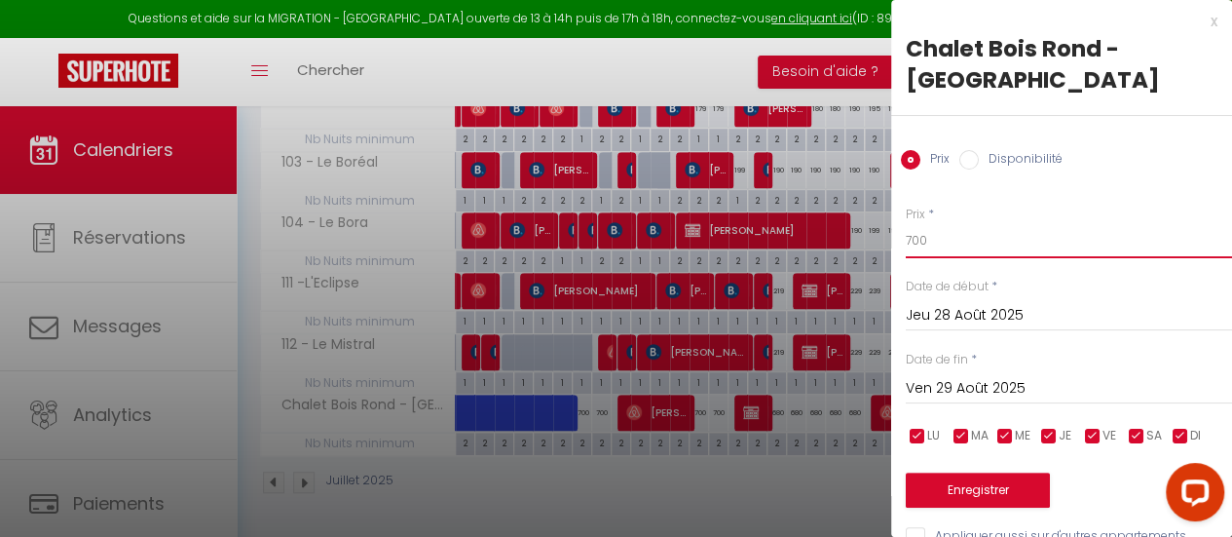
drag, startPoint x: 939, startPoint y: 218, endPoint x: 861, endPoint y: 205, distance: 78.9
click at [861, 205] on body "Questions et aide sur la MIGRATION - [GEOGRAPHIC_DATA] ouverte de 13 à 14h puis…" at bounding box center [616, 114] width 1232 height 844
type input "680"
click at [1004, 472] on button "Enregistrer" at bounding box center [978, 489] width 144 height 35
type input "Mer 27 Août 2025"
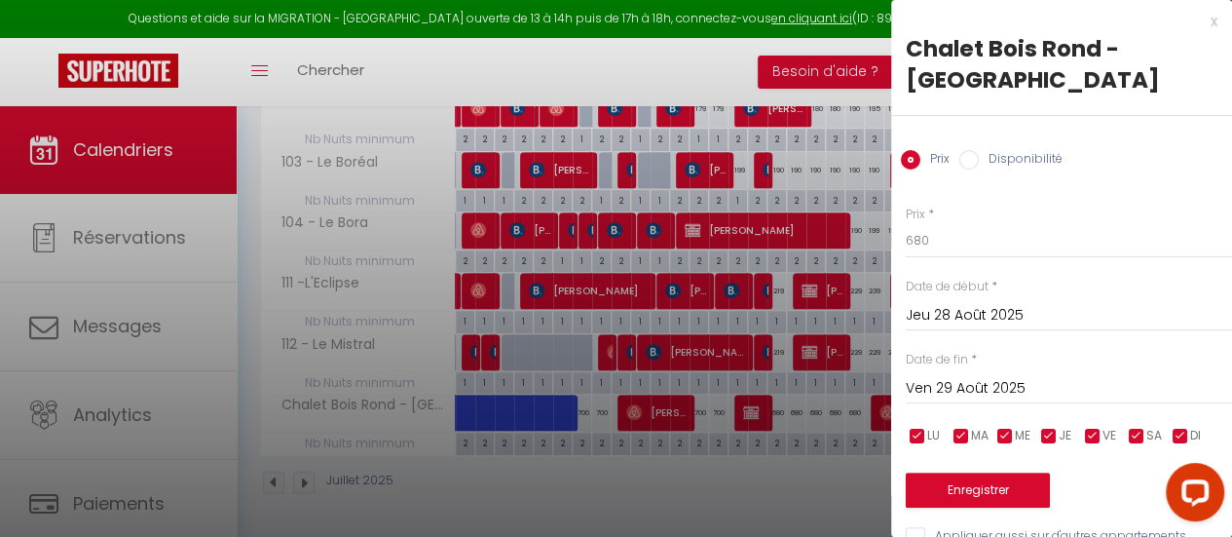
type input "Jeu 28 Août 2025"
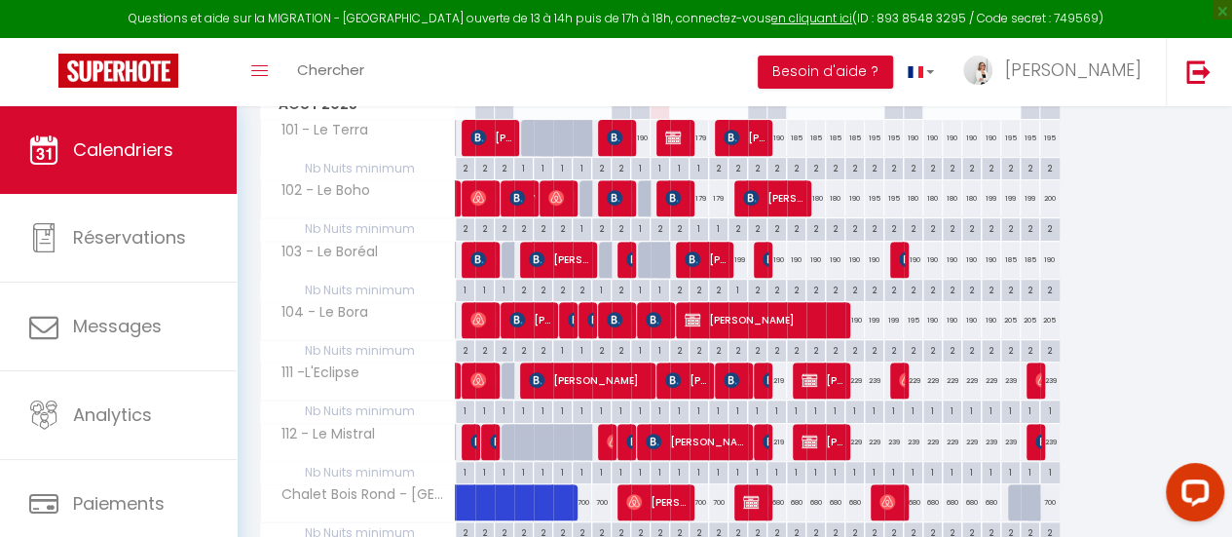
scroll to position [130, 0]
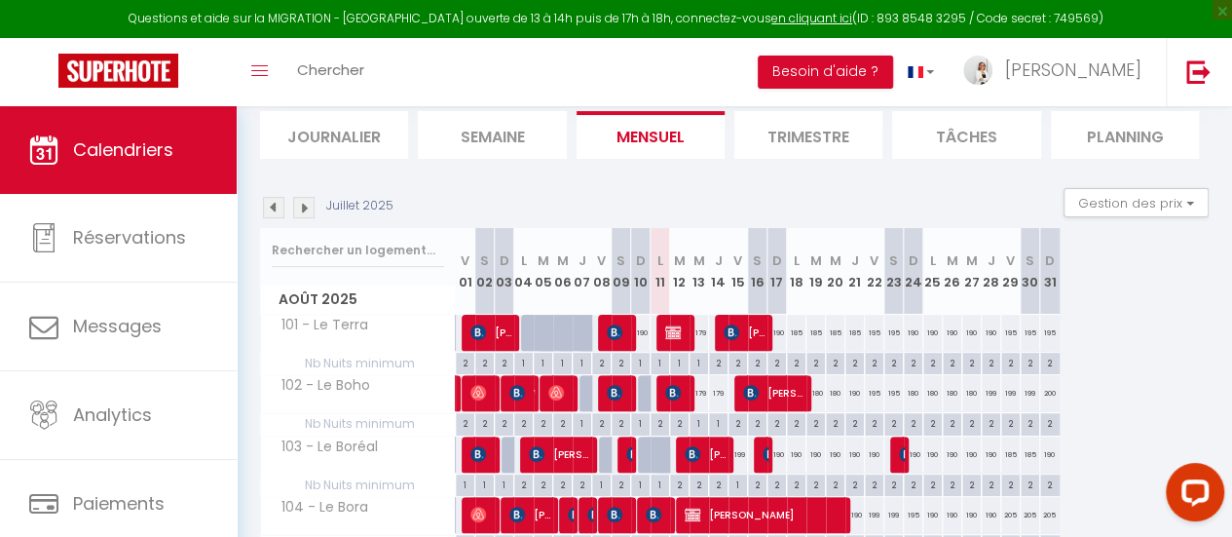
click at [306, 213] on img at bounding box center [303, 207] width 21 height 21
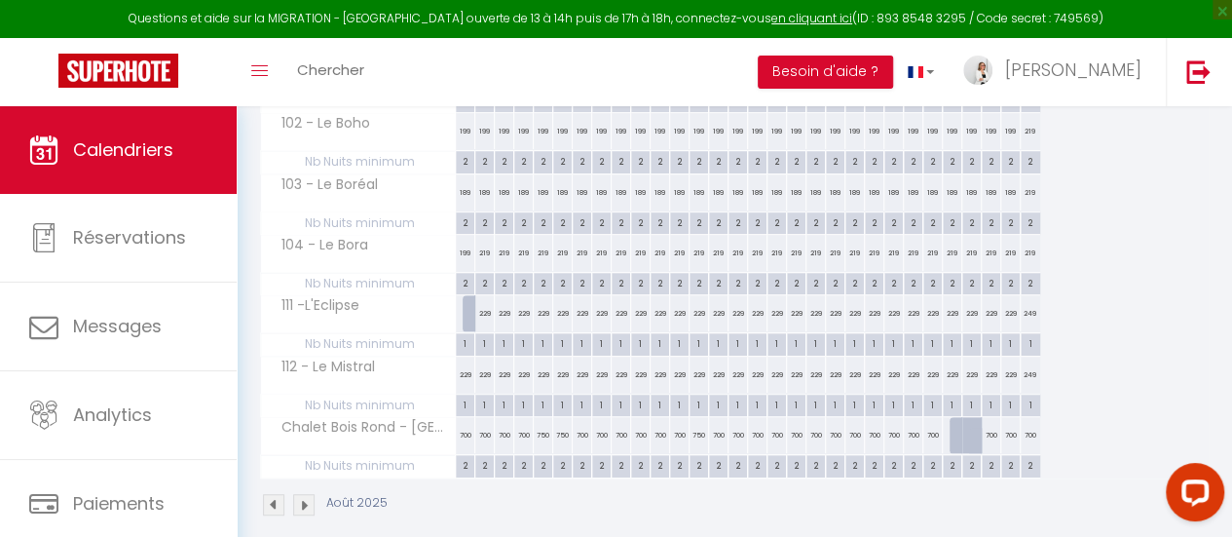
scroll to position [422, 0]
